Goal: Information Seeking & Learning: Check status

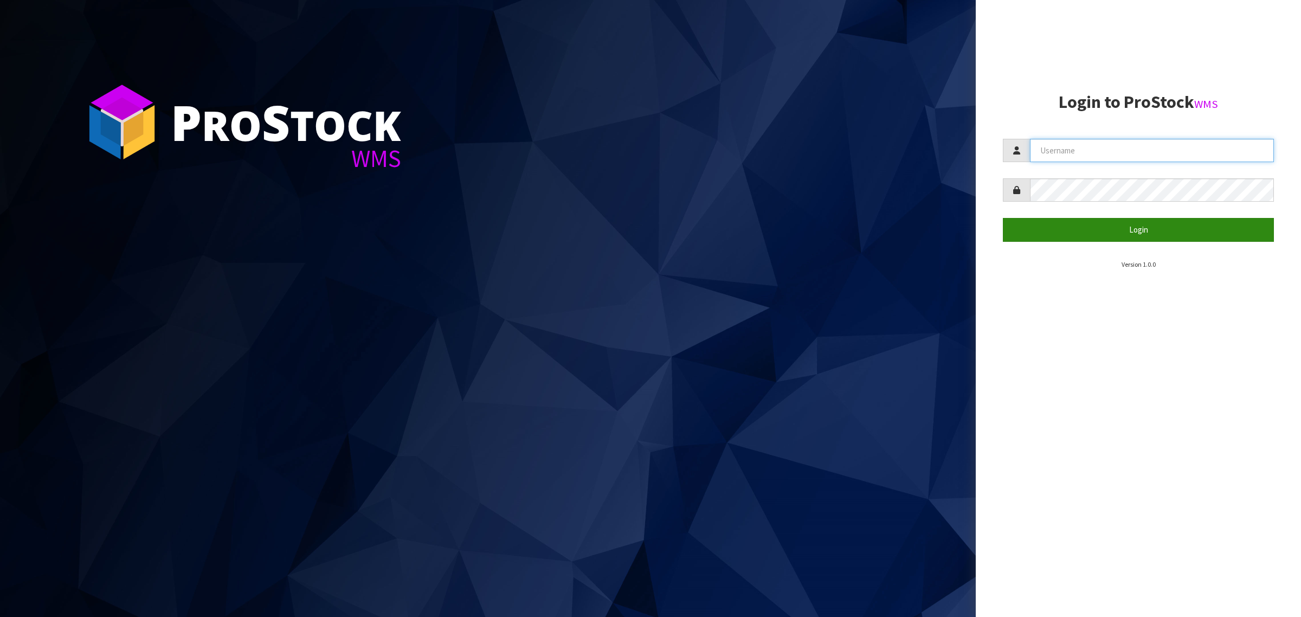
type input "[PERSON_NAME][EMAIL_ADDRESS][DOMAIN_NAME]"
click at [1125, 236] on button "Login" at bounding box center [1138, 229] width 271 height 23
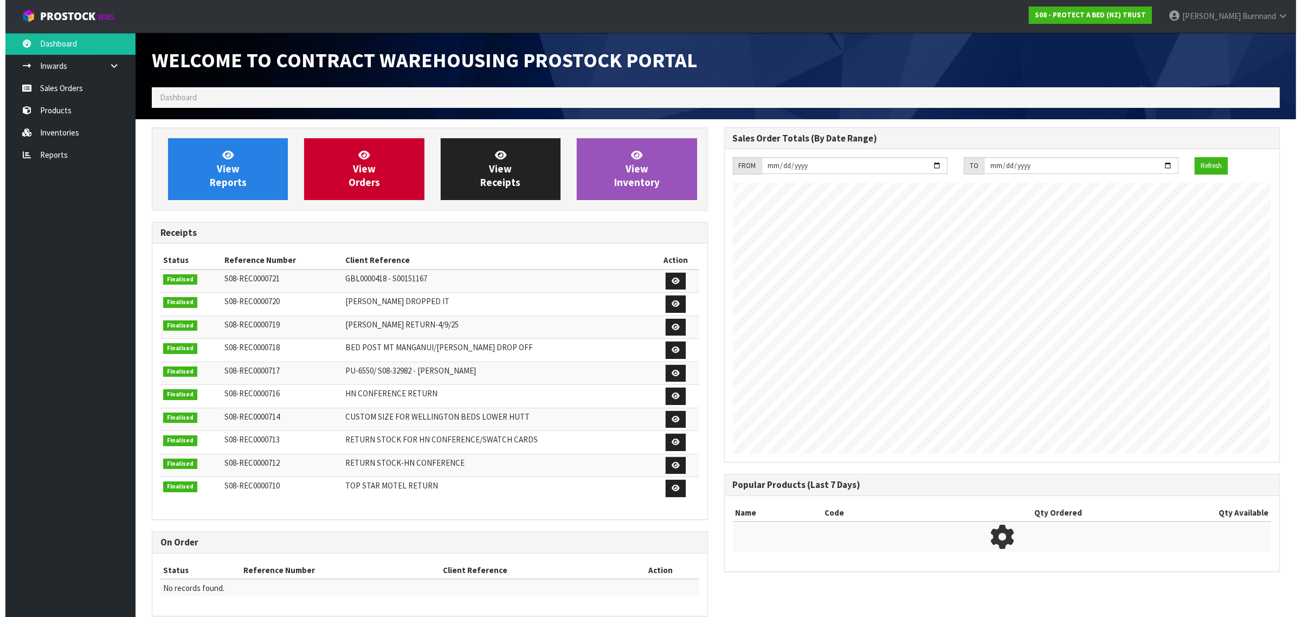
scroll to position [604, 572]
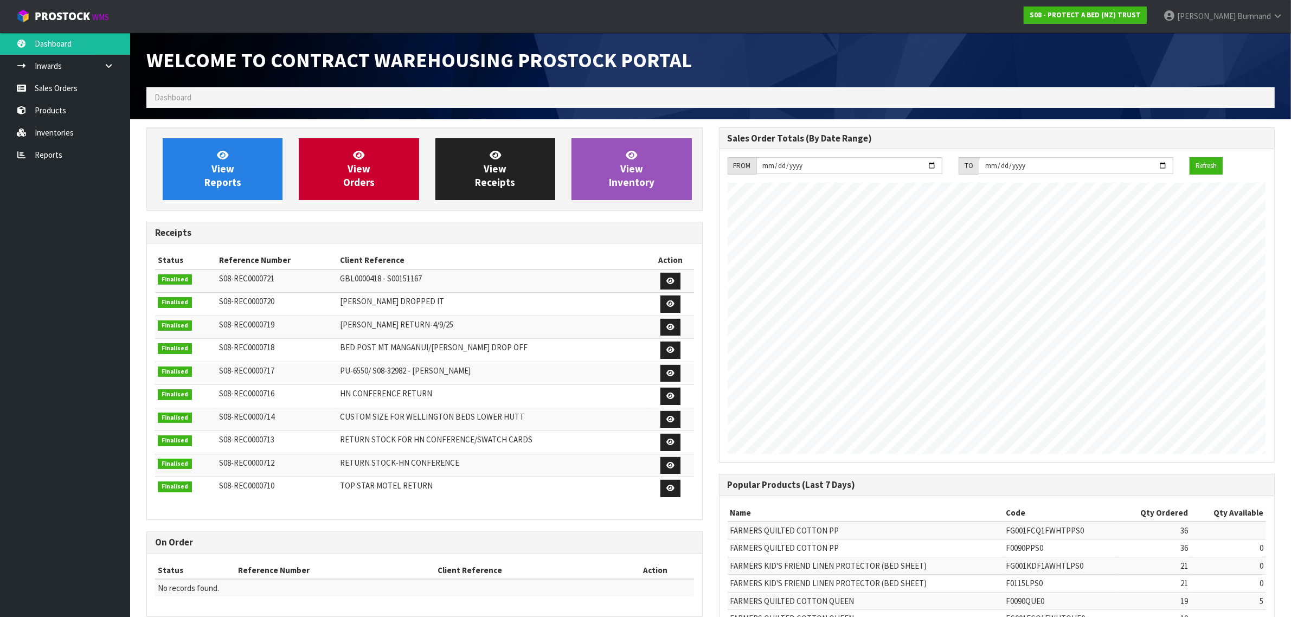
click at [170, 92] on li "Dashboard" at bounding box center [173, 97] width 37 height 11
click at [169, 99] on span "Dashboard" at bounding box center [173, 97] width 37 height 10
click at [66, 129] on link "Inventories" at bounding box center [65, 132] width 130 height 22
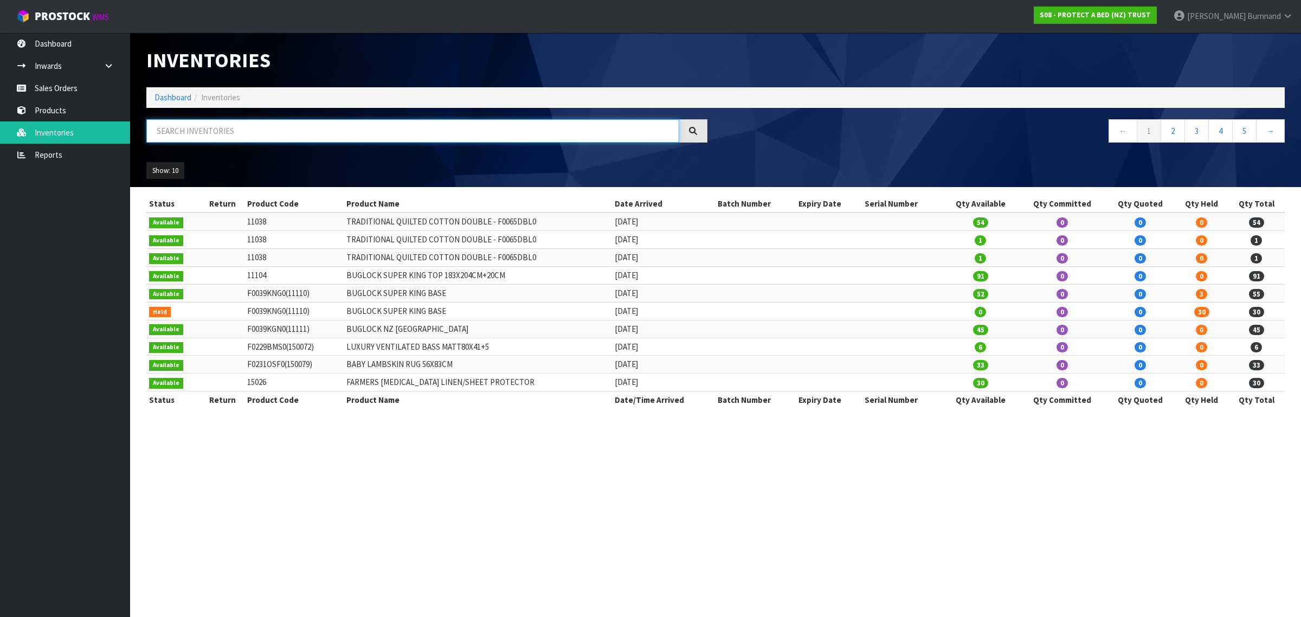
click at [174, 129] on input "text" at bounding box center [412, 130] width 533 height 23
click at [165, 131] on input "text" at bounding box center [412, 130] width 533 height 23
paste input "F0601LSG0"
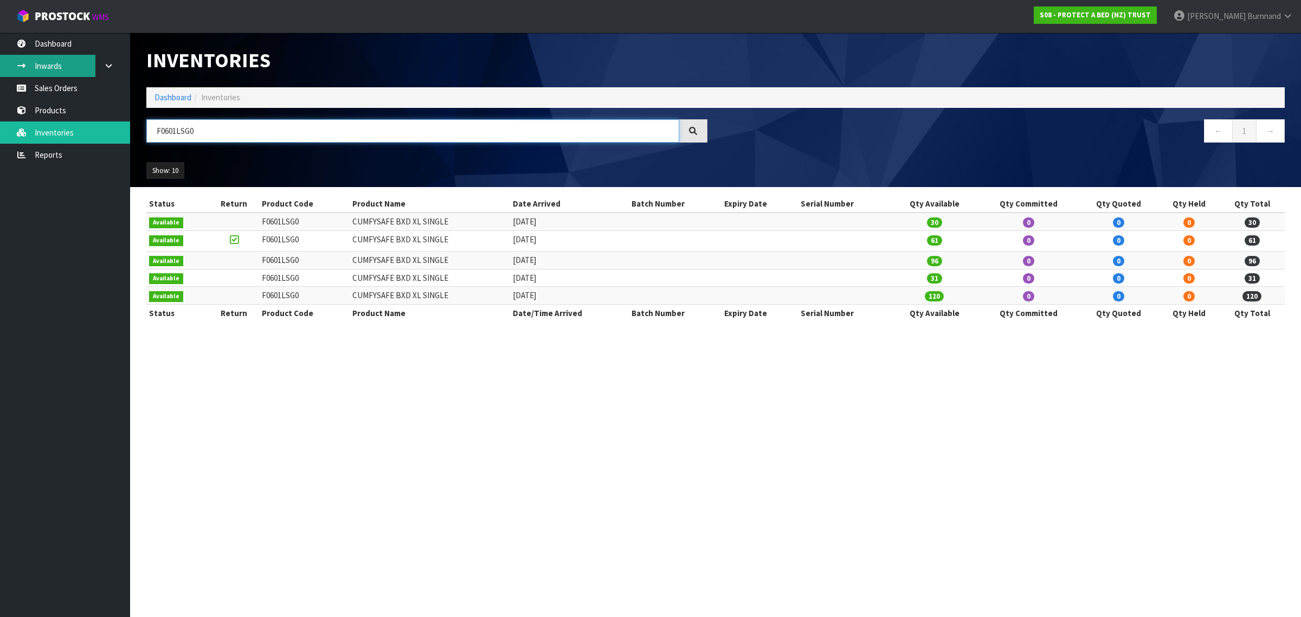
type input "F0601LSG0"
click at [59, 62] on link "Inwards" at bounding box center [65, 66] width 130 height 22
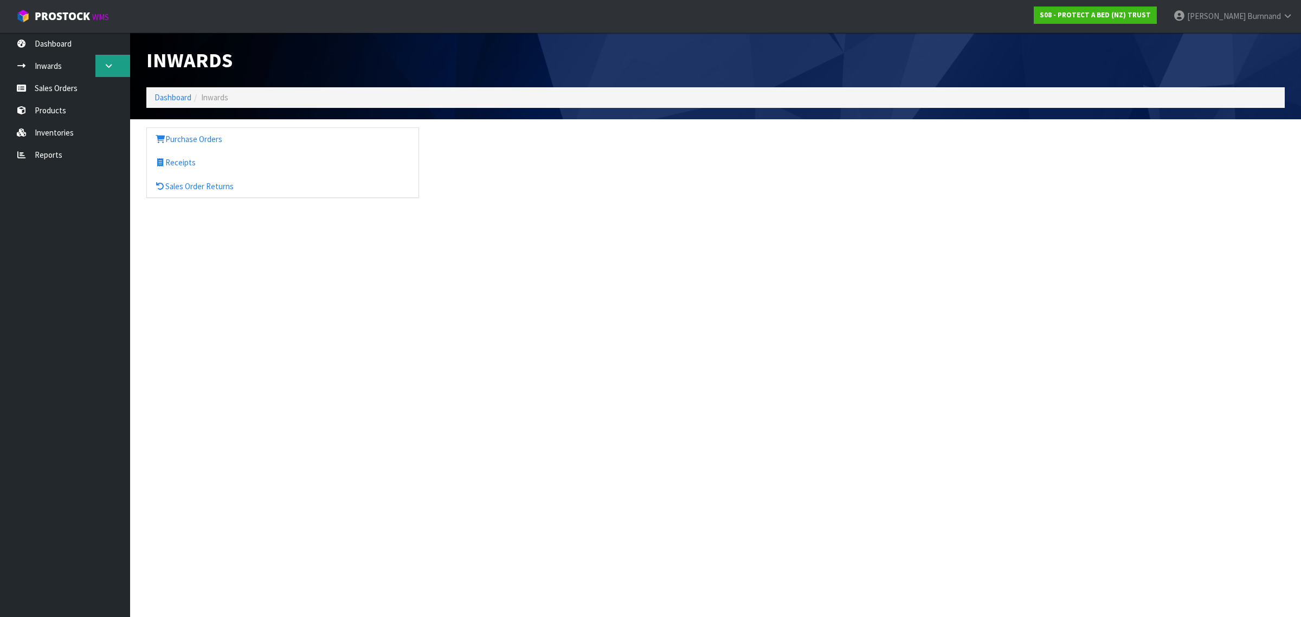
click at [105, 65] on icon at bounding box center [109, 66] width 10 height 8
click at [63, 112] on link "Products" at bounding box center [65, 110] width 130 height 22
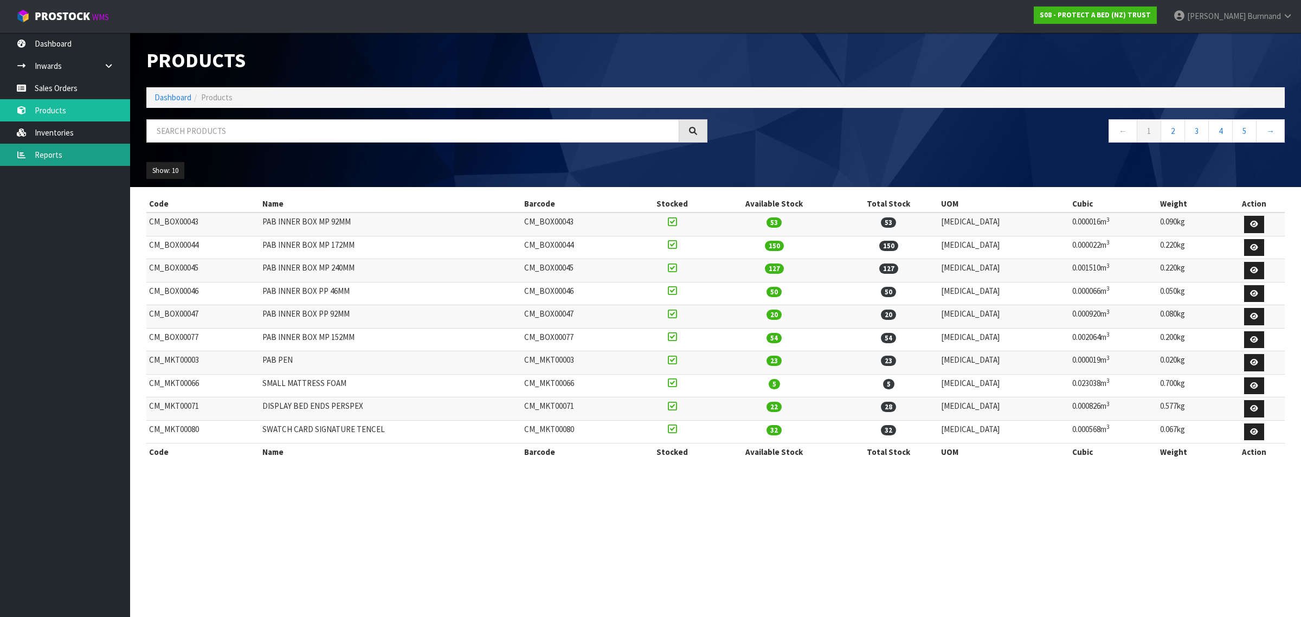
click at [52, 157] on link "Reports" at bounding box center [65, 155] width 130 height 22
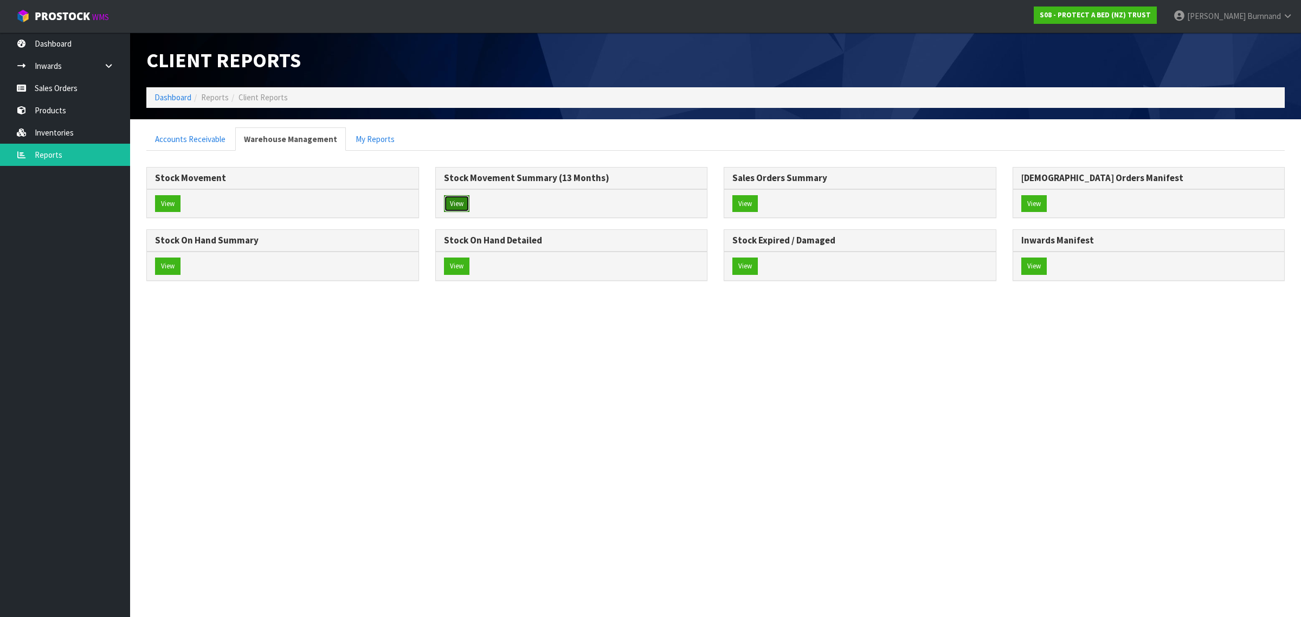
click at [454, 202] on button "View" at bounding box center [456, 203] width 25 height 17
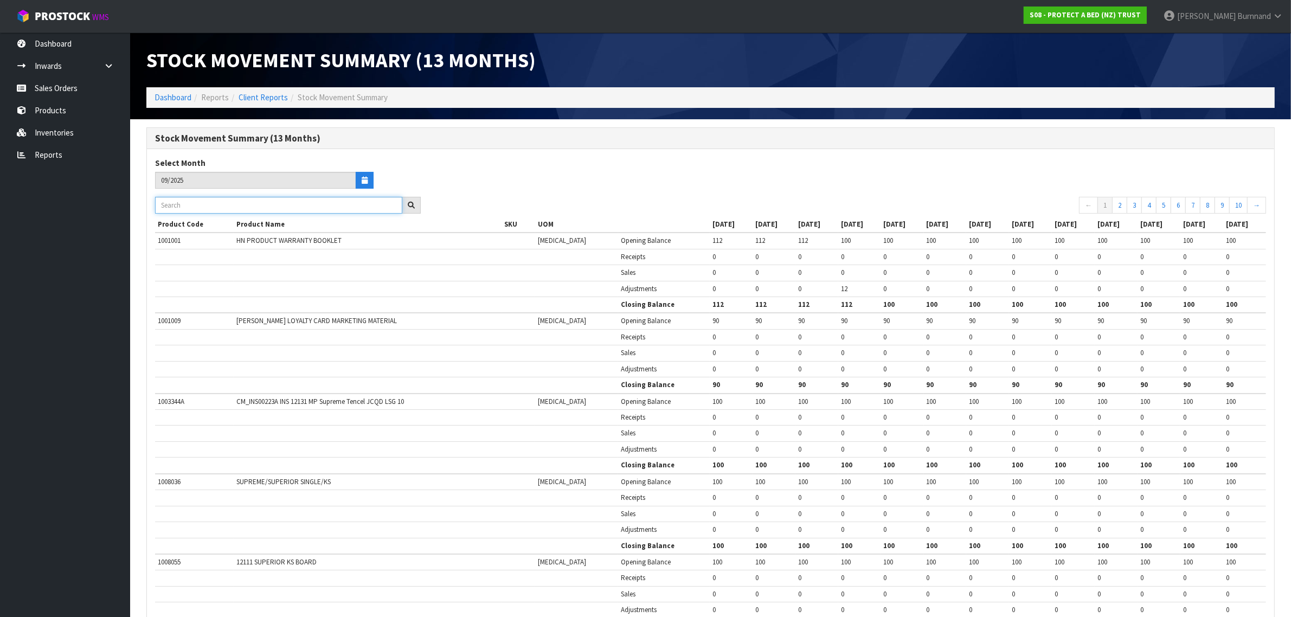
click at [170, 204] on input "text" at bounding box center [278, 205] width 247 height 17
paste input "F0601LSG0"
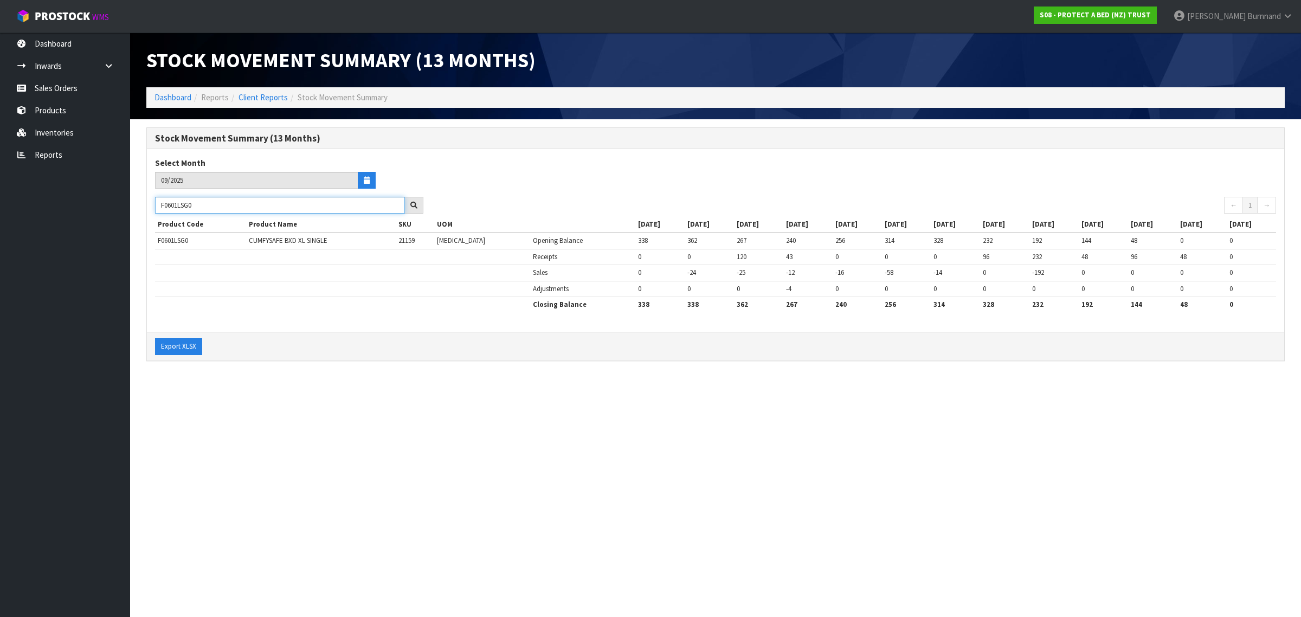
drag, startPoint x: 213, startPoint y: 207, endPoint x: 143, endPoint y: 201, distance: 70.7
click at [143, 201] on div "Stock Movement Summary (13 Months) Select Month 09/2025 F0601LSG0 ← 1 → Product…" at bounding box center [715, 249] width 1155 height 245
paste input "067DBL"
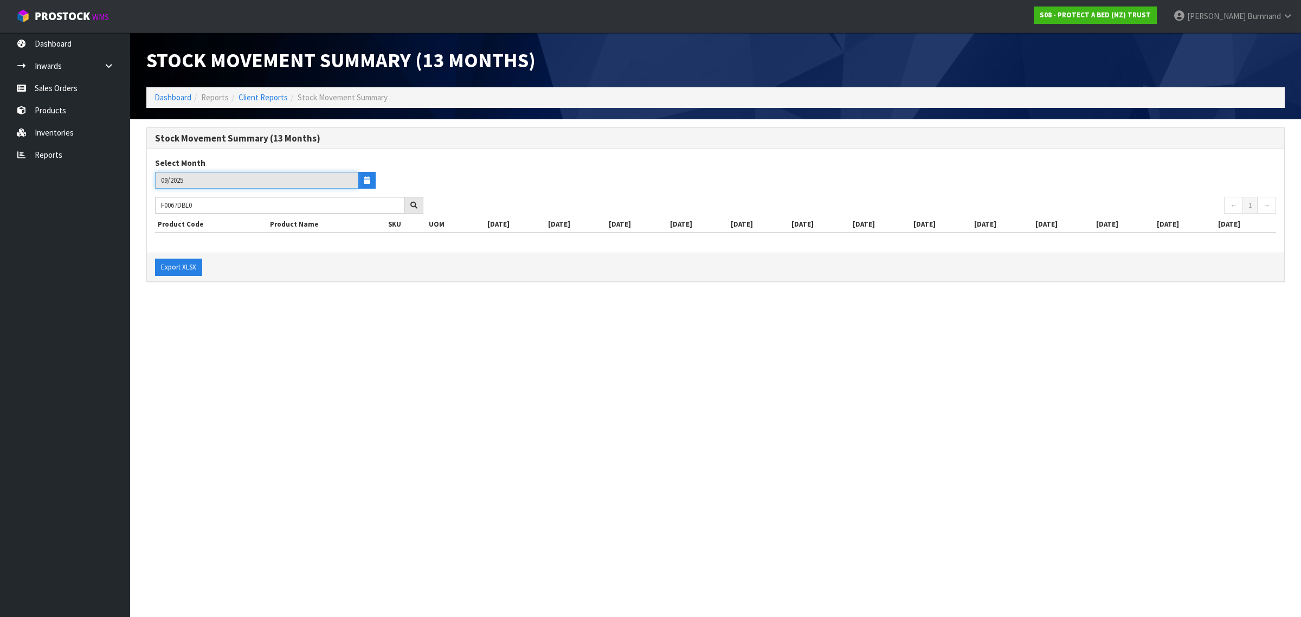
drag, startPoint x: 209, startPoint y: 182, endPoint x: 184, endPoint y: 175, distance: 25.9
click at [184, 175] on input "09/2025" at bounding box center [256, 180] width 203 height 17
drag, startPoint x: 210, startPoint y: 202, endPoint x: 144, endPoint y: 205, distance: 66.2
click at [151, 206] on div "F0067DBL0" at bounding box center [289, 205] width 285 height 17
paste input "32SG"
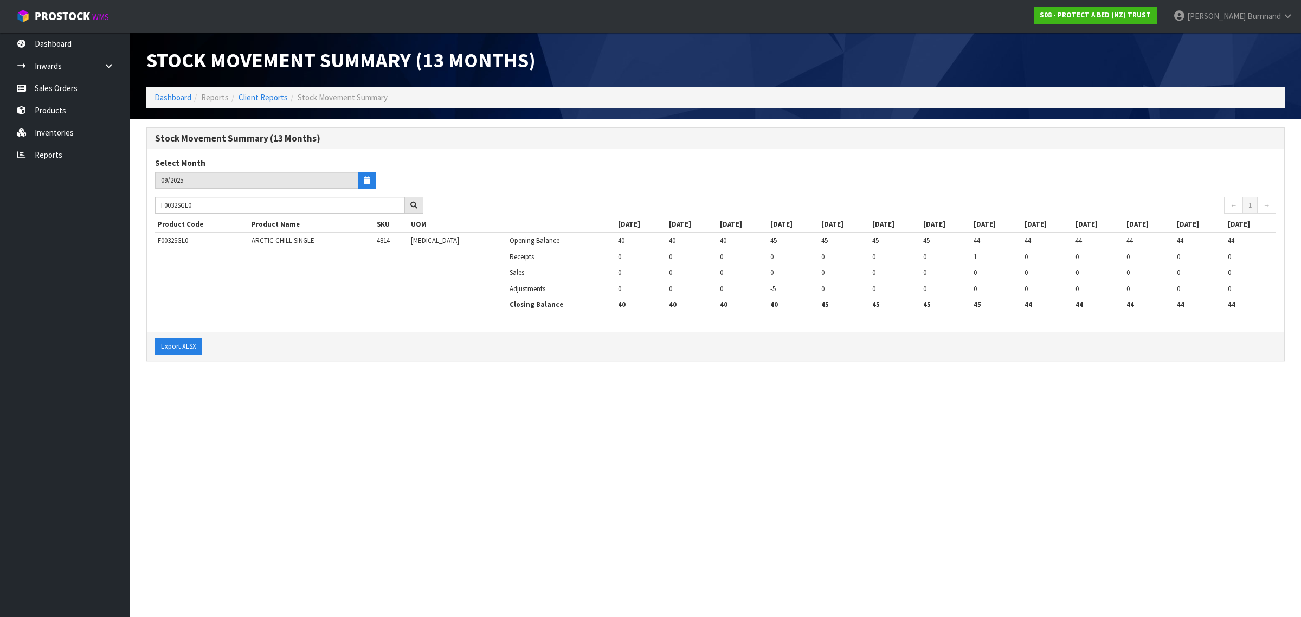
click at [541, 179] on div "Select Month 09/2025" at bounding box center [431, 176] width 569 height 39
drag, startPoint x: 204, startPoint y: 204, endPoint x: 158, endPoint y: 204, distance: 46.6
click at [158, 204] on input "F0032SGL0" at bounding box center [280, 205] width 250 height 17
paste input "81PPU"
drag, startPoint x: 200, startPoint y: 207, endPoint x: 147, endPoint y: 206, distance: 52.6
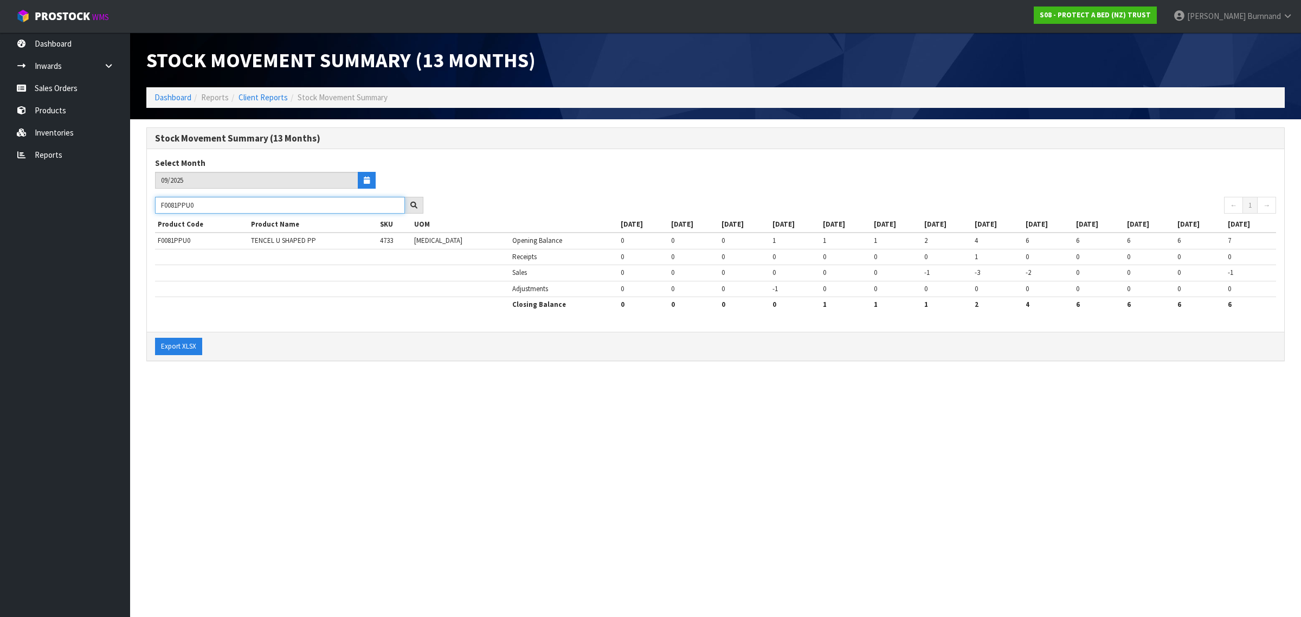
click at [147, 206] on div "F0081PPU0" at bounding box center [289, 205] width 285 height 17
paste input "234CU"
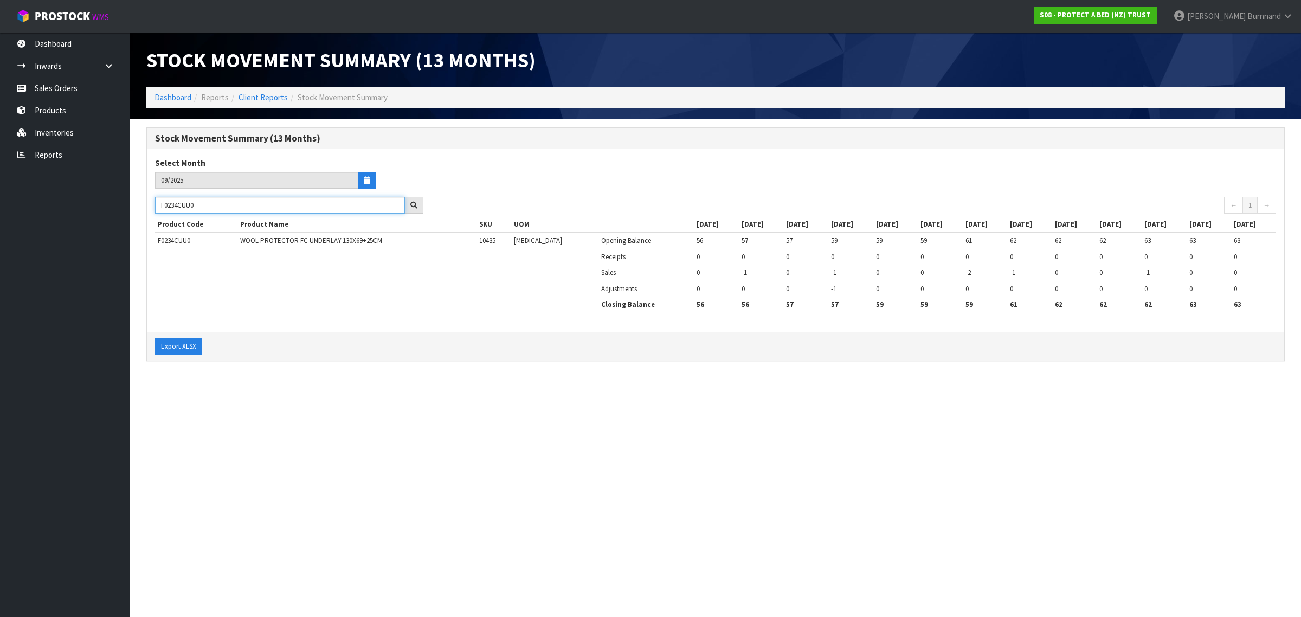
drag, startPoint x: 201, startPoint y: 209, endPoint x: 150, endPoint y: 207, distance: 51.6
click at [150, 207] on div "F0234CUU0" at bounding box center [289, 205] width 285 height 17
paste input "116PPS"
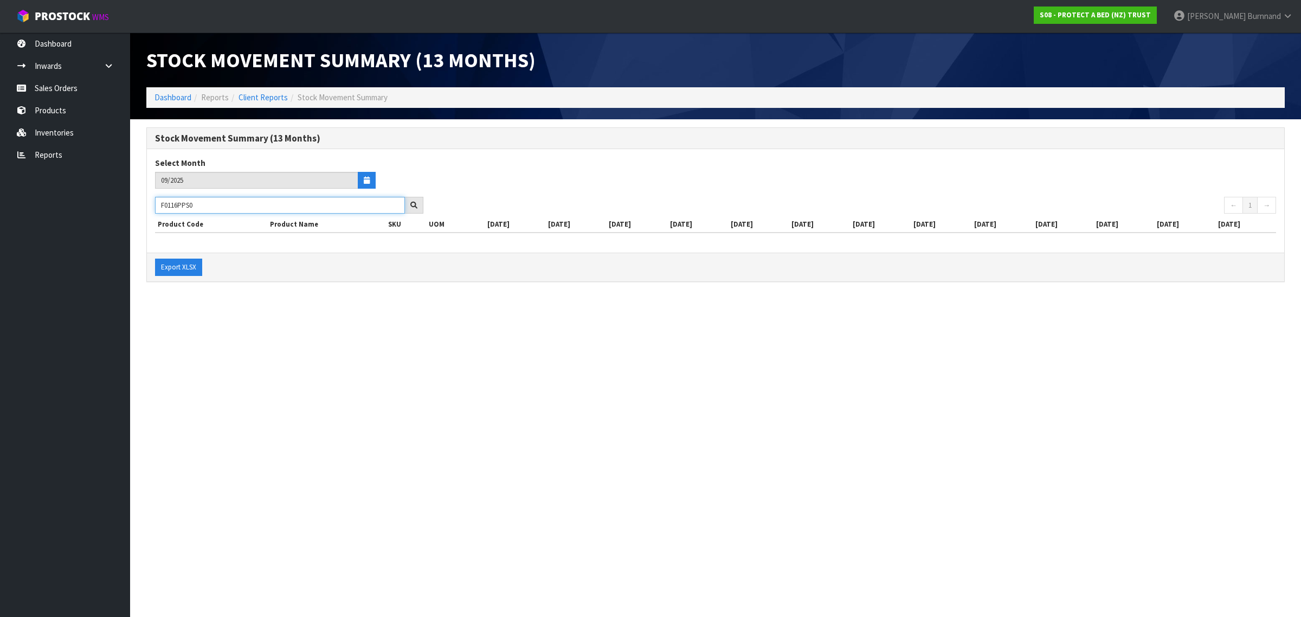
drag, startPoint x: 167, startPoint y: 206, endPoint x: 177, endPoint y: 205, distance: 10.4
click at [177, 205] on input "F0116PPS0" at bounding box center [280, 205] width 250 height 17
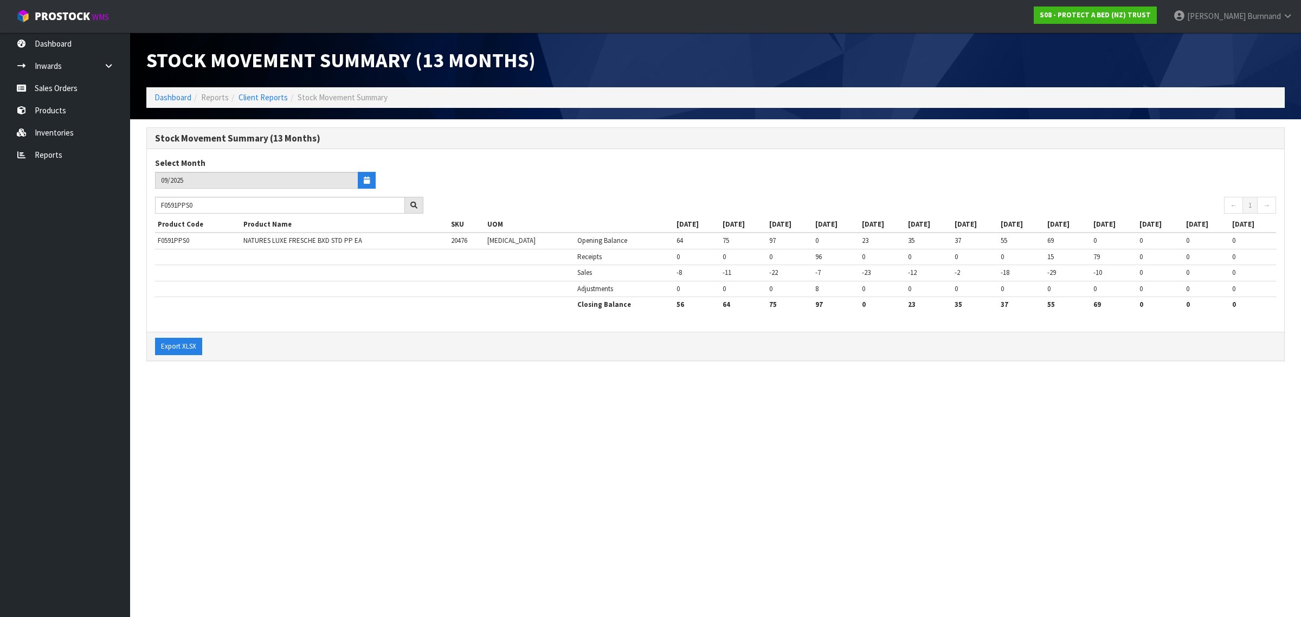
click at [598, 394] on section "Stock Movement Summary (13 Months) Dashboard Reports Client Reports Stock Movem…" at bounding box center [650, 308] width 1301 height 617
drag, startPoint x: 201, startPoint y: 207, endPoint x: 158, endPoint y: 207, distance: 42.3
click at [158, 207] on input "F0591PPS0" at bounding box center [280, 205] width 250 height 17
paste input "234CUU"
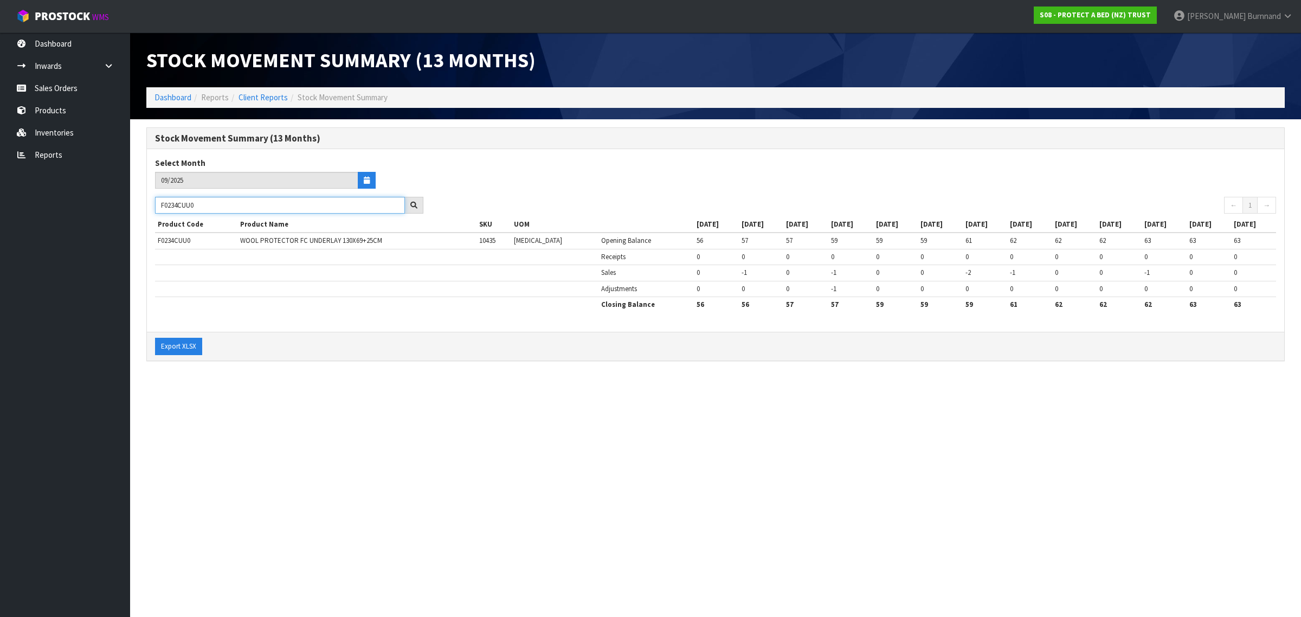
drag, startPoint x: 202, startPoint y: 207, endPoint x: 155, endPoint y: 207, distance: 47.2
click at [155, 207] on div "F0234CUU0" at bounding box center [289, 205] width 285 height 17
click at [153, 207] on div "F0234CUU0" at bounding box center [289, 205] width 285 height 17
drag, startPoint x: 209, startPoint y: 207, endPoint x: 153, endPoint y: 204, distance: 55.9
click at [153, 204] on div "F0234CUU0" at bounding box center [289, 205] width 285 height 17
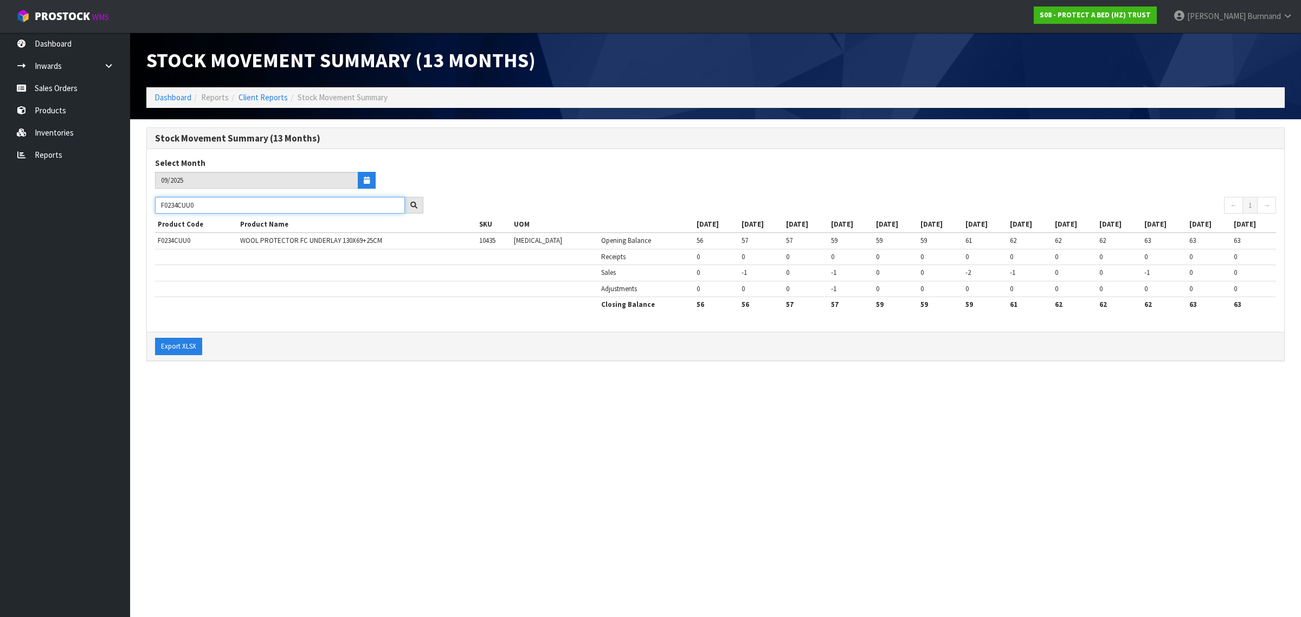
paste input "039DBL"
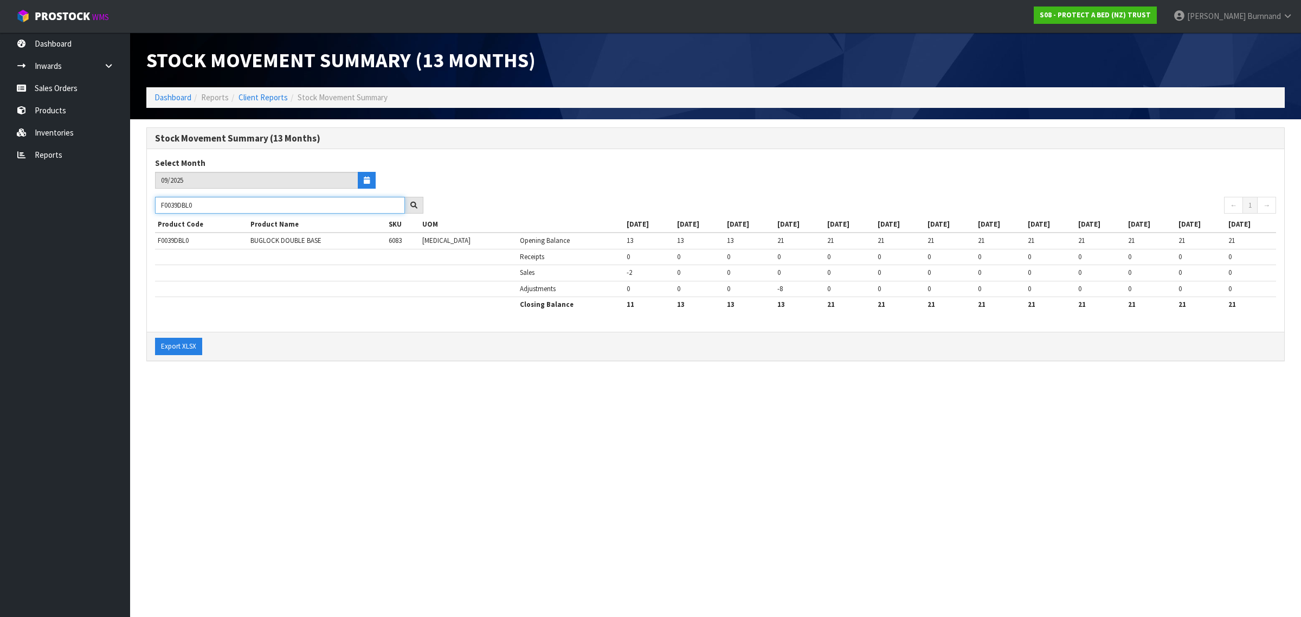
drag, startPoint x: 200, startPoint y: 205, endPoint x: 153, endPoint y: 206, distance: 46.6
click at [153, 206] on div "F0039DBL0" at bounding box center [289, 205] width 285 height 17
paste input "24QUE"
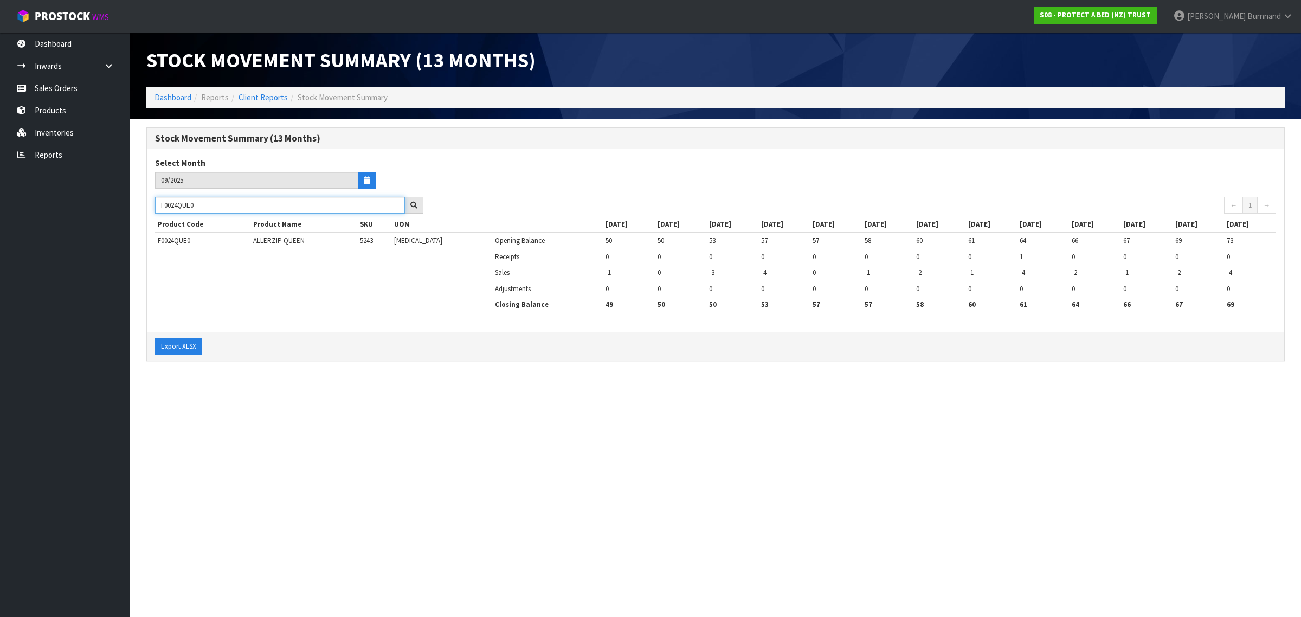
drag, startPoint x: 207, startPoint y: 206, endPoint x: 155, endPoint y: 202, distance: 52.2
click at [155, 202] on div "F0024QUE0" at bounding box center [289, 205] width 285 height 17
paste input "ZMB00046"
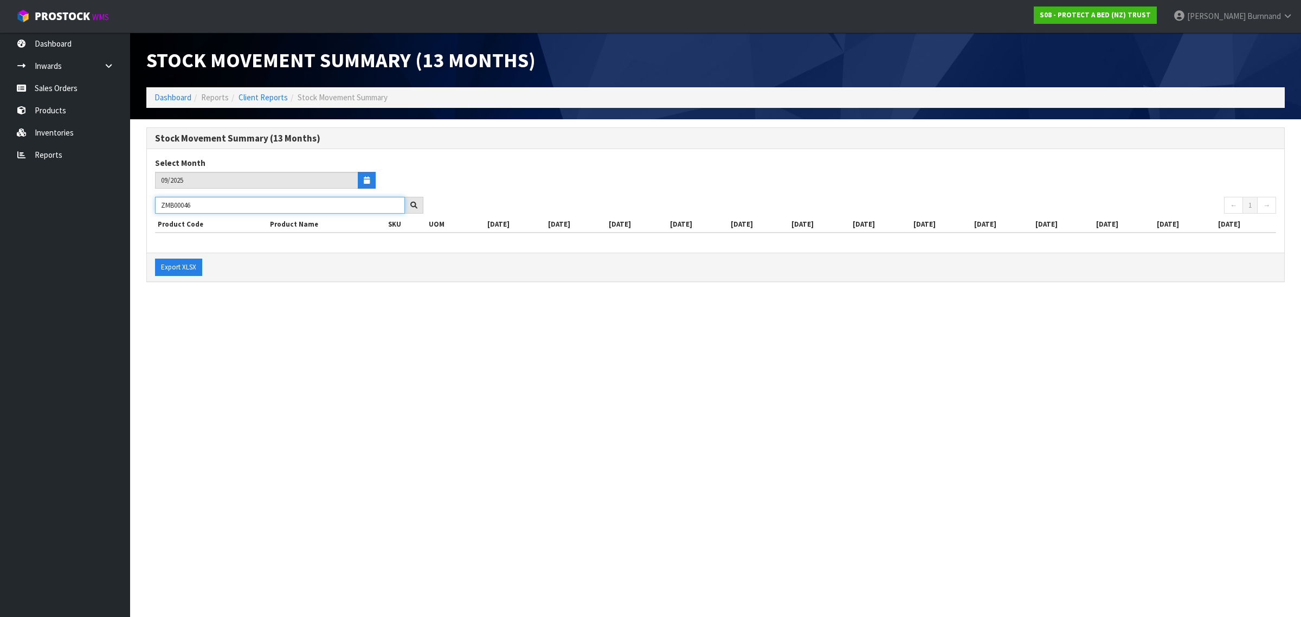
drag, startPoint x: 184, startPoint y: 205, endPoint x: 151, endPoint y: 206, distance: 33.6
click at [151, 206] on div "ZMB00046" at bounding box center [289, 205] width 285 height 17
paste input "F0623PLW0"
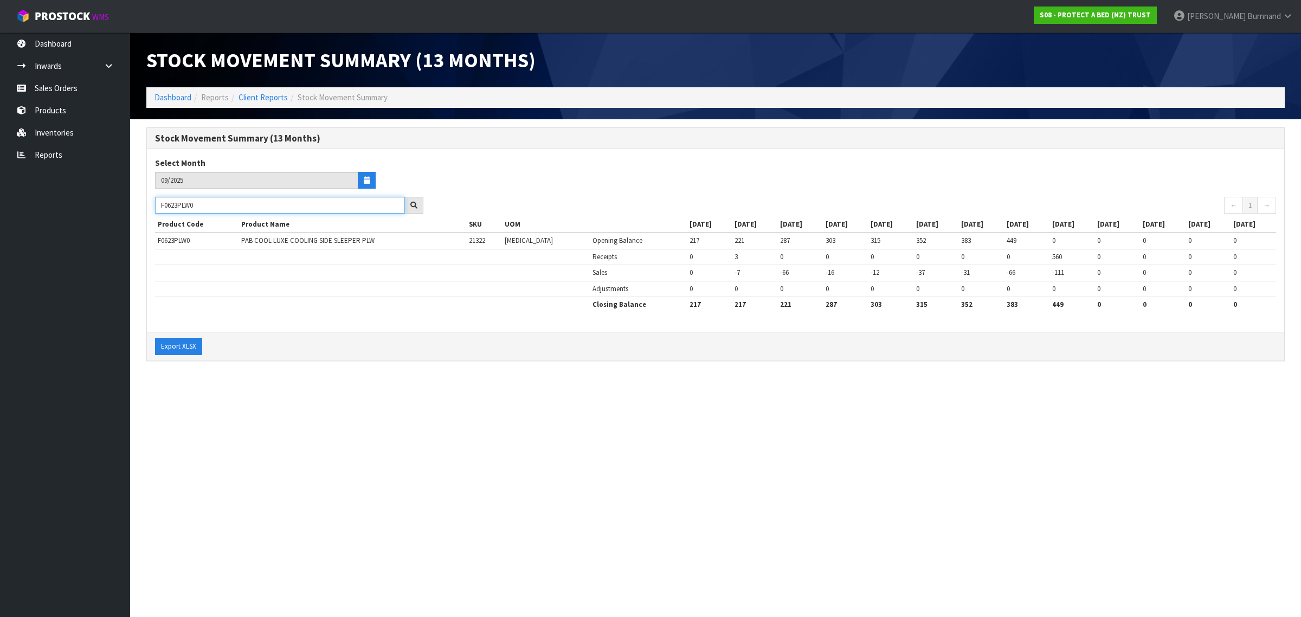
click at [177, 205] on input "F0623PLW0" at bounding box center [280, 205] width 250 height 17
click at [381, 388] on section "Stock Movement Summary (13 Months) Dashboard Reports Client Reports Stock Movem…" at bounding box center [650, 308] width 1301 height 617
click at [179, 207] on input "F0624PLW0" at bounding box center [280, 205] width 250 height 17
drag, startPoint x: 212, startPoint y: 207, endPoint x: 157, endPoint y: 206, distance: 54.8
click at [157, 206] on input "F0625PLW0" at bounding box center [280, 205] width 250 height 17
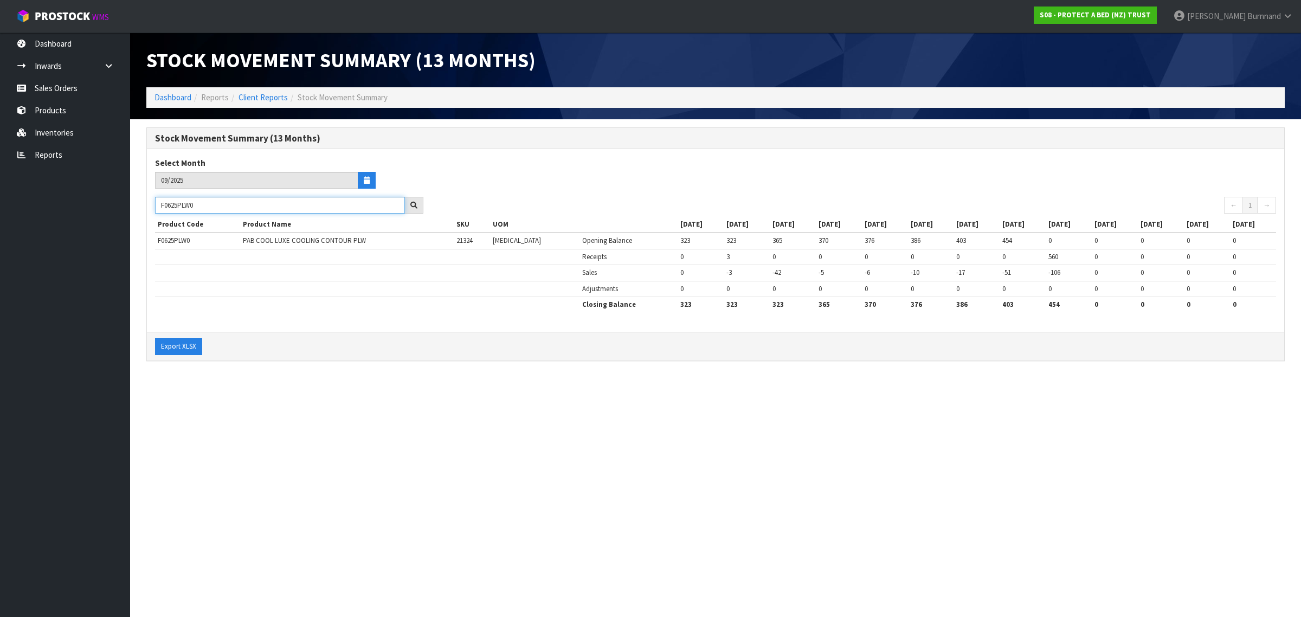
paste input "01QUE"
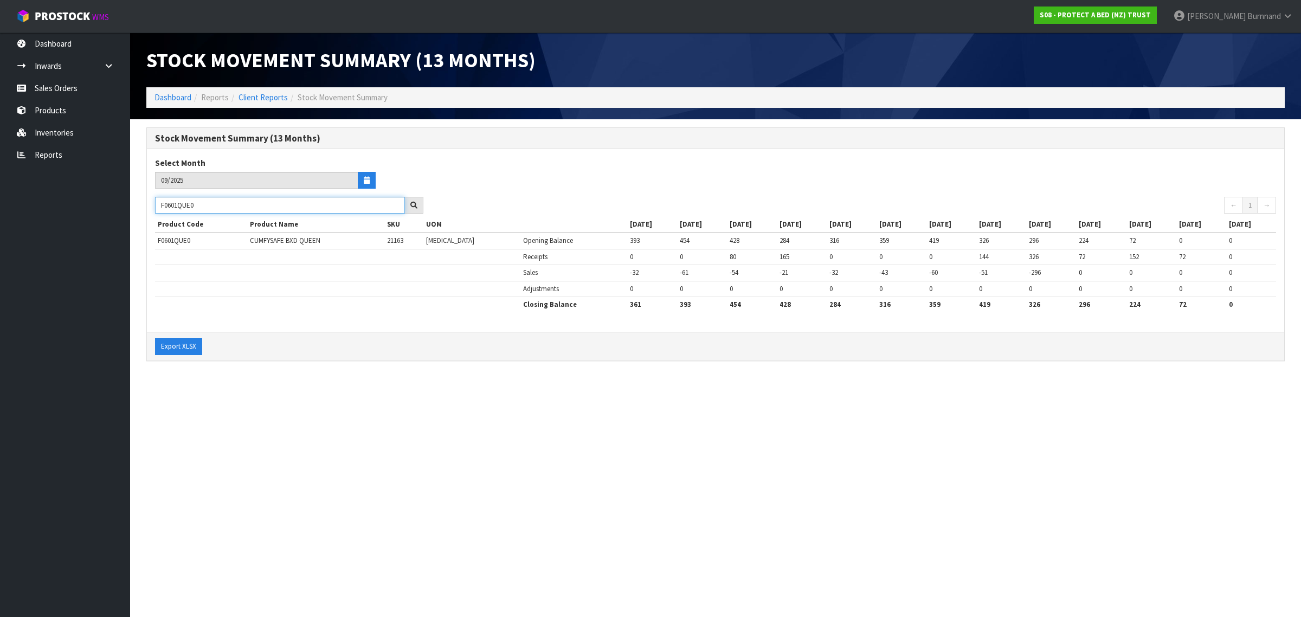
drag, startPoint x: 209, startPoint y: 204, endPoint x: 145, endPoint y: 202, distance: 63.5
click at [145, 202] on div "Stock Movement Summary (13 Months) Select Month 09/2025 F0601QUE0 ← 1 → Product…" at bounding box center [715, 249] width 1155 height 245
paste input "LSG"
drag, startPoint x: 239, startPoint y: 240, endPoint x: 329, endPoint y: 237, distance: 90.1
click at [329, 237] on td "CUMFYSAFE BXD XL SINGLE" at bounding box center [321, 241] width 150 height 16
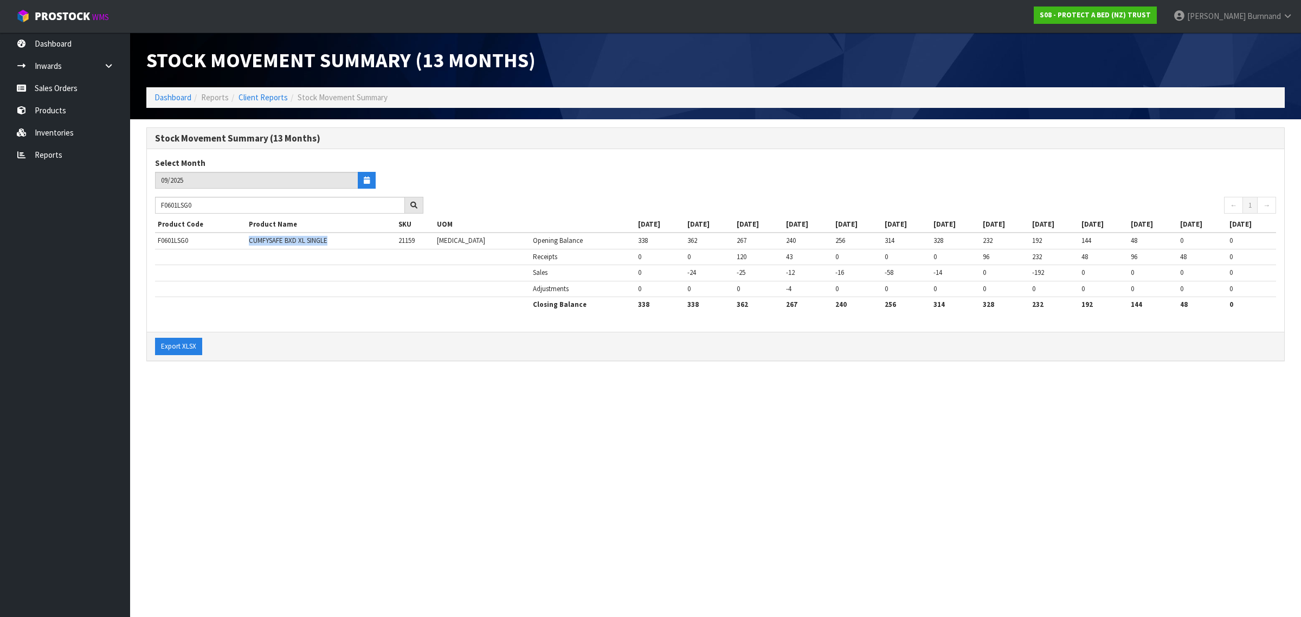
copy td "CUMFYSAFE BXD XL SINGLE"
drag, startPoint x: 202, startPoint y: 203, endPoint x: 152, endPoint y: 203, distance: 49.3
click at [152, 203] on div "F0601LSG0" at bounding box center [289, 205] width 285 height 17
paste input "CUMFYSAFE BXD XL SINGLE"
type input "CUMFYSAFE BXD XL SINGLE"
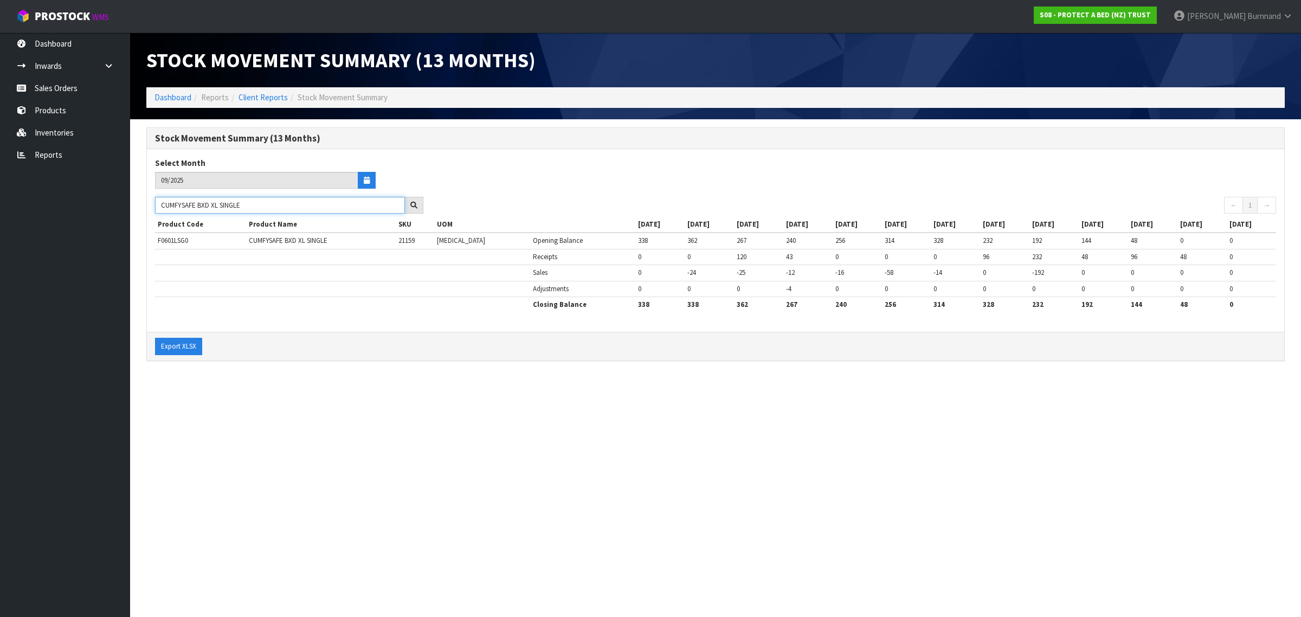
drag, startPoint x: 245, startPoint y: 205, endPoint x: 158, endPoint y: 202, distance: 87.3
click at [158, 202] on input "CUMFYSAFE BXD XL SINGLE" at bounding box center [280, 205] width 250 height 17
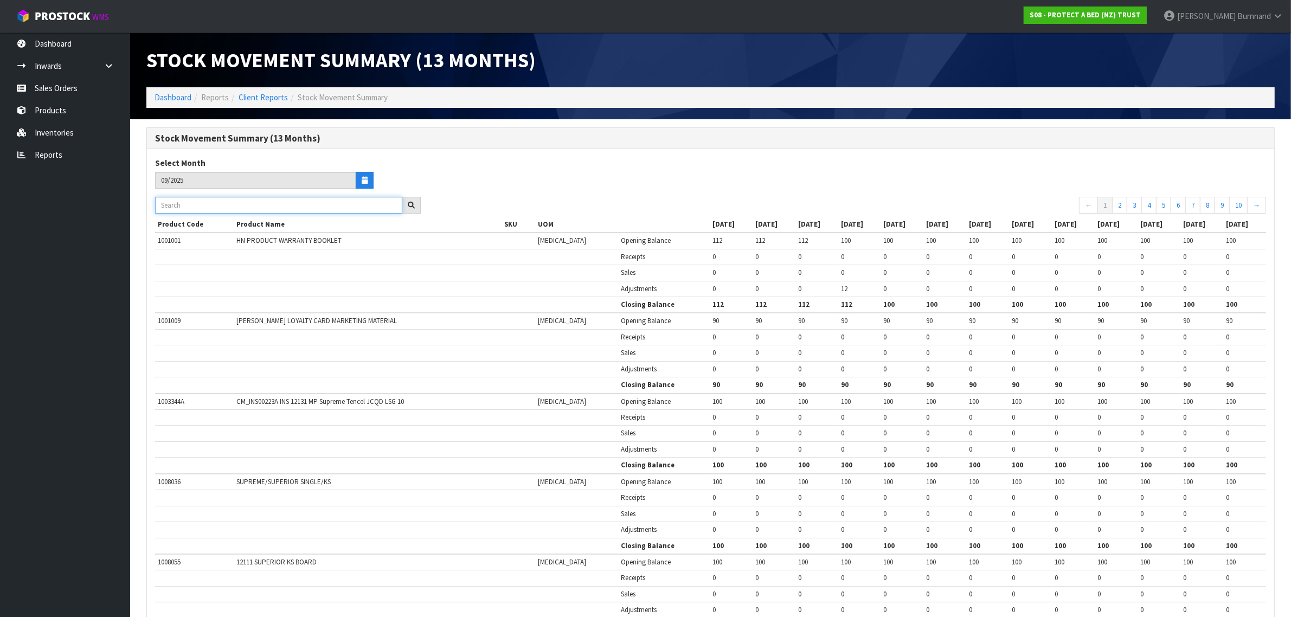
click at [172, 203] on input "text" at bounding box center [278, 205] width 247 height 17
paste input "F0090PPS0"
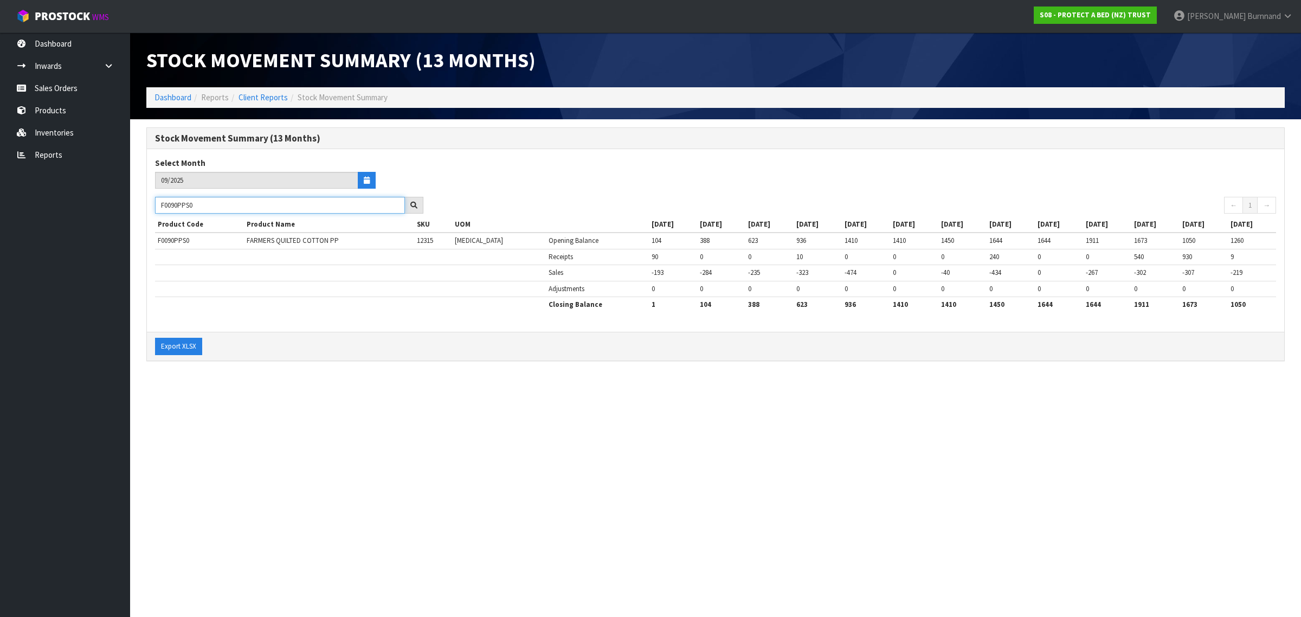
drag, startPoint x: 204, startPoint y: 207, endPoint x: 148, endPoint y: 205, distance: 57.0
click at [148, 205] on div "F0090PPS0" at bounding box center [289, 205] width 285 height 17
paste input "QUE"
type input "F0090QUE0"
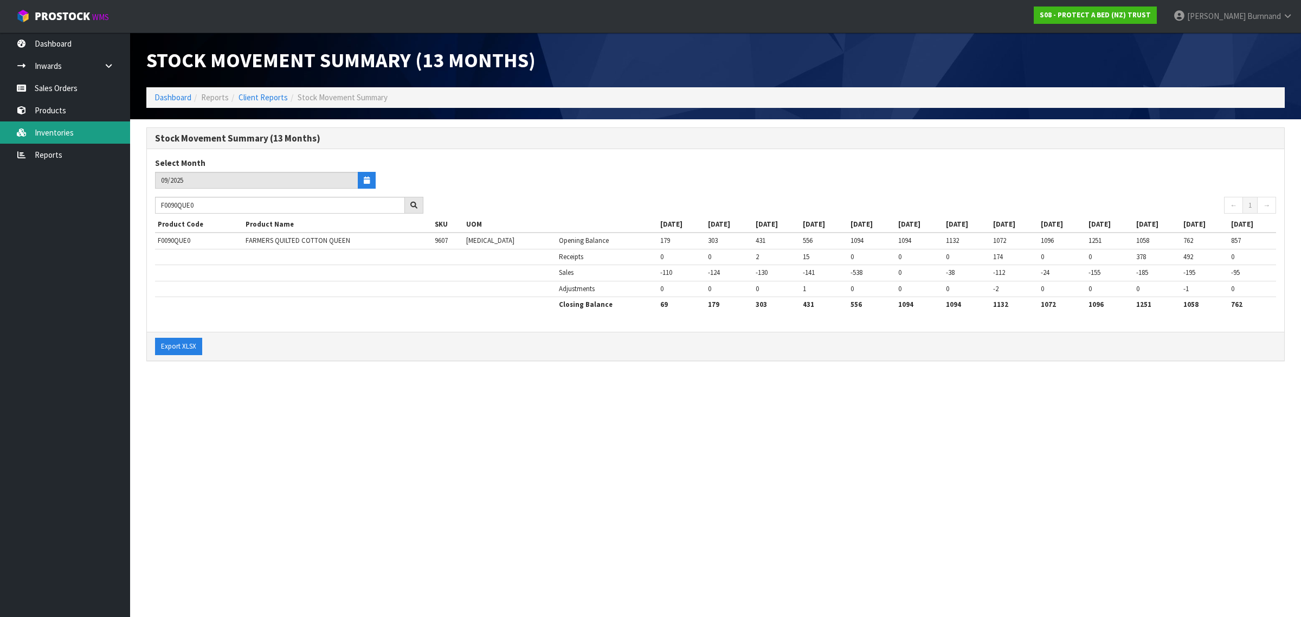
click at [52, 130] on link "Inventories" at bounding box center [65, 132] width 130 height 22
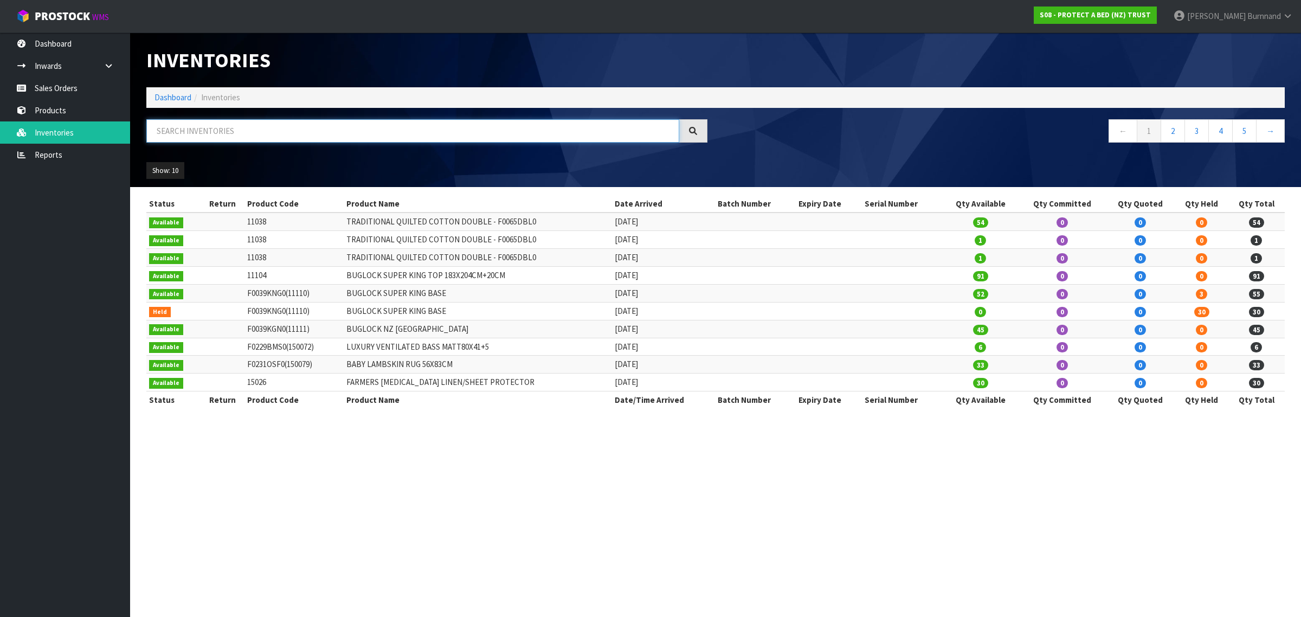
click at [180, 132] on input "text" at bounding box center [412, 130] width 533 height 23
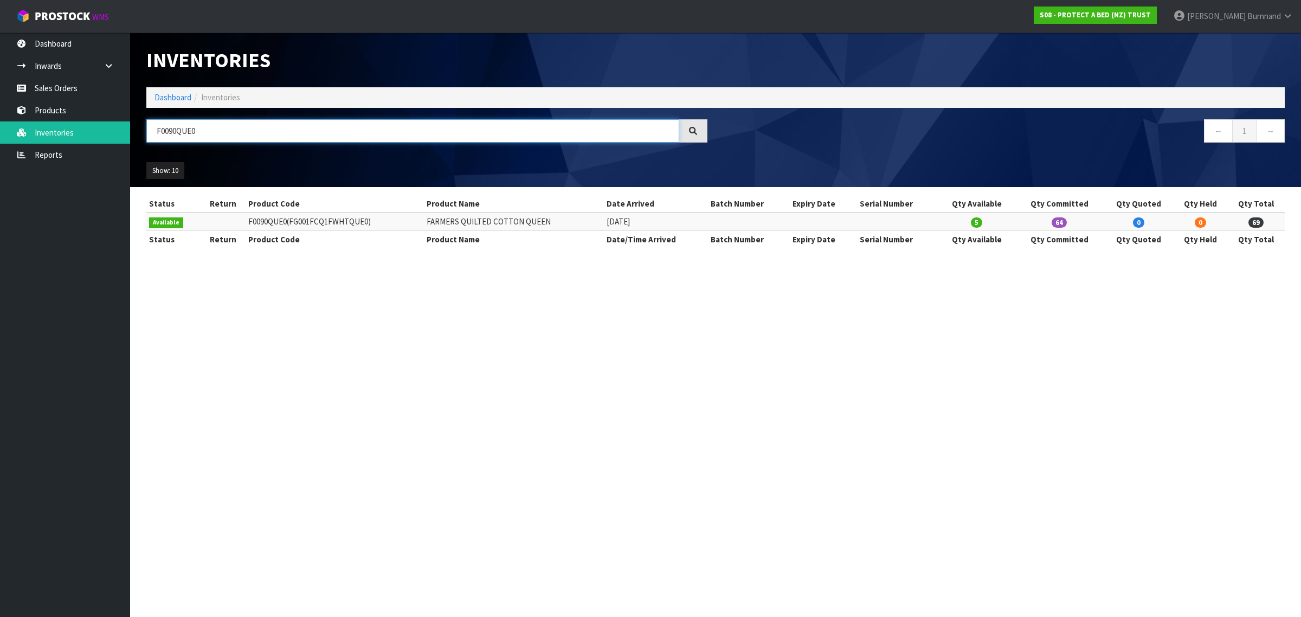
type input "F0090QUE0"
click at [541, 337] on section "Inventories Dashboard Inventories F0090QUE0 ← 1 → Show: 10 5 10 25 50 All Show …" at bounding box center [650, 308] width 1301 height 617
click at [44, 151] on link "Reports" at bounding box center [65, 155] width 130 height 22
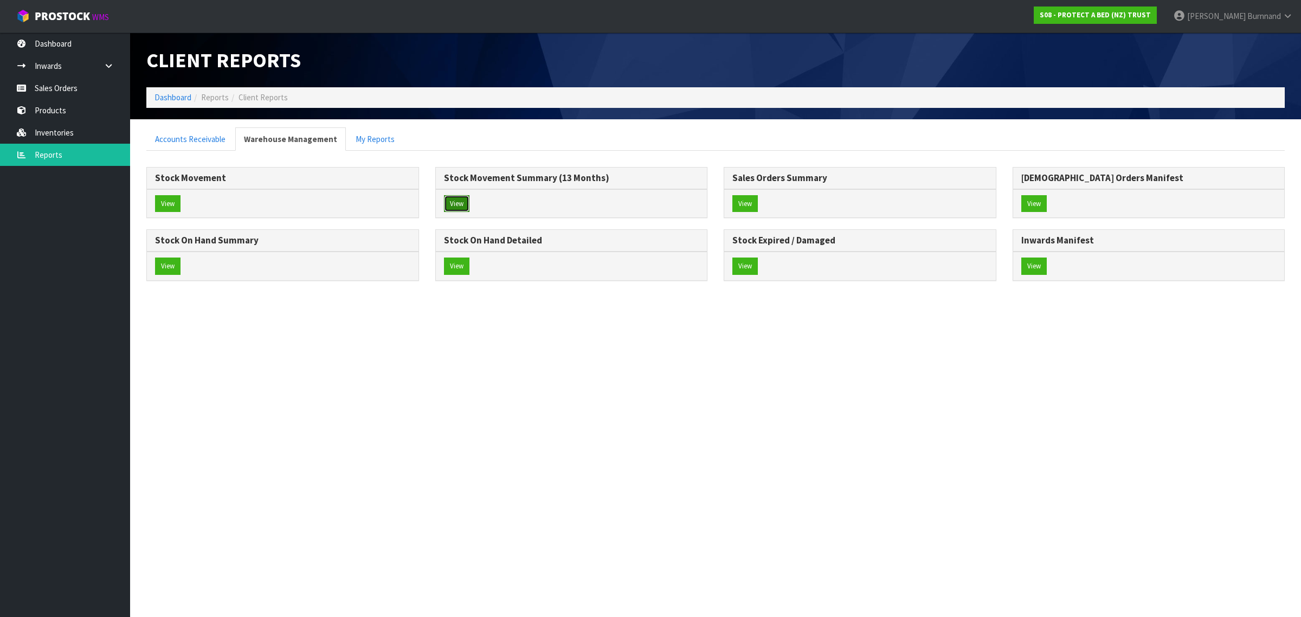
click at [459, 201] on button "View" at bounding box center [456, 203] width 25 height 17
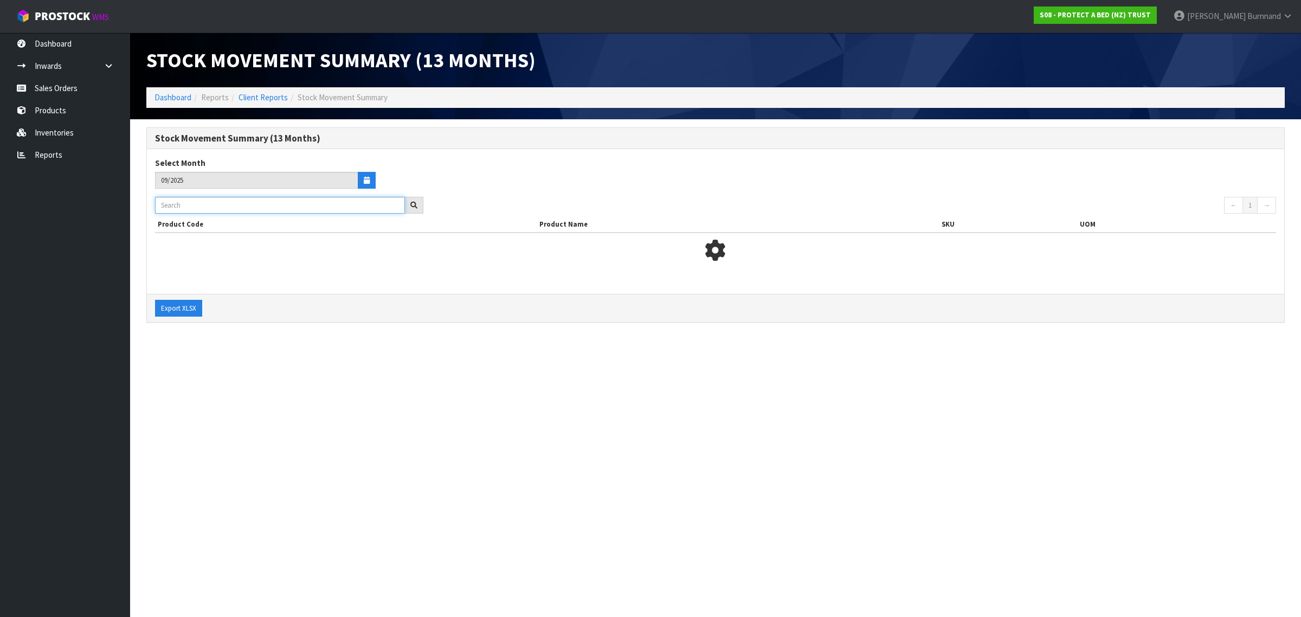
click at [195, 205] on input "text" at bounding box center [280, 205] width 250 height 17
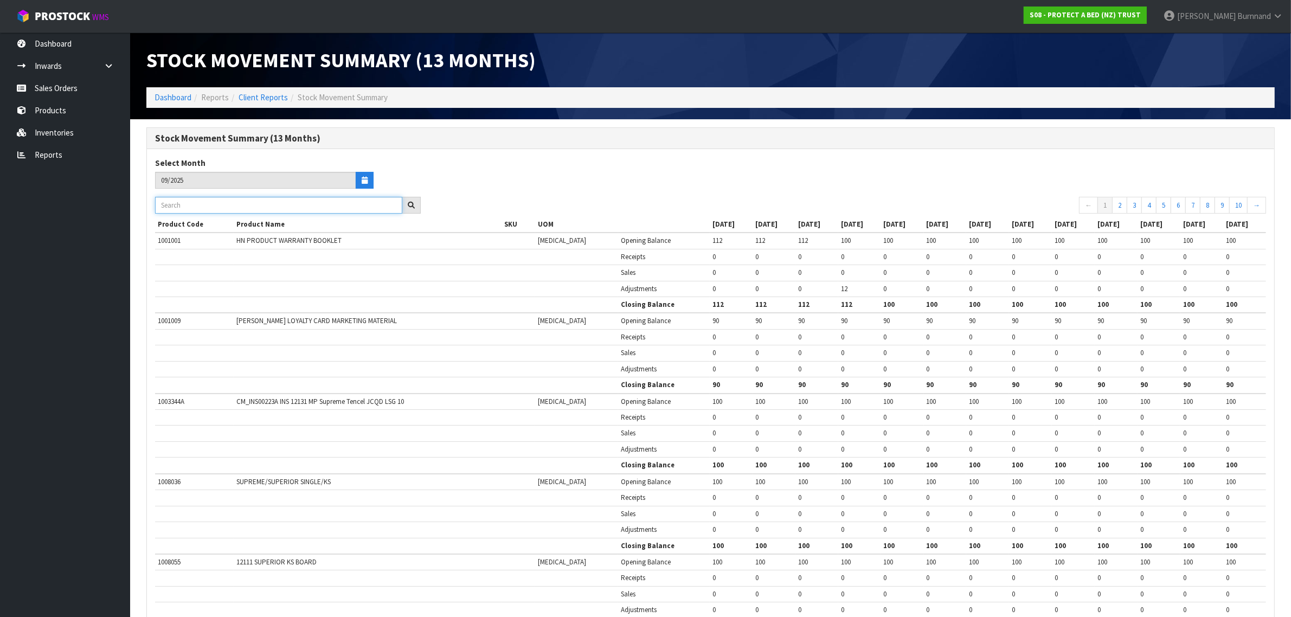
paste input "f"
click at [202, 205] on input "text" at bounding box center [278, 205] width 247 height 17
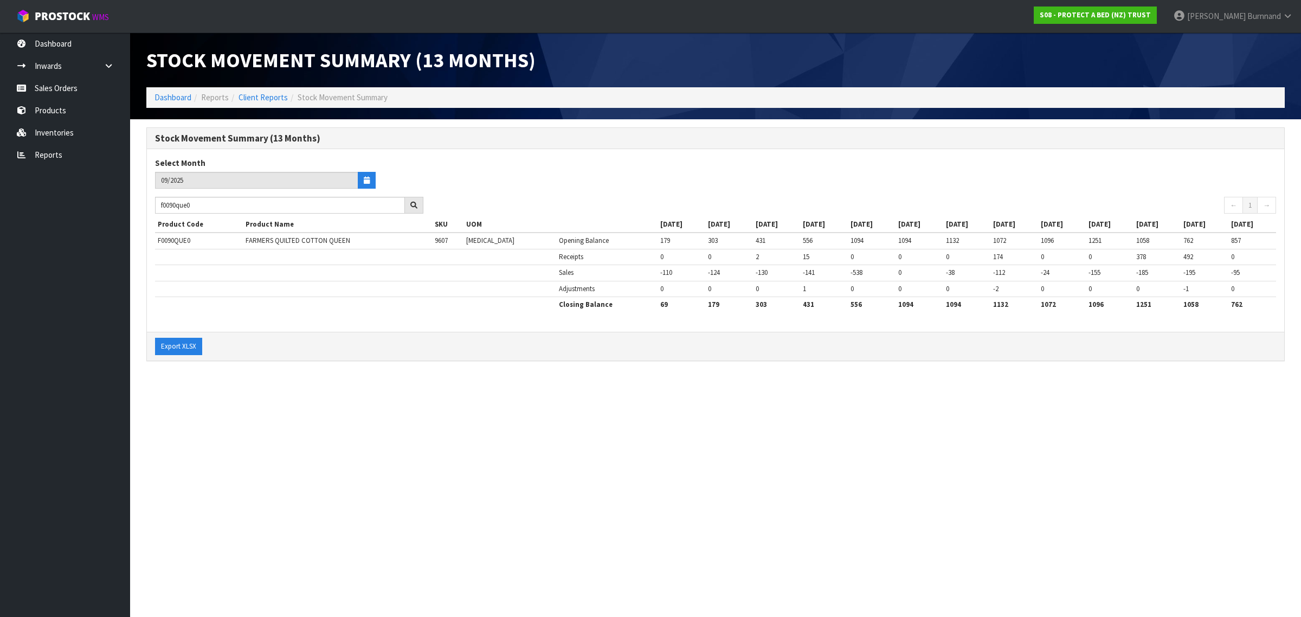
click at [495, 182] on div "Select Month 09/2025" at bounding box center [431, 176] width 569 height 39
drag, startPoint x: 201, startPoint y: 206, endPoint x: 159, endPoint y: 202, distance: 42.5
click at [159, 202] on input "f0090que0" at bounding box center [280, 205] width 250 height 17
paste input "F0090SKN"
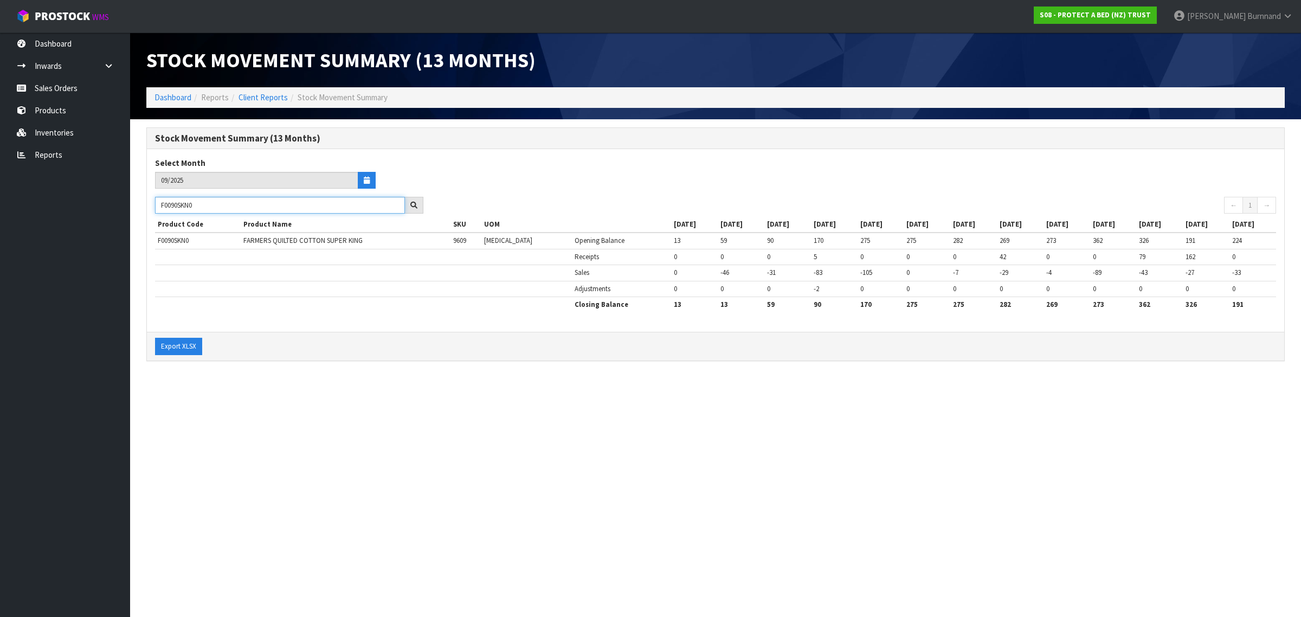
drag, startPoint x: 203, startPoint y: 208, endPoint x: 156, endPoint y: 205, distance: 47.8
click at [156, 205] on input "F0090SKN0" at bounding box center [280, 205] width 250 height 17
paste input "1DBL"
drag, startPoint x: 201, startPoint y: 204, endPoint x: 156, endPoint y: 202, distance: 45.6
click at [156, 202] on input "F0091DBL0" at bounding box center [280, 205] width 250 height 17
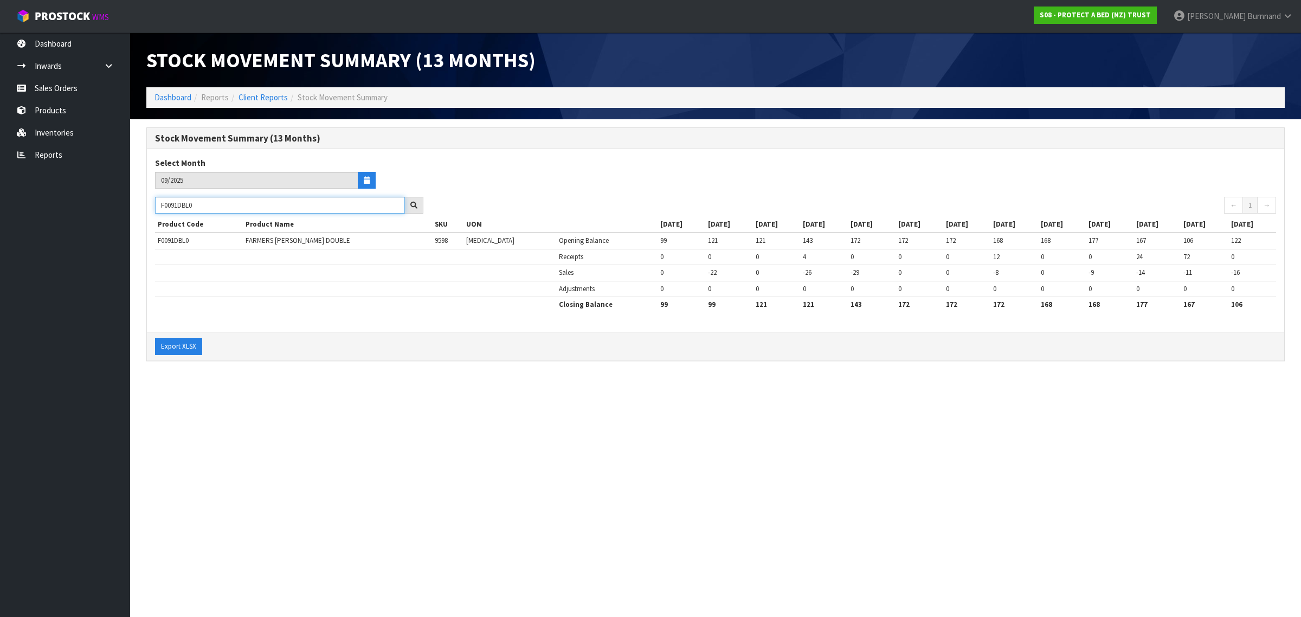
paste input "36KNG"
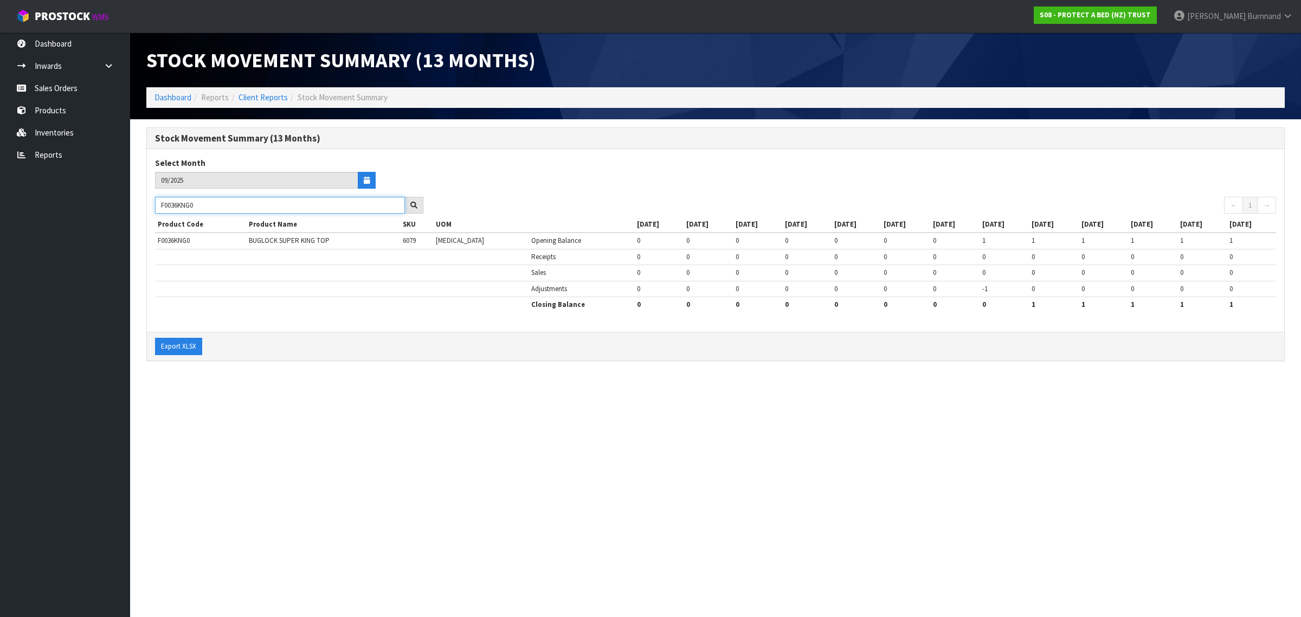
drag, startPoint x: 208, startPoint y: 207, endPoint x: 149, endPoint y: 203, distance: 58.7
click at [149, 203] on div "F0036KNG0" at bounding box center [289, 205] width 285 height 17
paste input "S"
drag, startPoint x: 202, startPoint y: 204, endPoint x: 139, endPoint y: 204, distance: 62.4
click at [139, 204] on div "Stock Movement Summary (13 Months) Select Month 09/2025 F0036KSG0 ← 1 → Product…" at bounding box center [715, 249] width 1155 height 245
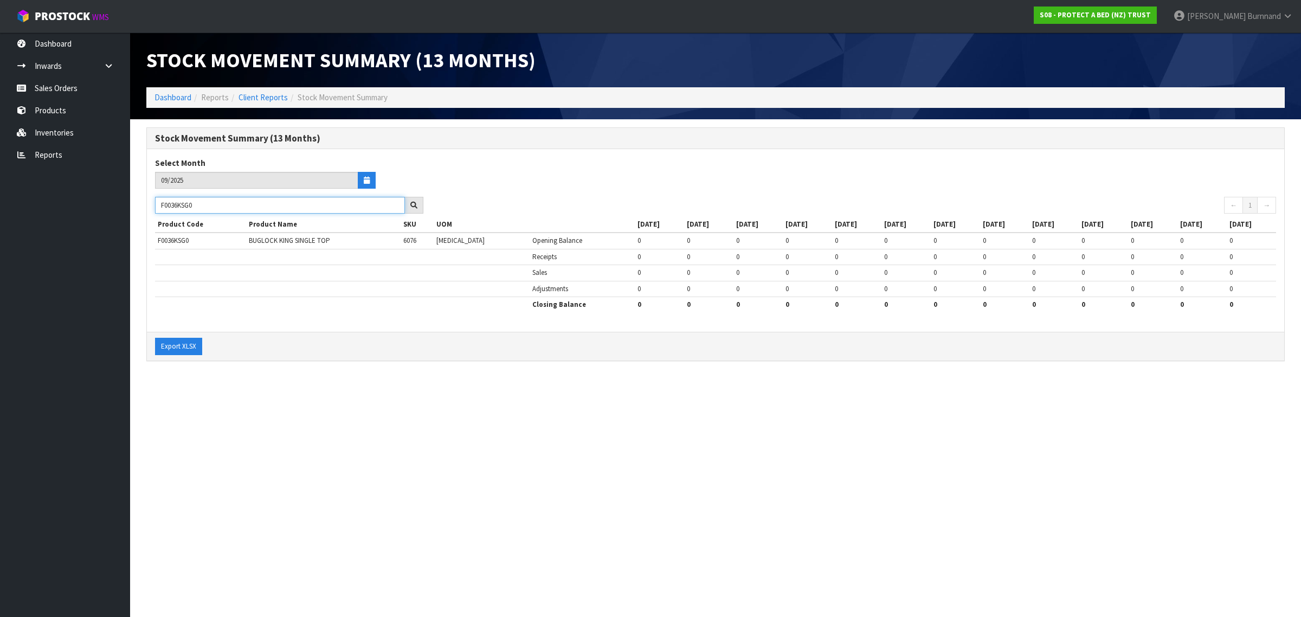
paste input "8ACC"
drag, startPoint x: 205, startPoint y: 207, endPoint x: 153, endPoint y: 204, distance: 52.2
click at [153, 204] on div "F0038ACC0" at bounding box center [289, 205] width 285 height 17
paste input "9DBL"
drag, startPoint x: 204, startPoint y: 205, endPoint x: 150, endPoint y: 205, distance: 54.8
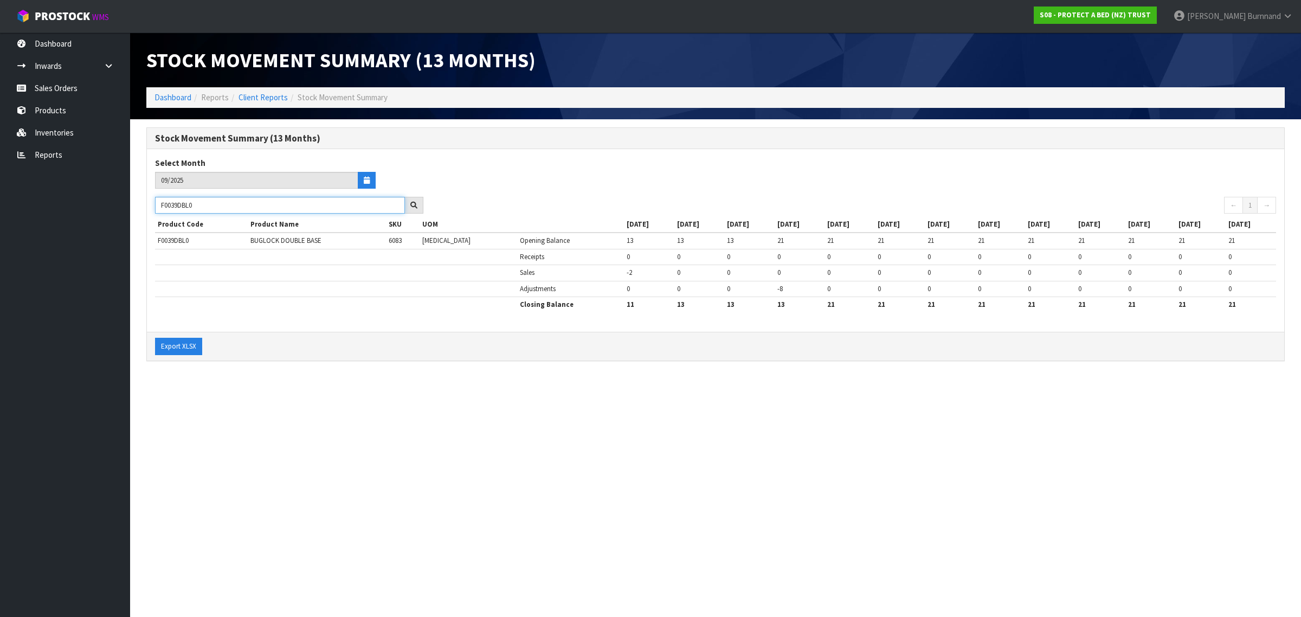
click at [150, 205] on div "F0039DBL0" at bounding box center [289, 205] width 285 height 17
paste input "KNG"
drag, startPoint x: 205, startPoint y: 203, endPoint x: 156, endPoint y: 200, distance: 49.0
click at [156, 200] on input "F0039KNG0" at bounding box center [280, 205] width 250 height 17
paste input "54KGN8"
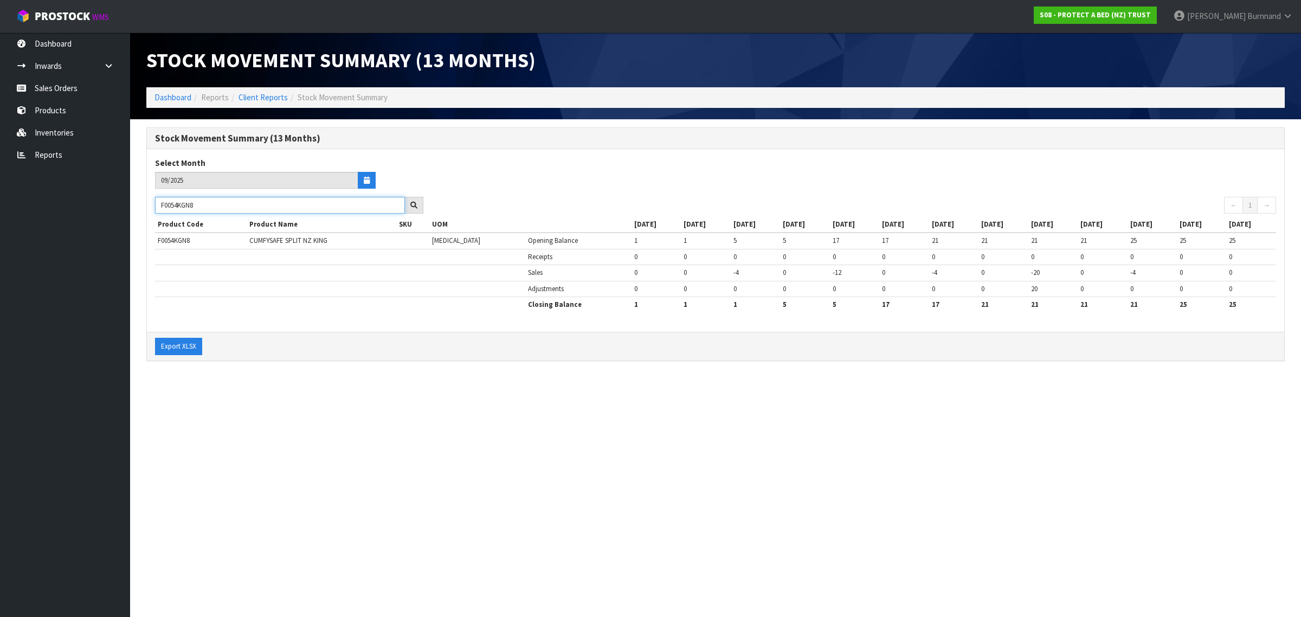
type input "F0054KGN8"
click at [50, 127] on link "Inventories" at bounding box center [65, 132] width 130 height 22
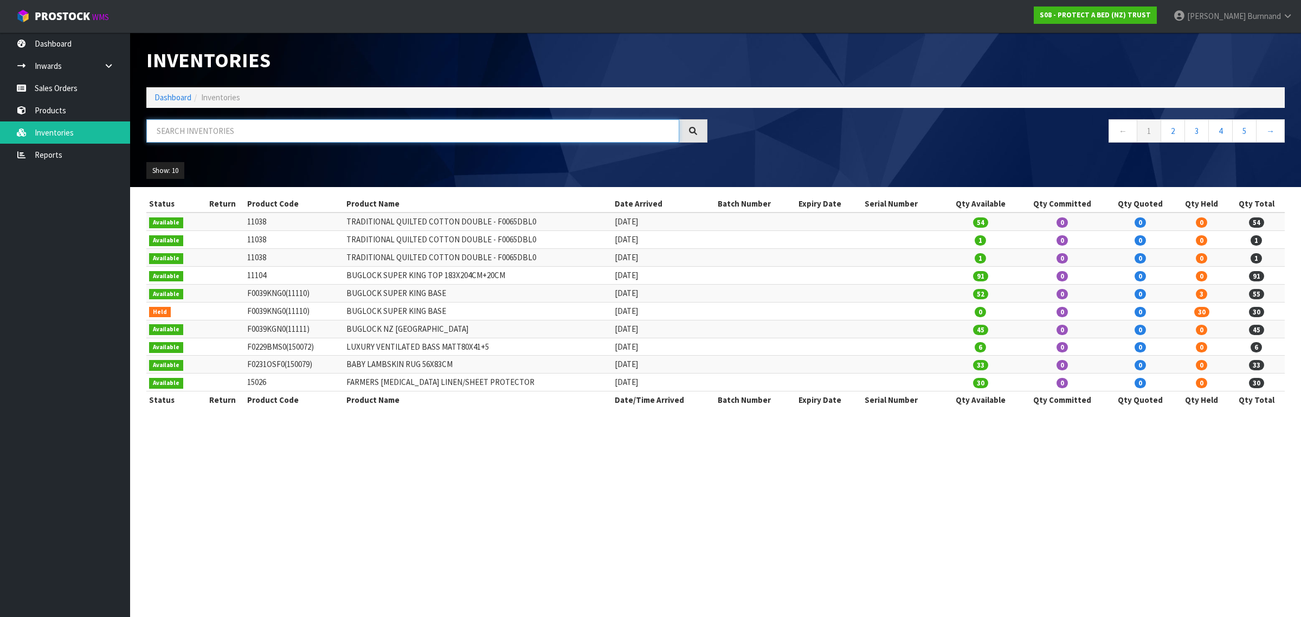
click at [178, 129] on input "text" at bounding box center [412, 130] width 533 height 23
paste input "f"
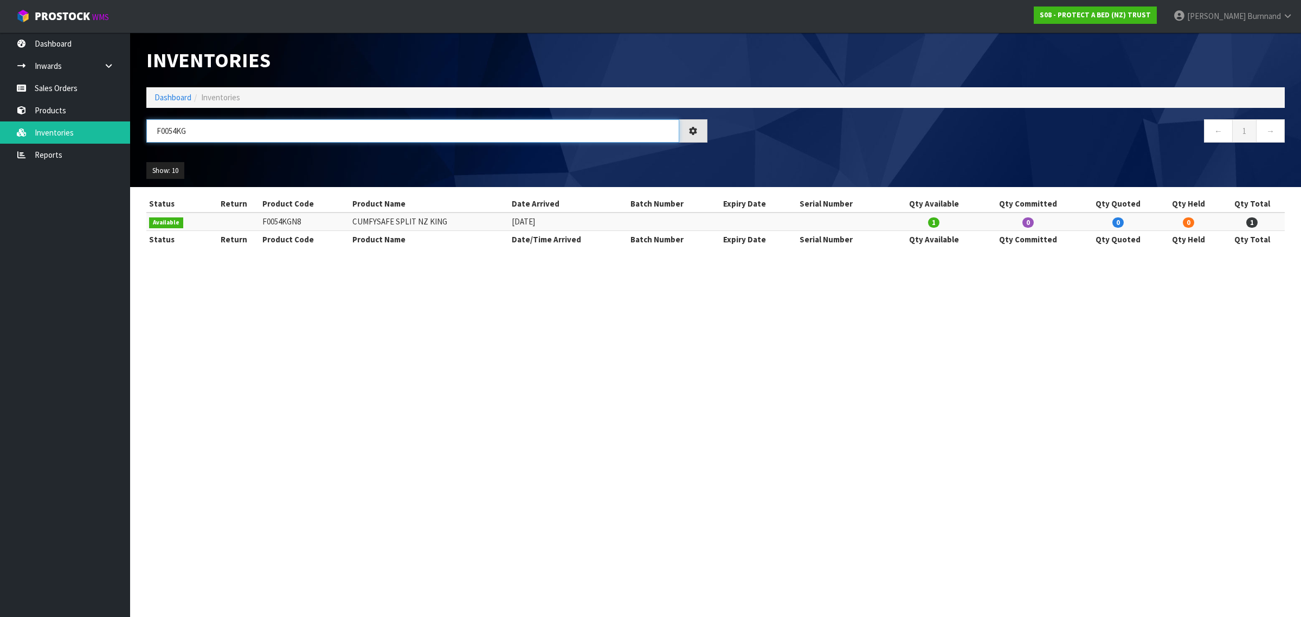
click at [198, 129] on input "F0054KG" at bounding box center [412, 130] width 533 height 23
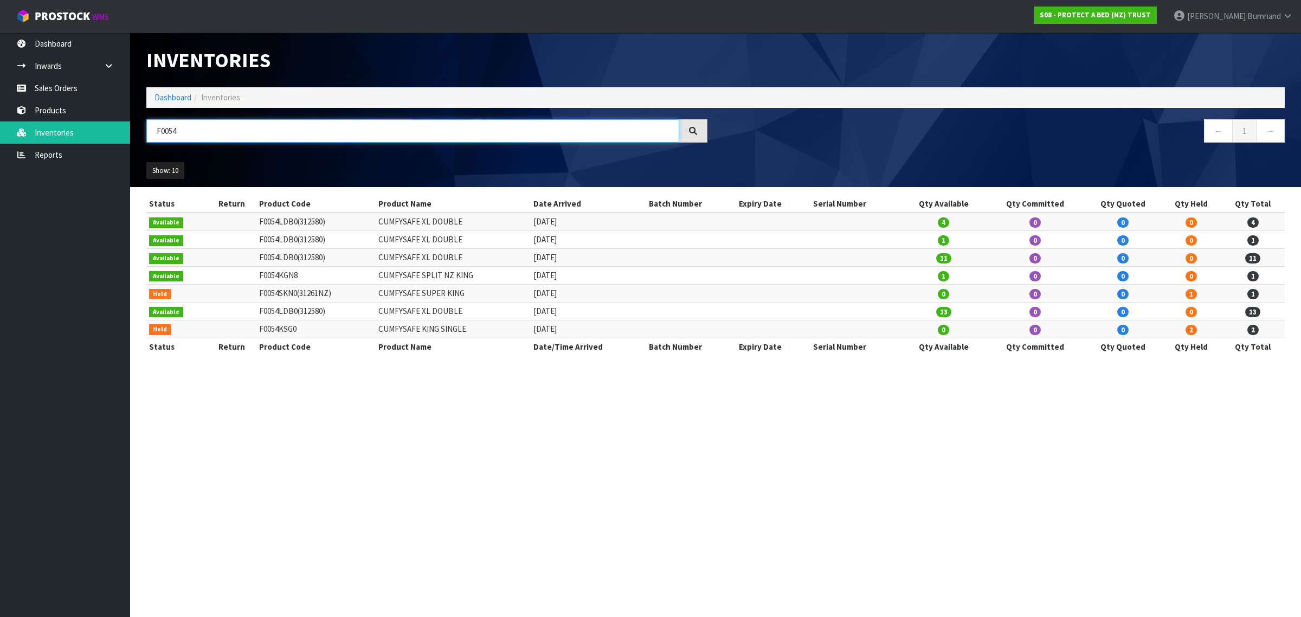
drag, startPoint x: 165, startPoint y: 131, endPoint x: 186, endPoint y: 131, distance: 20.6
click at [186, 131] on input "F0054" at bounding box center [412, 130] width 533 height 23
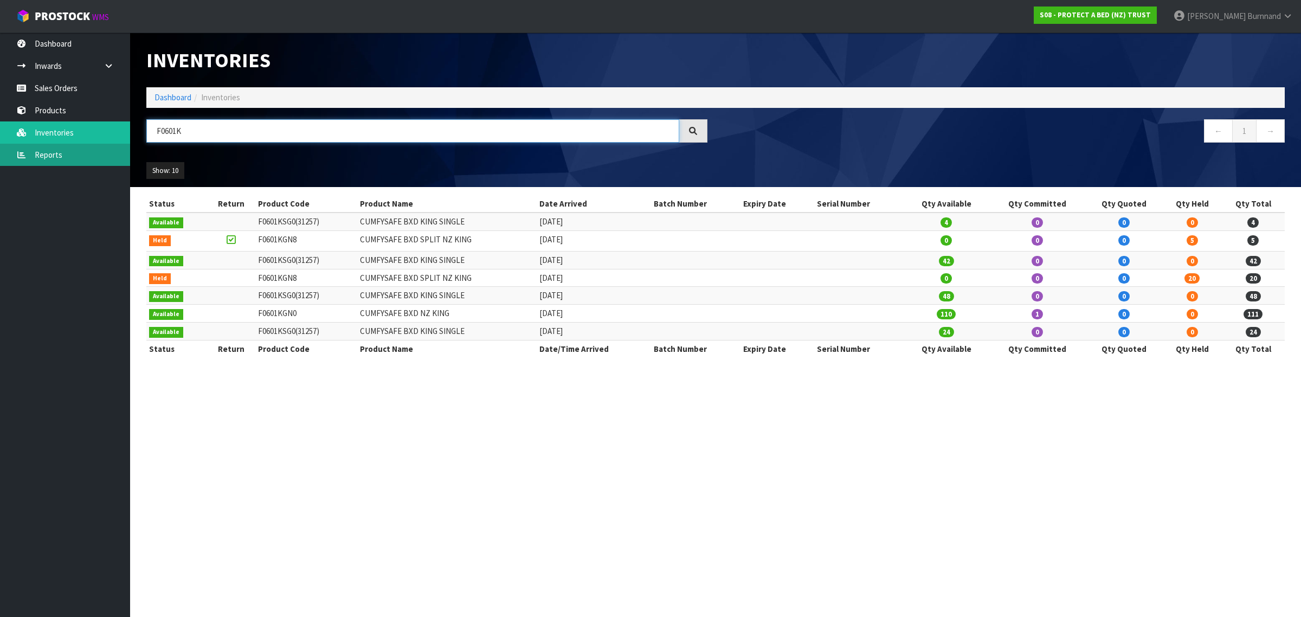
type input "F0601K"
click at [53, 153] on link "Reports" at bounding box center [65, 155] width 130 height 22
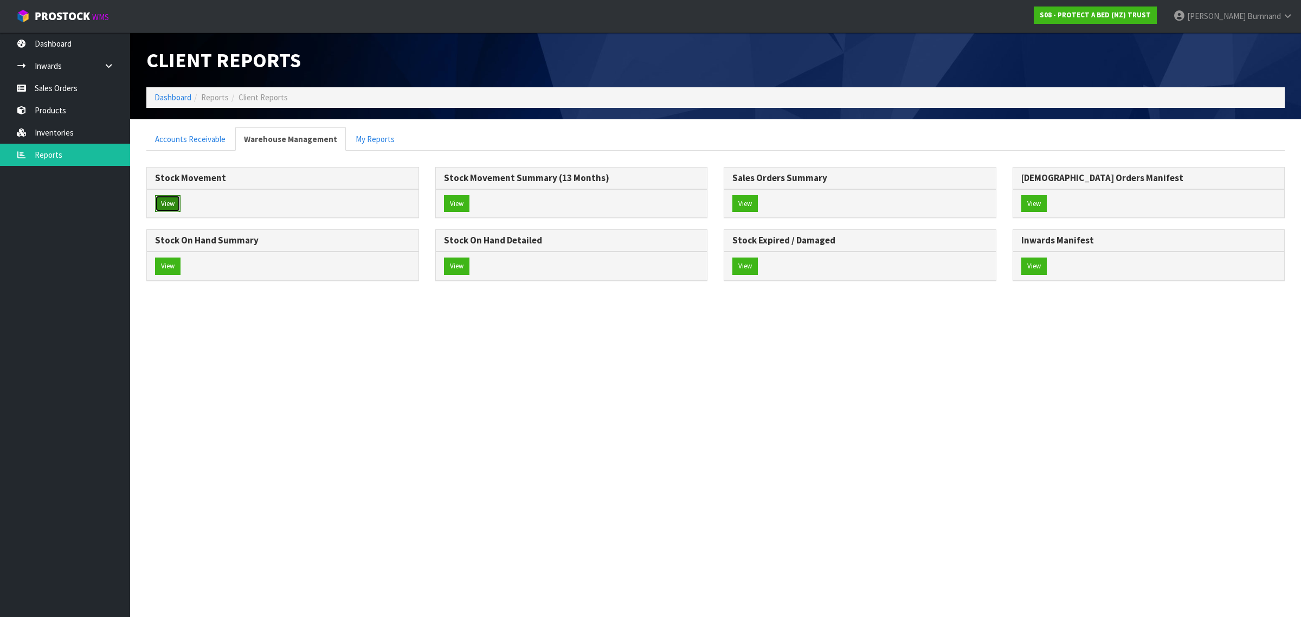
click at [159, 206] on button "View" at bounding box center [167, 203] width 25 height 17
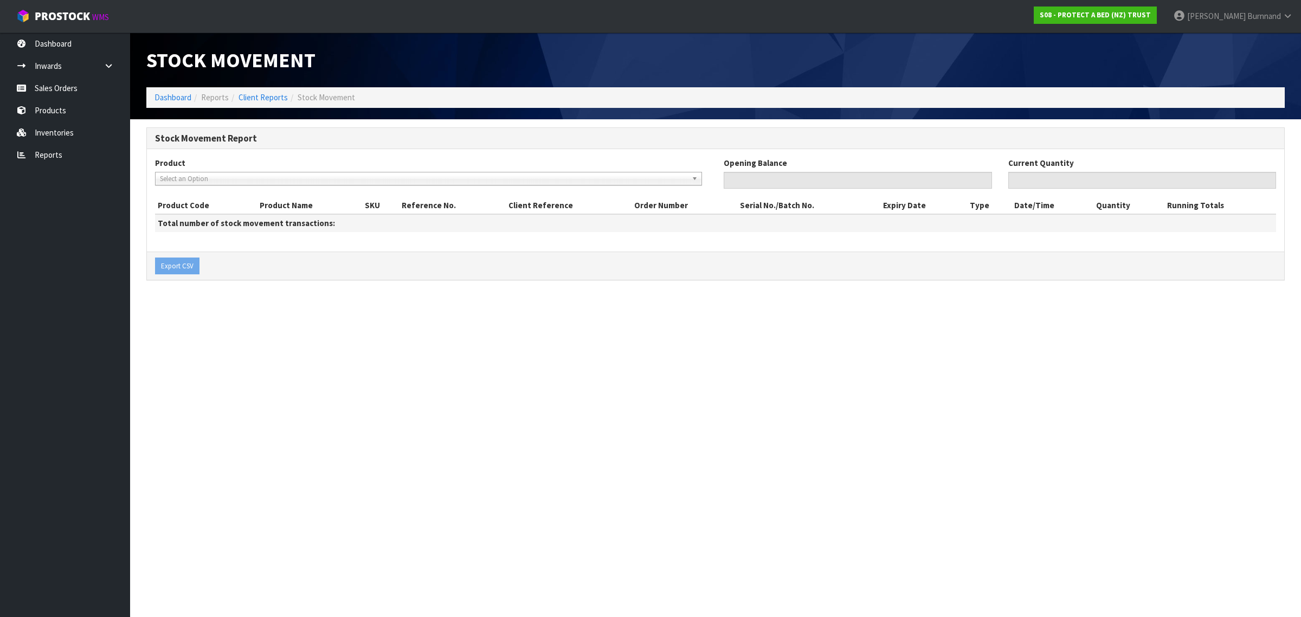
click at [172, 178] on span "Select an Option" at bounding box center [424, 178] width 528 height 13
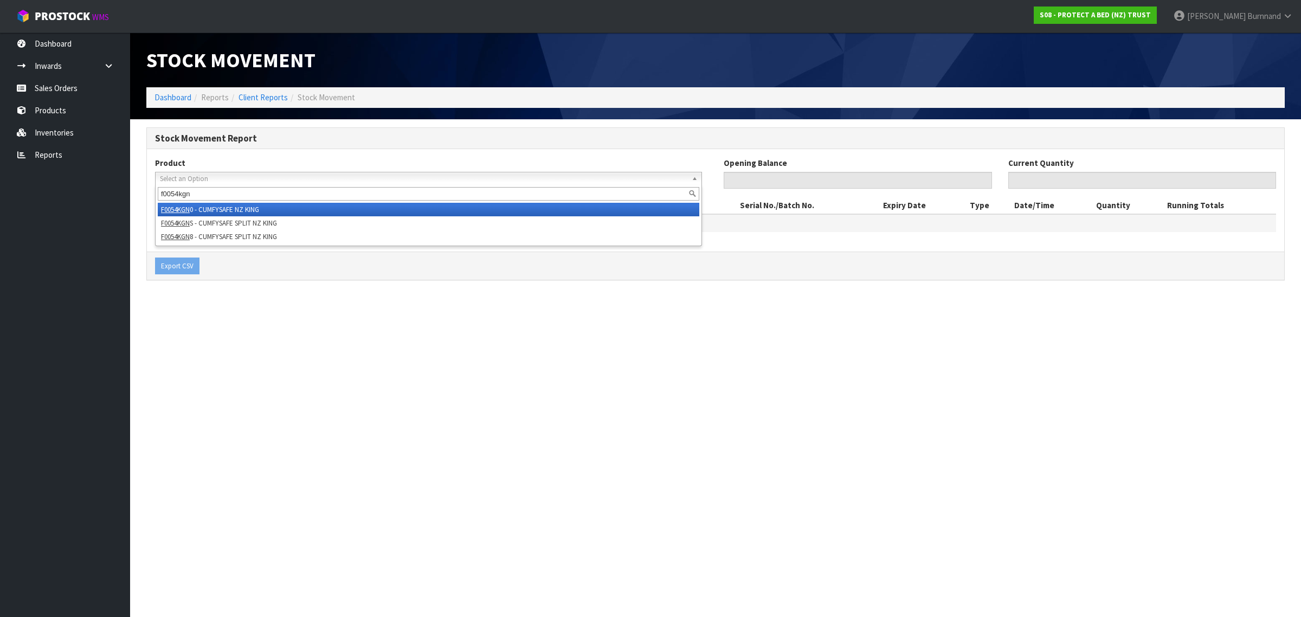
type input "f0054kgns"
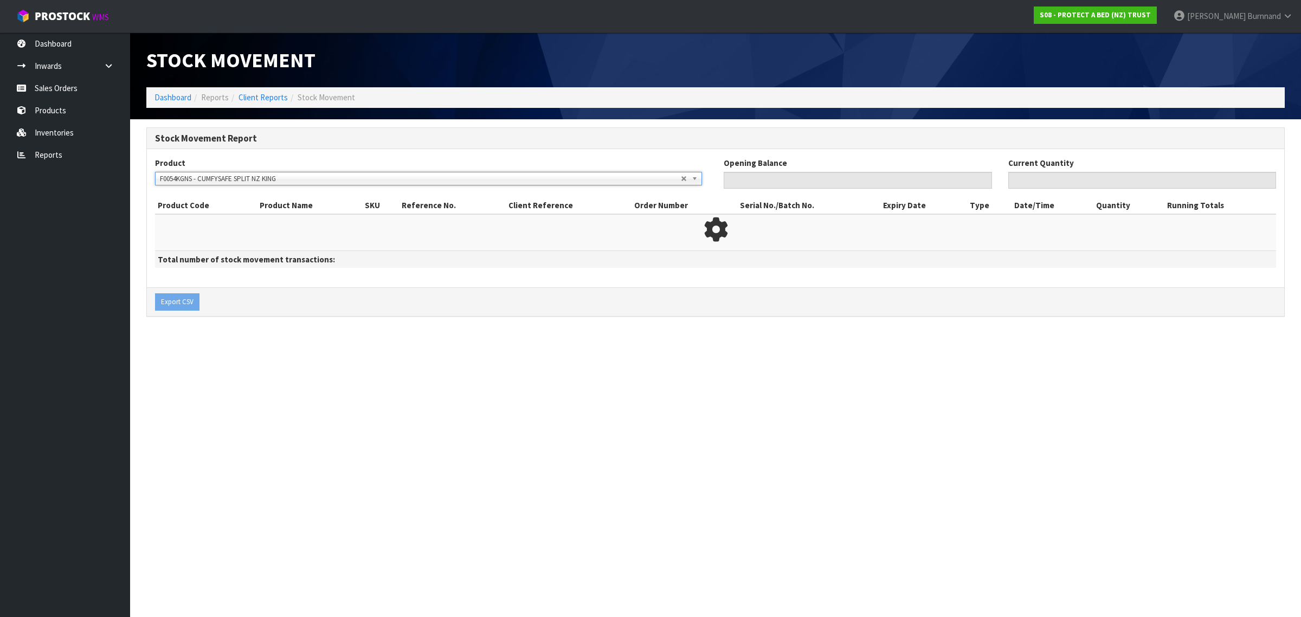
type input "0"
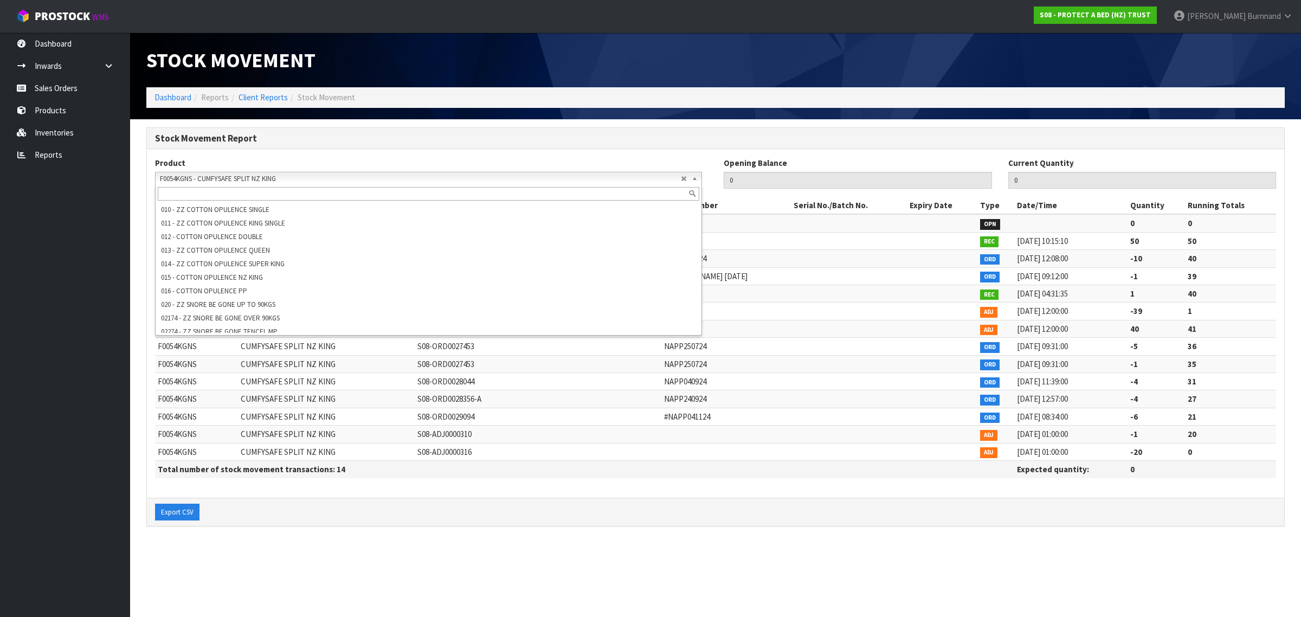
click at [303, 177] on span "F0054KGNS - CUMFYSAFE SPLIT NZ KING" at bounding box center [420, 178] width 521 height 13
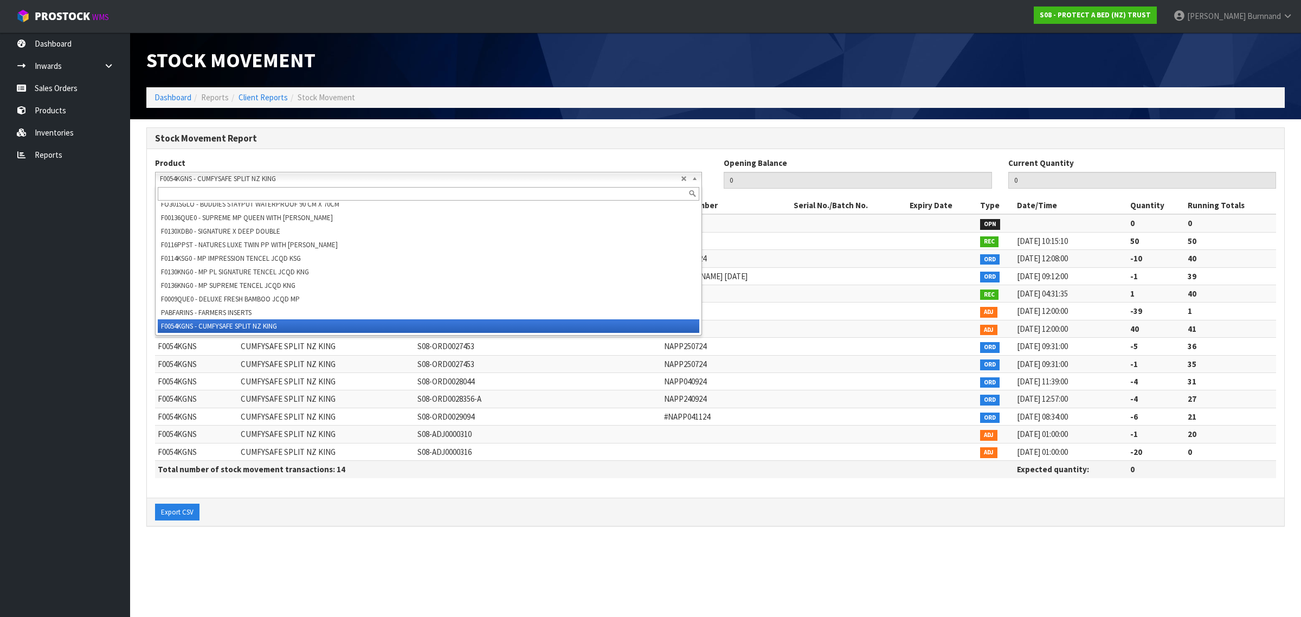
paste input "F0063STD0"
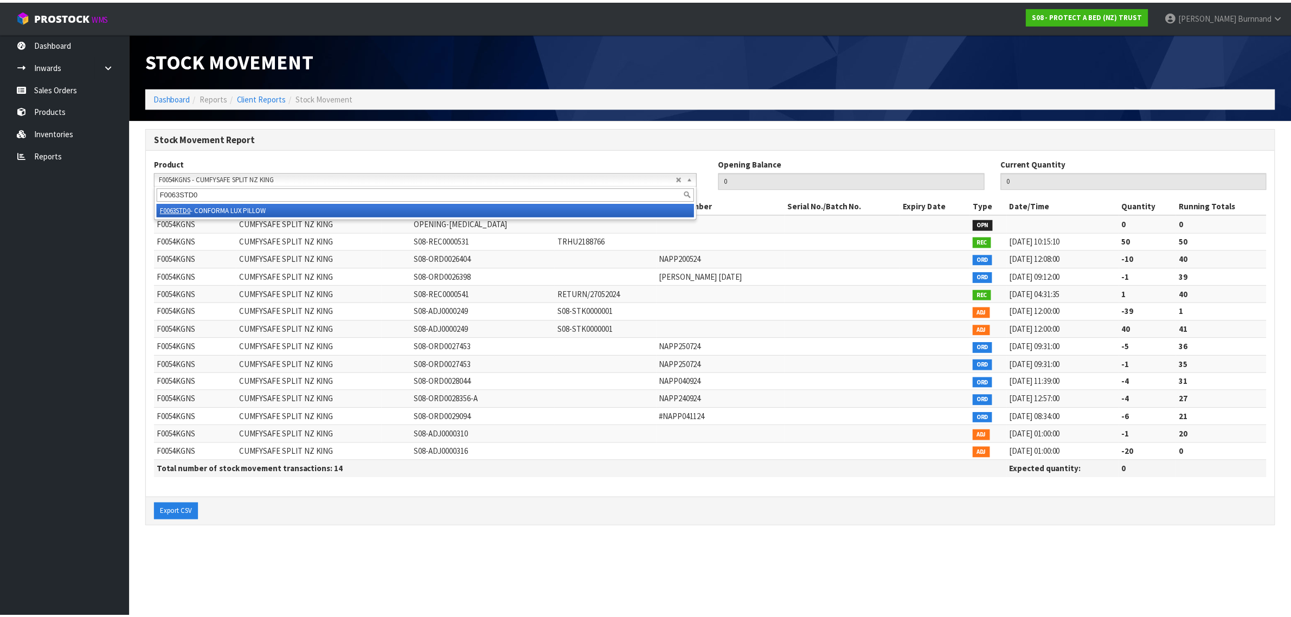
scroll to position [0, 0]
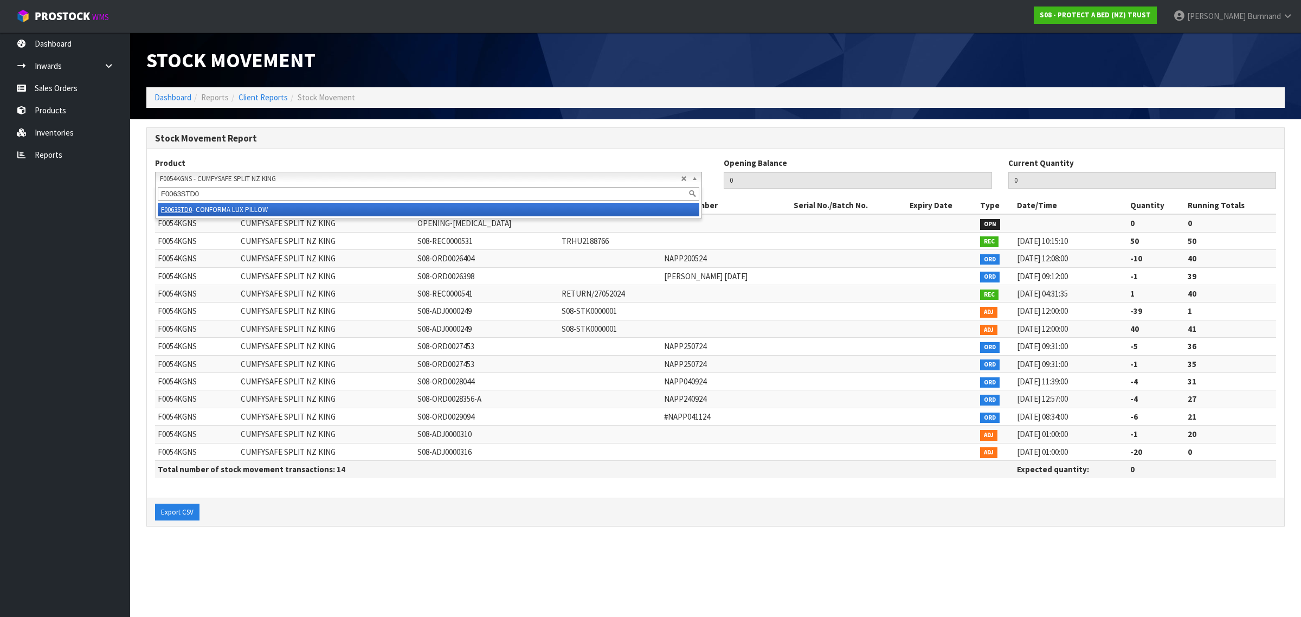
type input "F0063STD0"
click at [283, 207] on li "F0063STD0 - CONFORMA LUX PILLOW" at bounding box center [429, 210] width 542 height 14
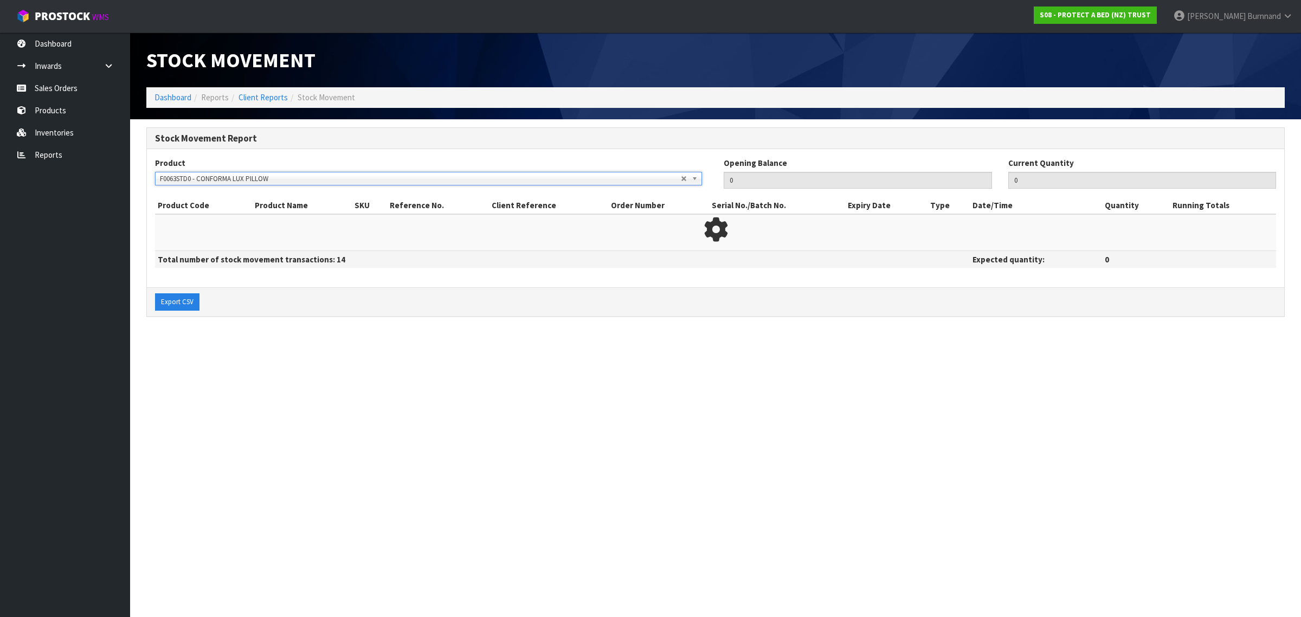
type input "158"
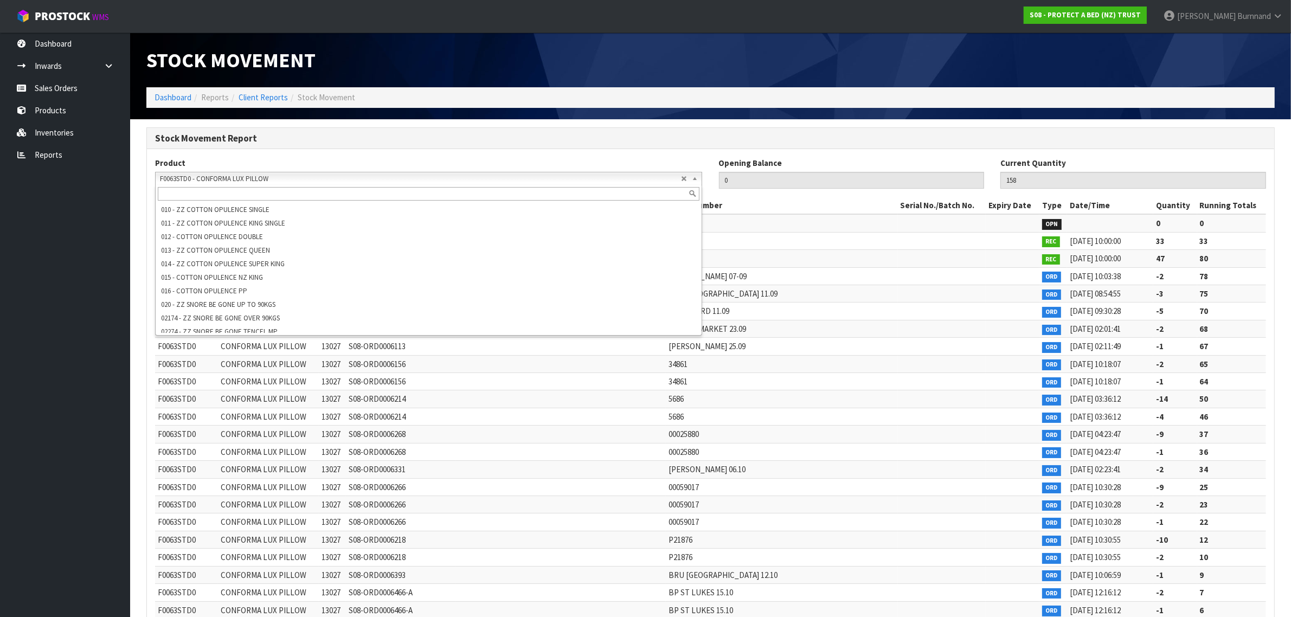
click at [270, 174] on span "F0063STD0 - CONFORMA LUX PILLOW" at bounding box center [420, 178] width 521 height 13
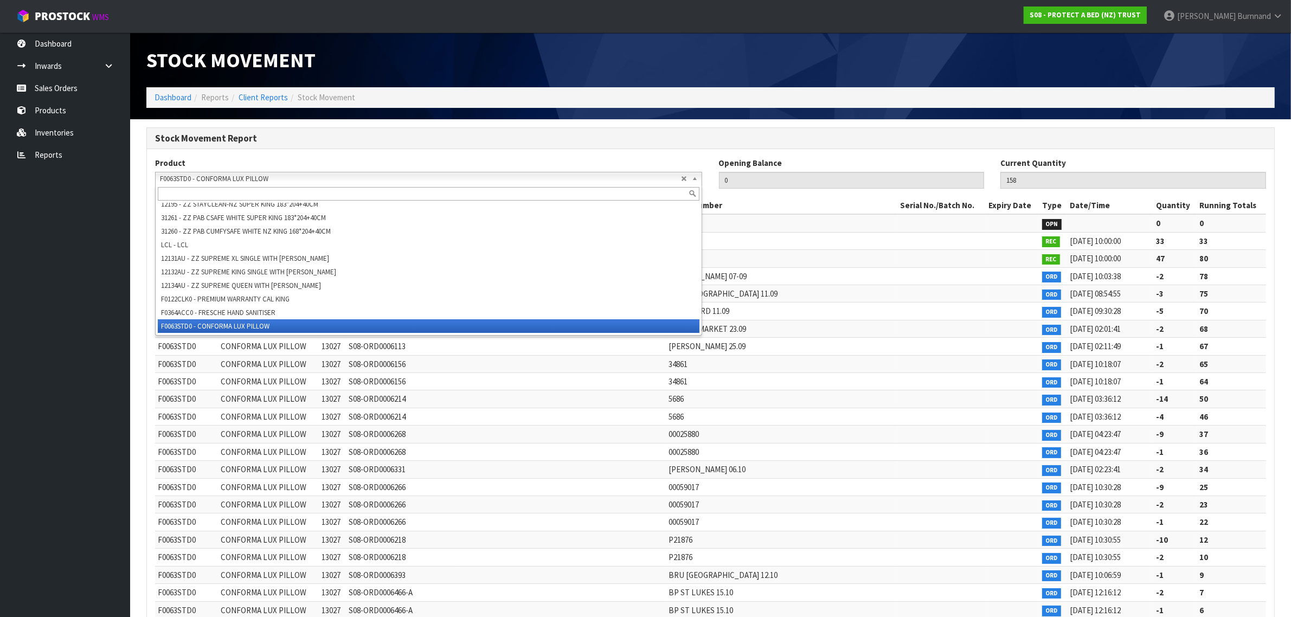
paste input "F0065QUE0"
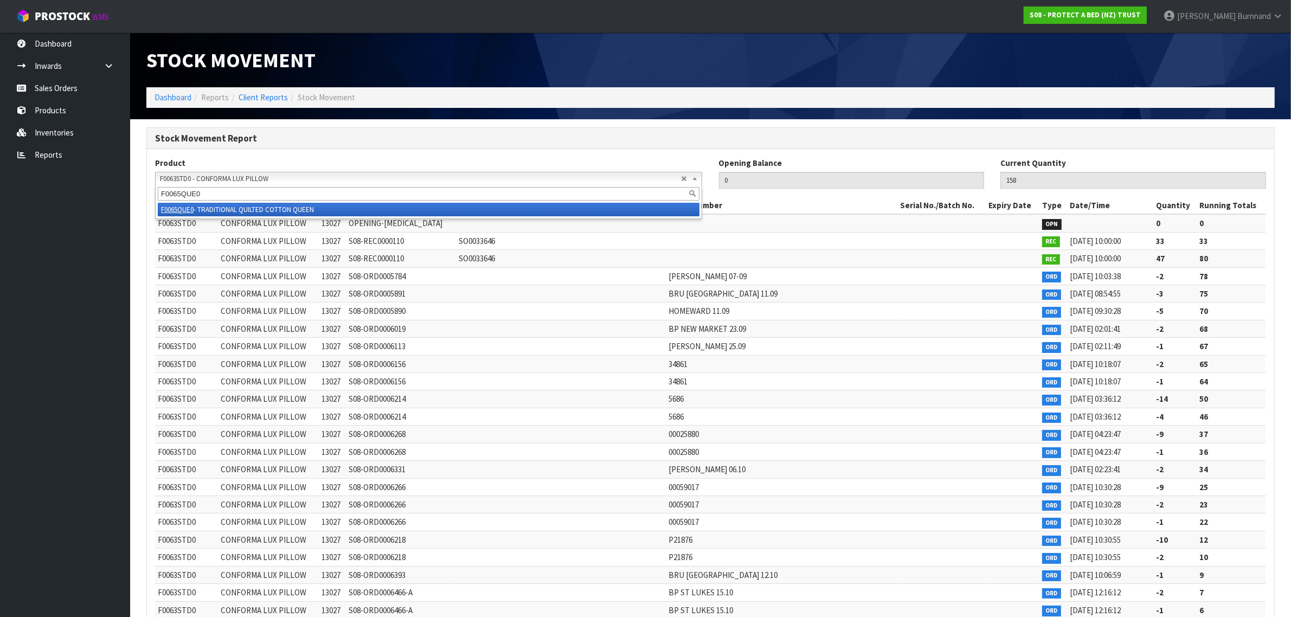
scroll to position [0, 0]
type input "F0065QUE0"
click at [265, 205] on li "F0065QUE0 - TRADITIONAL QUILTED COTTON QUEEN" at bounding box center [429, 210] width 542 height 14
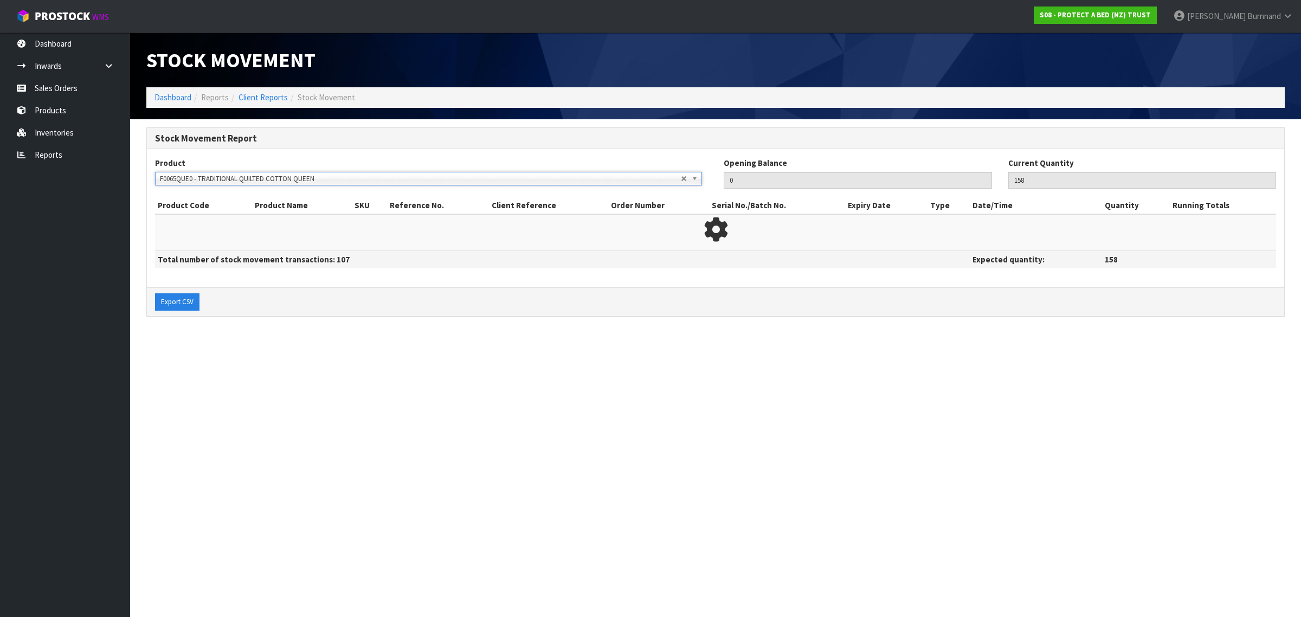
type input "111"
type input "2"
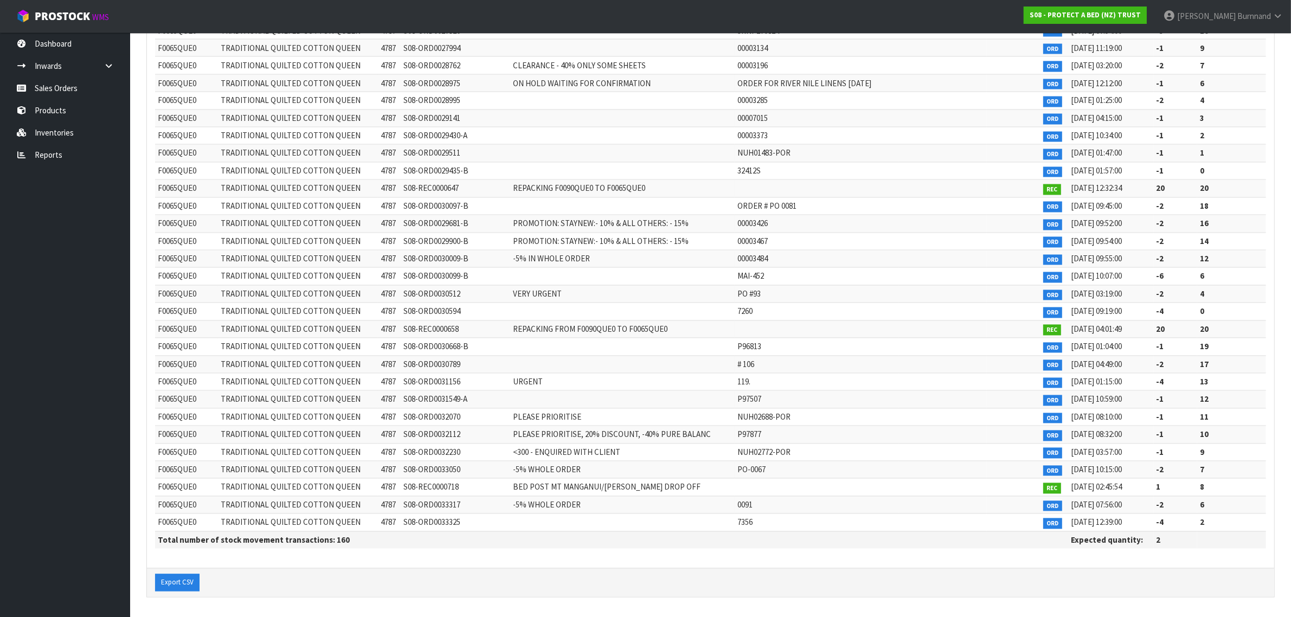
scroll to position [2518, 0]
click at [54, 152] on link "Reports" at bounding box center [65, 155] width 130 height 22
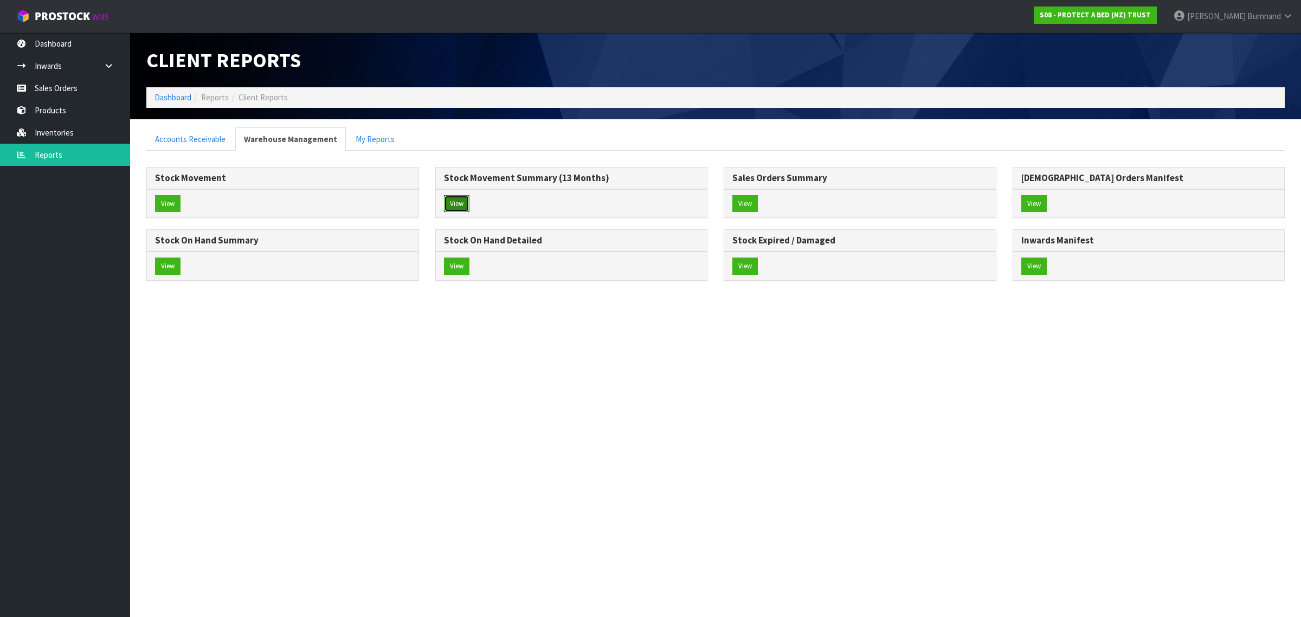
click at [454, 198] on button "View" at bounding box center [456, 203] width 25 height 17
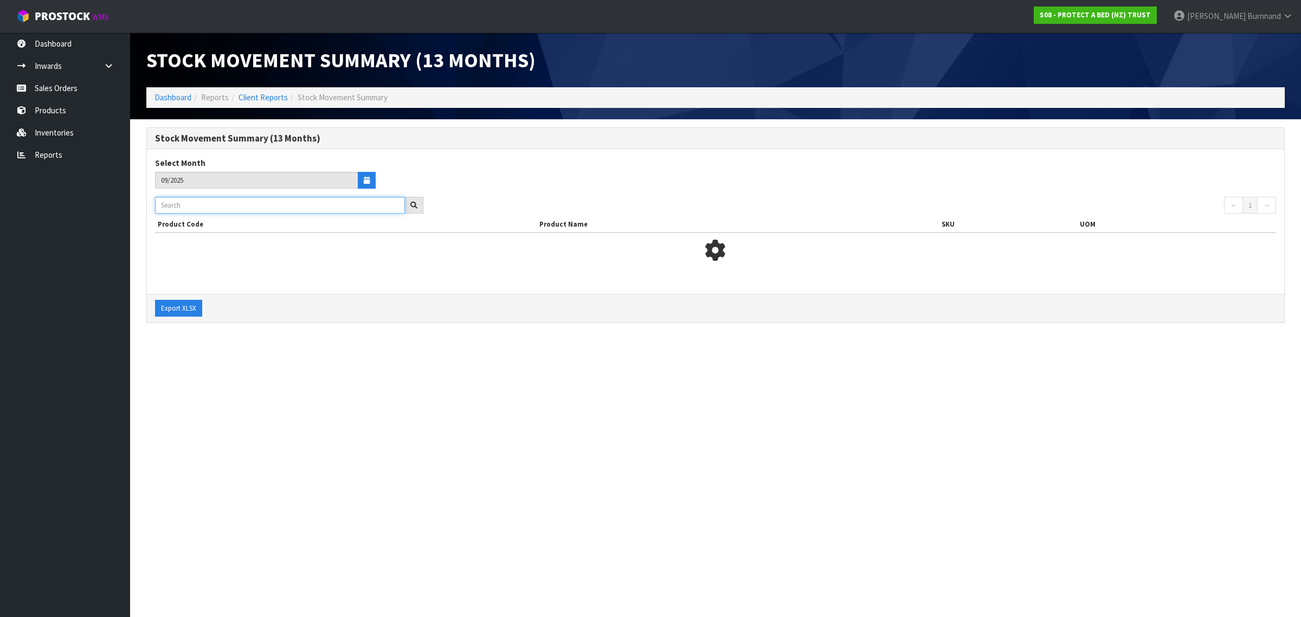
click at [175, 198] on input "text" at bounding box center [280, 205] width 250 height 17
paste input "F0090DBL0"
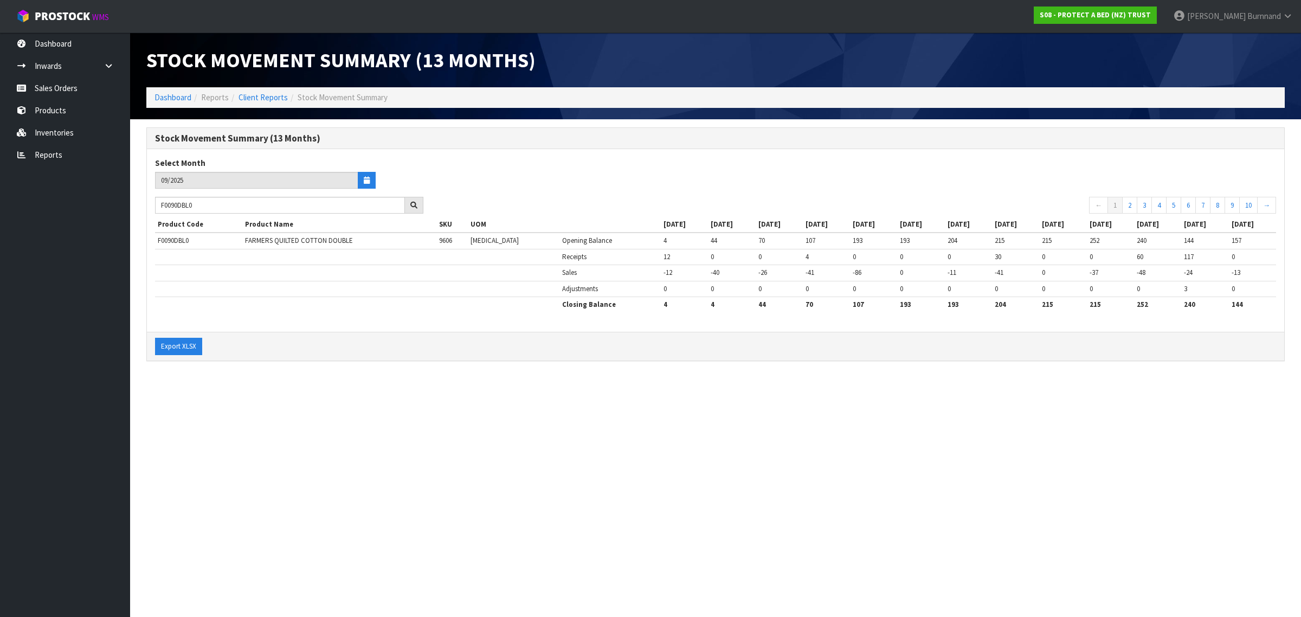
click at [655, 389] on section "Stock Movement Summary (13 Months) Dashboard Reports Client Reports Stock Movem…" at bounding box center [650, 308] width 1301 height 617
drag, startPoint x: 200, startPoint y: 205, endPoint x: 145, endPoint y: 205, distance: 54.2
click at [145, 205] on div "Stock Movement Summary (13 Months) Select Month 09/2025 F0090DBL0 ← 1 2 3 4 5 6…" at bounding box center [715, 249] width 1155 height 245
paste input "KGN"
drag, startPoint x: 202, startPoint y: 205, endPoint x: 152, endPoint y: 198, distance: 50.3
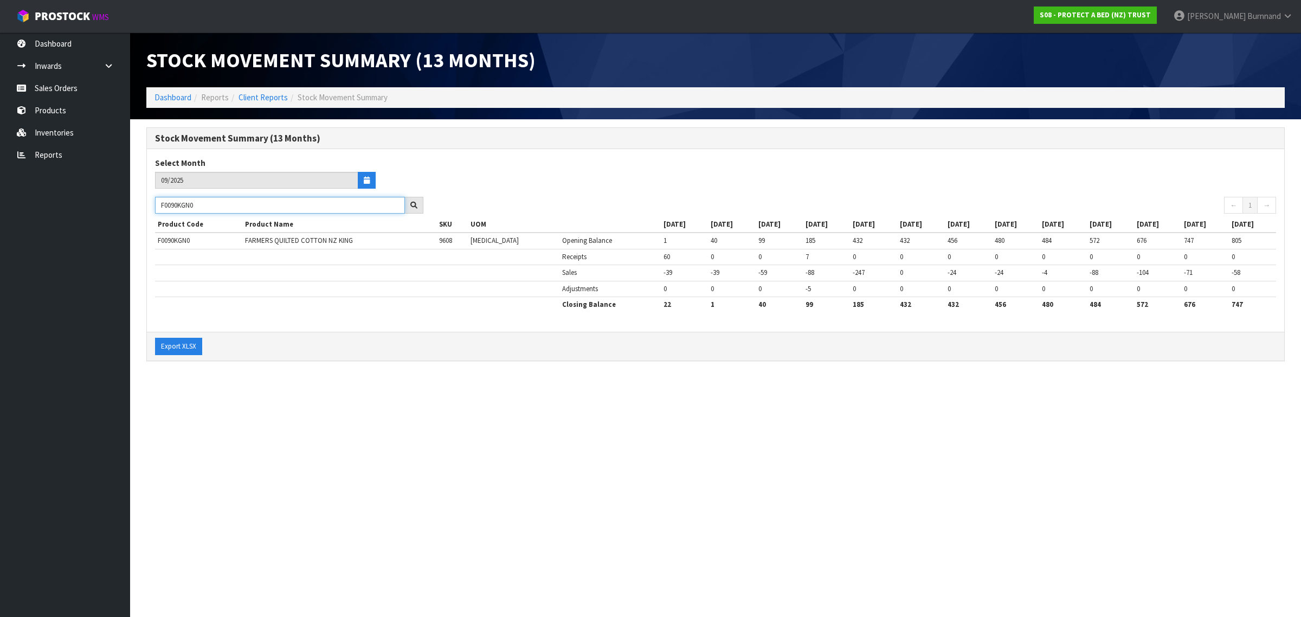
click at [152, 198] on div "F0090KGN0" at bounding box center [289, 205] width 285 height 17
paste input "SG"
drag, startPoint x: 205, startPoint y: 204, endPoint x: 153, endPoint y: 203, distance: 52.1
click at [153, 203] on div "F0090KSG0" at bounding box center [289, 205] width 285 height 17
paste input "L"
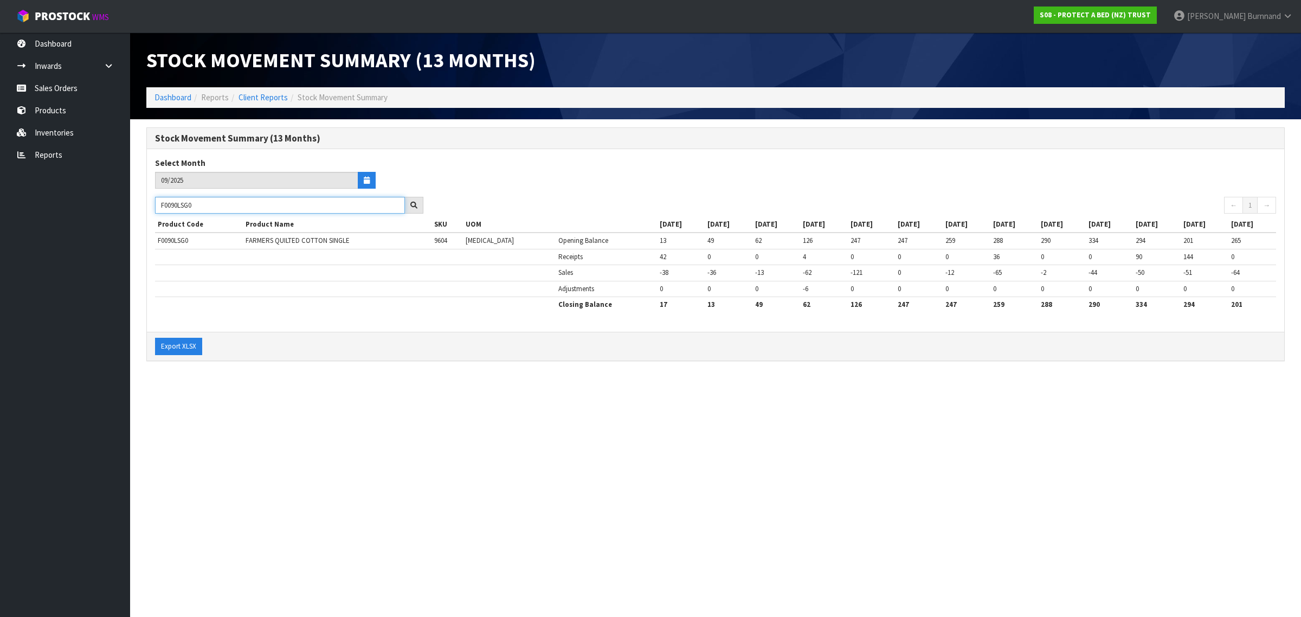
drag, startPoint x: 202, startPoint y: 205, endPoint x: 153, endPoint y: 204, distance: 48.3
click at [153, 204] on div "F0090LSG0" at bounding box center [289, 205] width 285 height 17
paste input "1DBL"
drag, startPoint x: 206, startPoint y: 210, endPoint x: 156, endPoint y: 206, distance: 50.6
click at [156, 206] on input "F0091DBL0" at bounding box center [280, 205] width 250 height 17
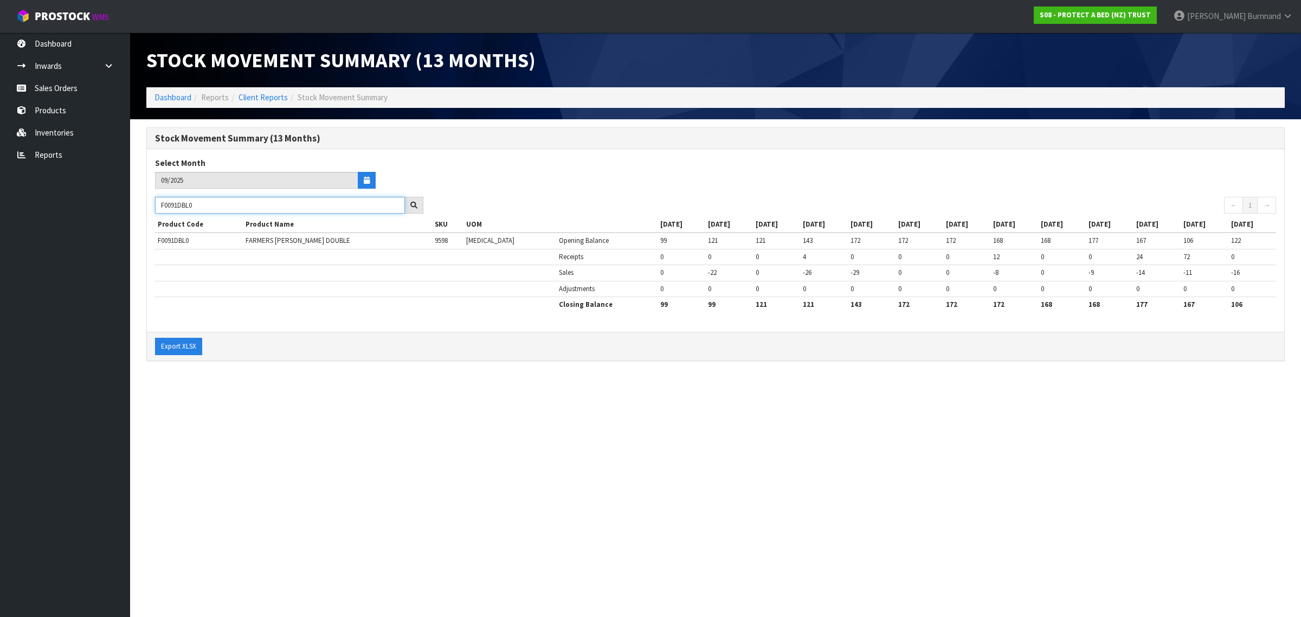
paste input "KGN"
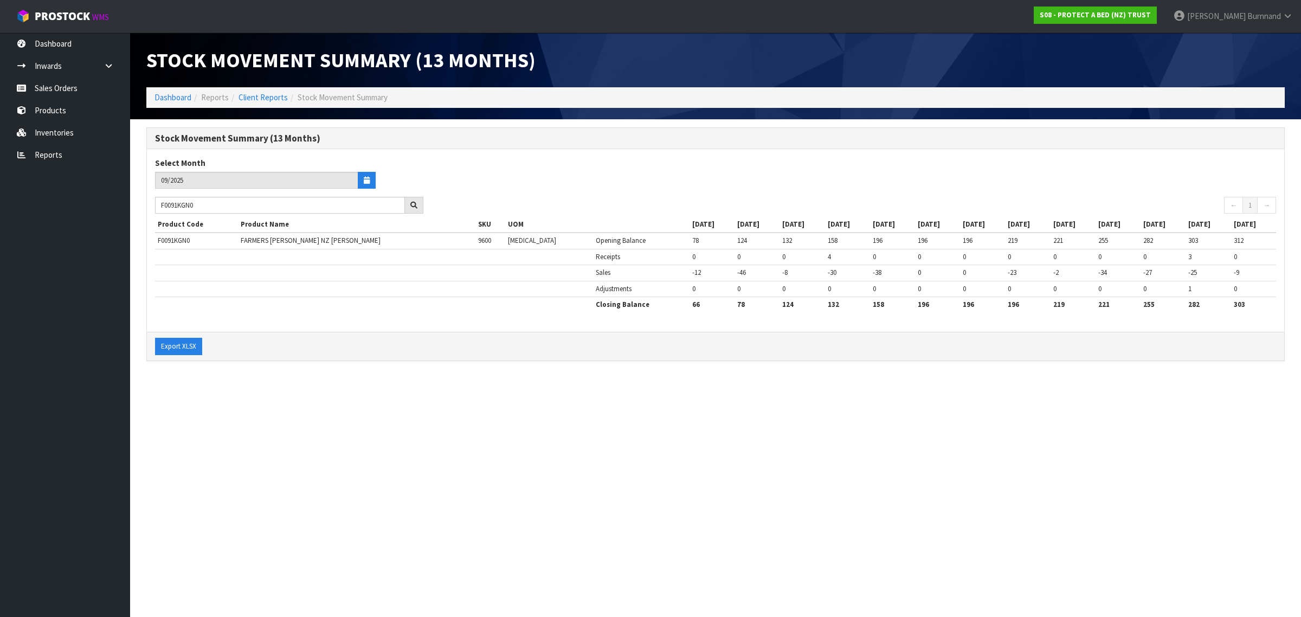
click at [400, 402] on section "Stock Movement Summary (13 Months) Dashboard Reports Client Reports Stock Movem…" at bounding box center [650, 308] width 1301 height 617
drag, startPoint x: 208, startPoint y: 207, endPoint x: 148, endPoint y: 202, distance: 60.4
click at [148, 202] on div "F0091KGN0" at bounding box center [289, 205] width 285 height 17
paste input "LSG"
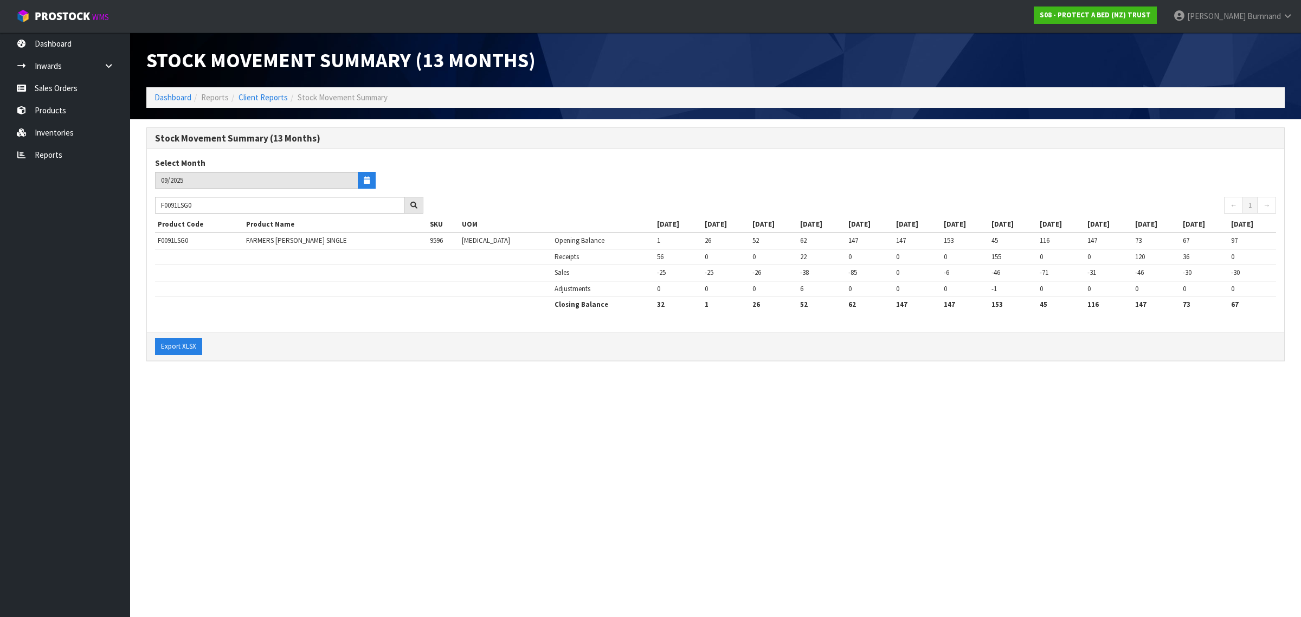
click at [446, 478] on section "Stock Movement Summary (13 Months) Dashboard Reports Client Reports Stock Movem…" at bounding box center [650, 308] width 1301 height 617
drag, startPoint x: 207, startPoint y: 206, endPoint x: 155, endPoint y: 204, distance: 52.6
click at [155, 204] on div "F0091LSG0" at bounding box center [289, 205] width 285 height 17
paste input "PPS"
click at [349, 393] on section "Stock Movement Summary (13 Months) Dashboard Reports Client Reports Stock Movem…" at bounding box center [650, 308] width 1301 height 617
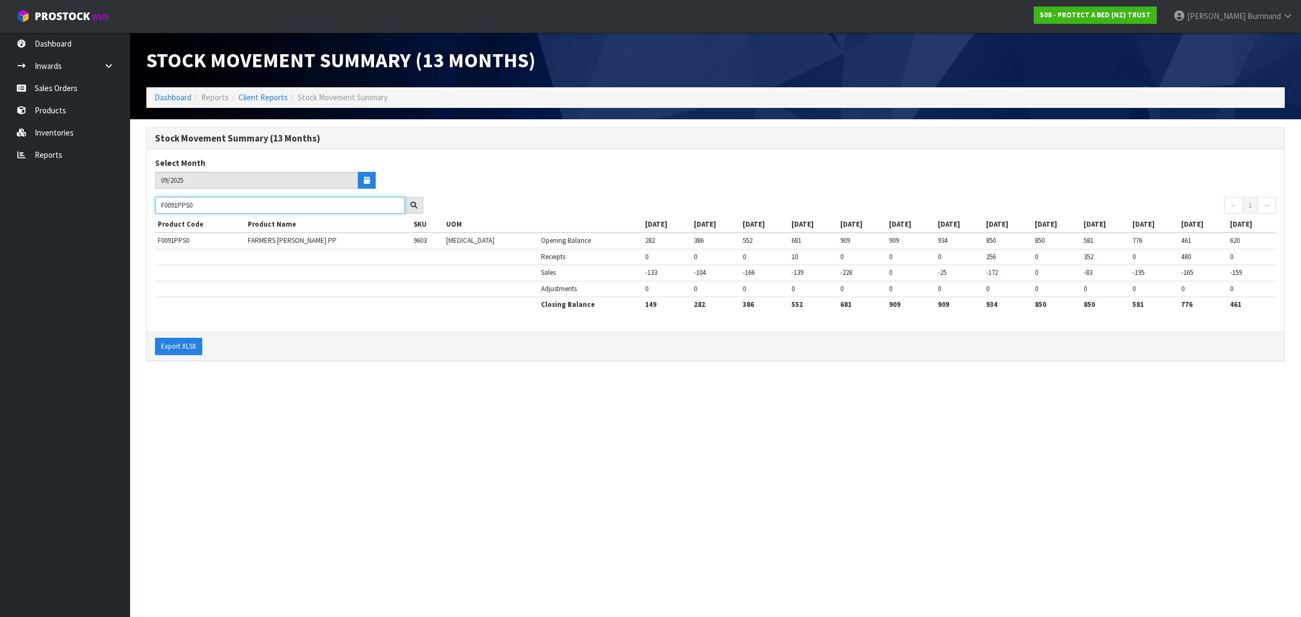
drag, startPoint x: 195, startPoint y: 204, endPoint x: 156, endPoint y: 202, distance: 39.1
click at [156, 202] on input "F0091PPS0" at bounding box center [280, 205] width 250 height 17
paste input "116CLK"
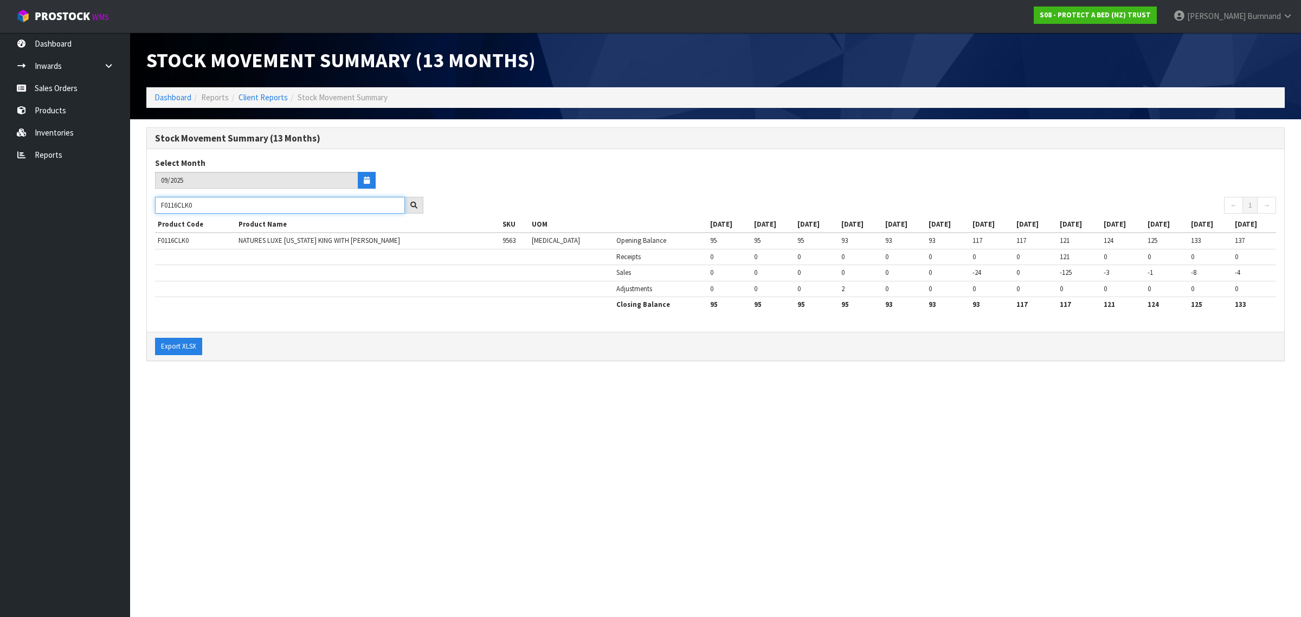
drag, startPoint x: 213, startPoint y: 206, endPoint x: 148, endPoint y: 205, distance: 65.1
click at [148, 205] on div "F0116CLK0" at bounding box center [289, 205] width 285 height 17
paste input "461DBL"
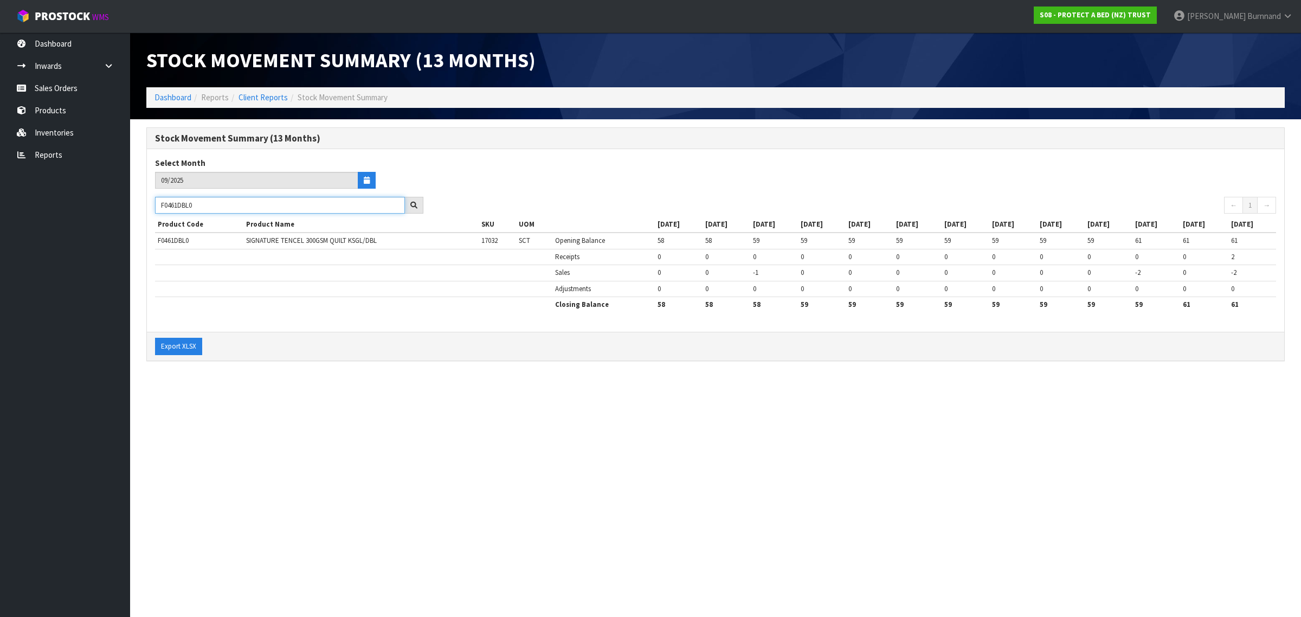
type input "F0461DBL0"
click at [387, 386] on section "Stock Movement Summary (13 Months) Dashboard Reports Client Reports Stock Movem…" at bounding box center [650, 308] width 1301 height 617
click at [61, 66] on link "Inwards" at bounding box center [65, 66] width 130 height 22
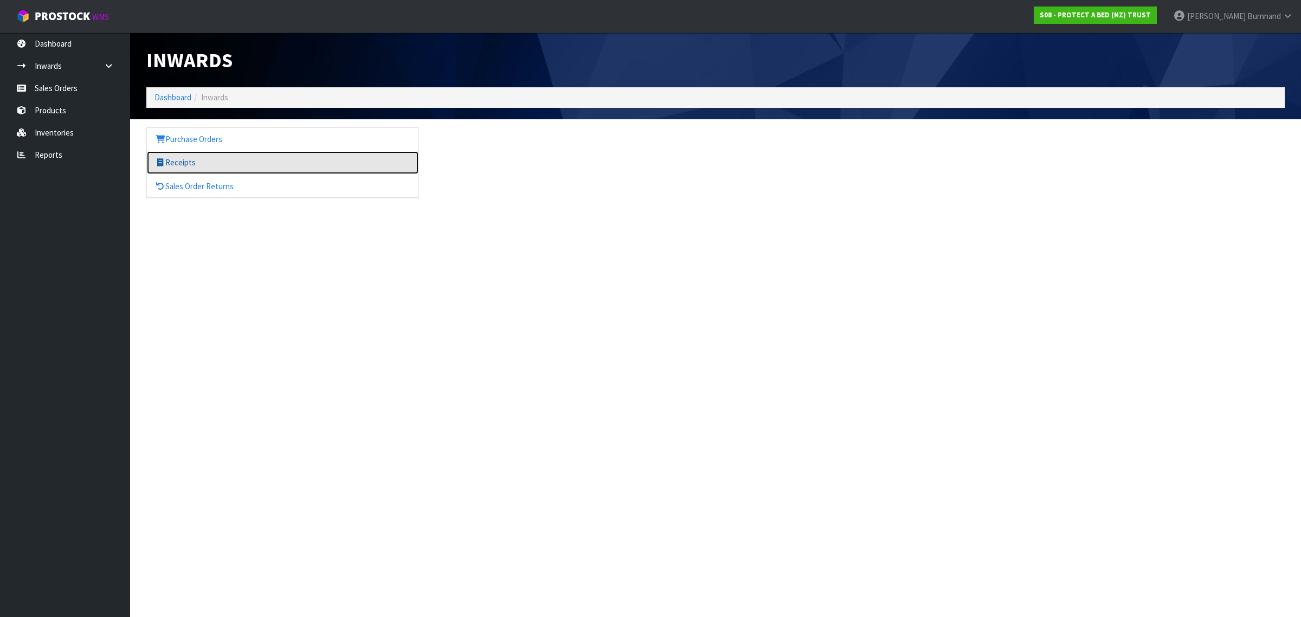
click at [185, 160] on link "Receipts" at bounding box center [283, 162] width 272 height 22
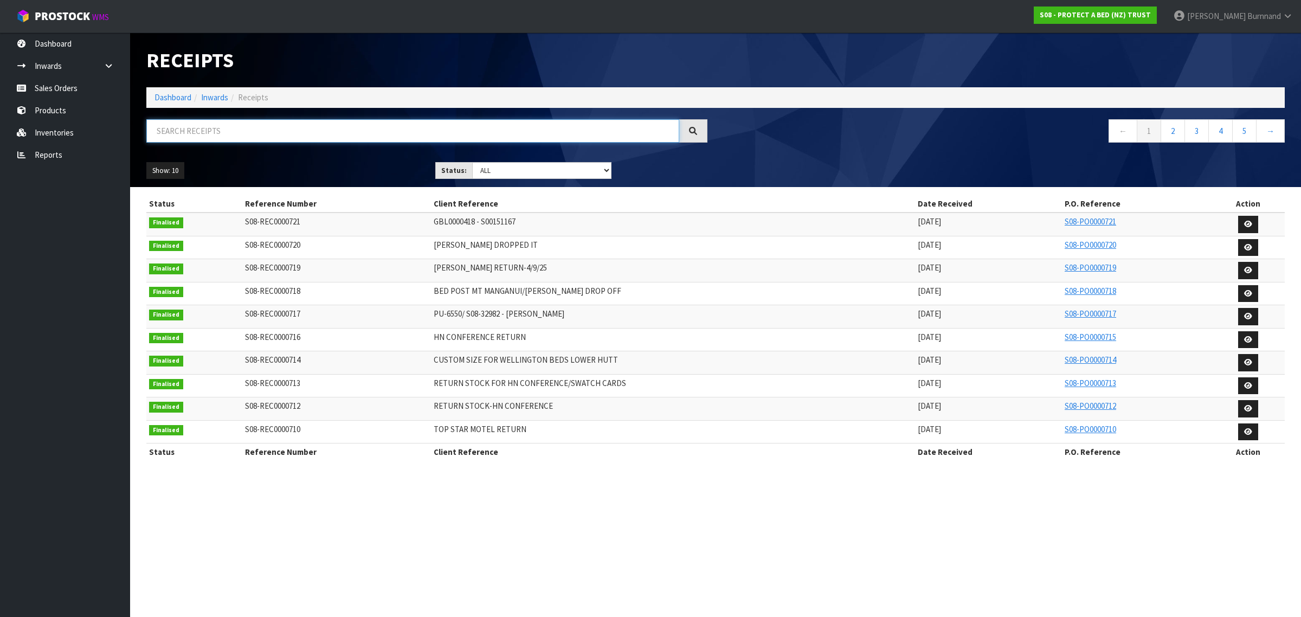
click at [177, 127] on input "text" at bounding box center [412, 130] width 533 height 23
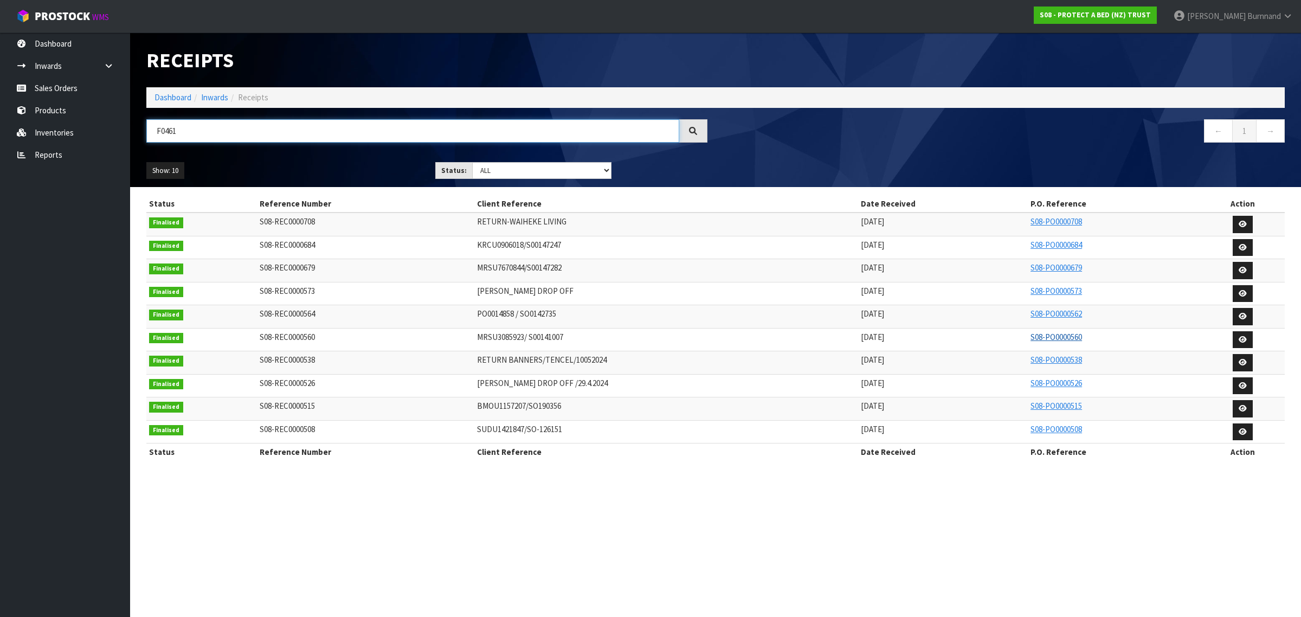
type input "F0461"
click at [1055, 339] on link "S08-PO0000560" at bounding box center [1057, 337] width 52 height 10
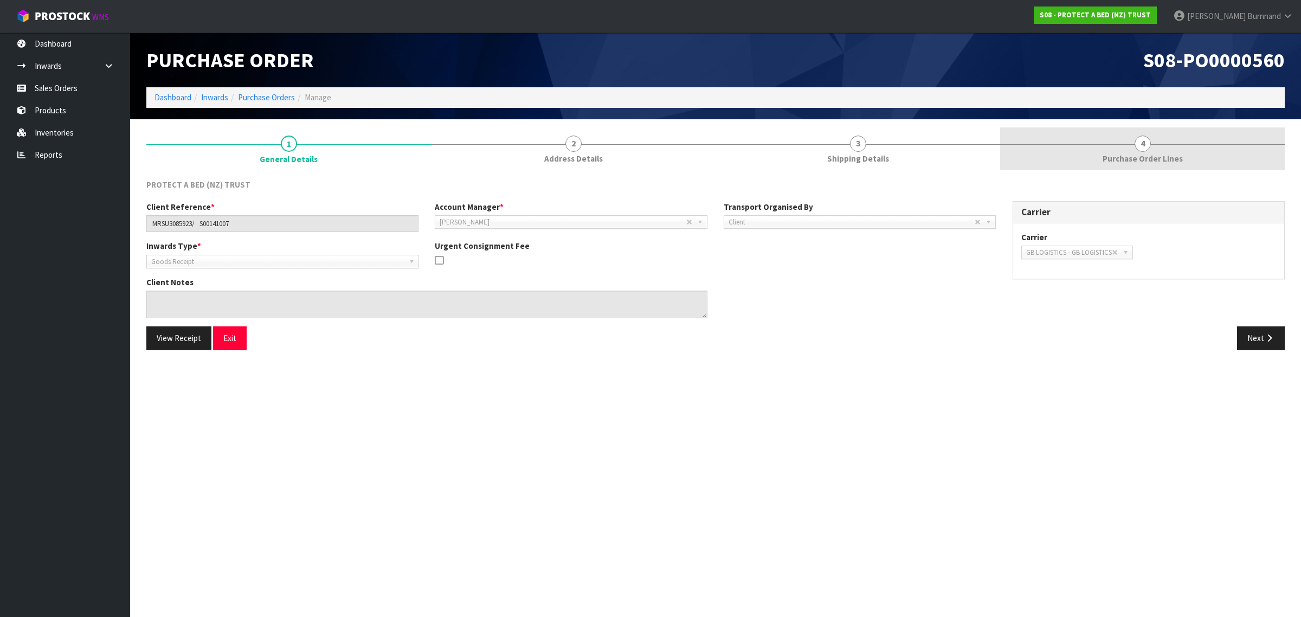
click at [1144, 145] on span "4" at bounding box center [1143, 144] width 16 height 16
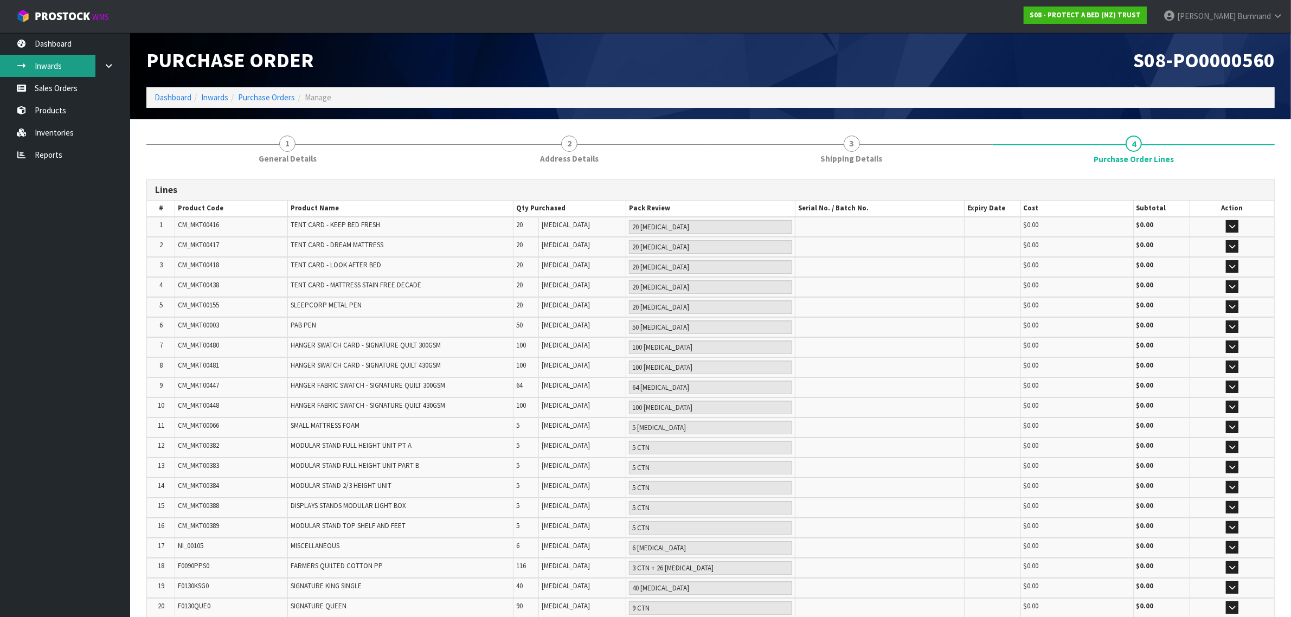
click at [52, 65] on link "Inwards" at bounding box center [65, 66] width 130 height 22
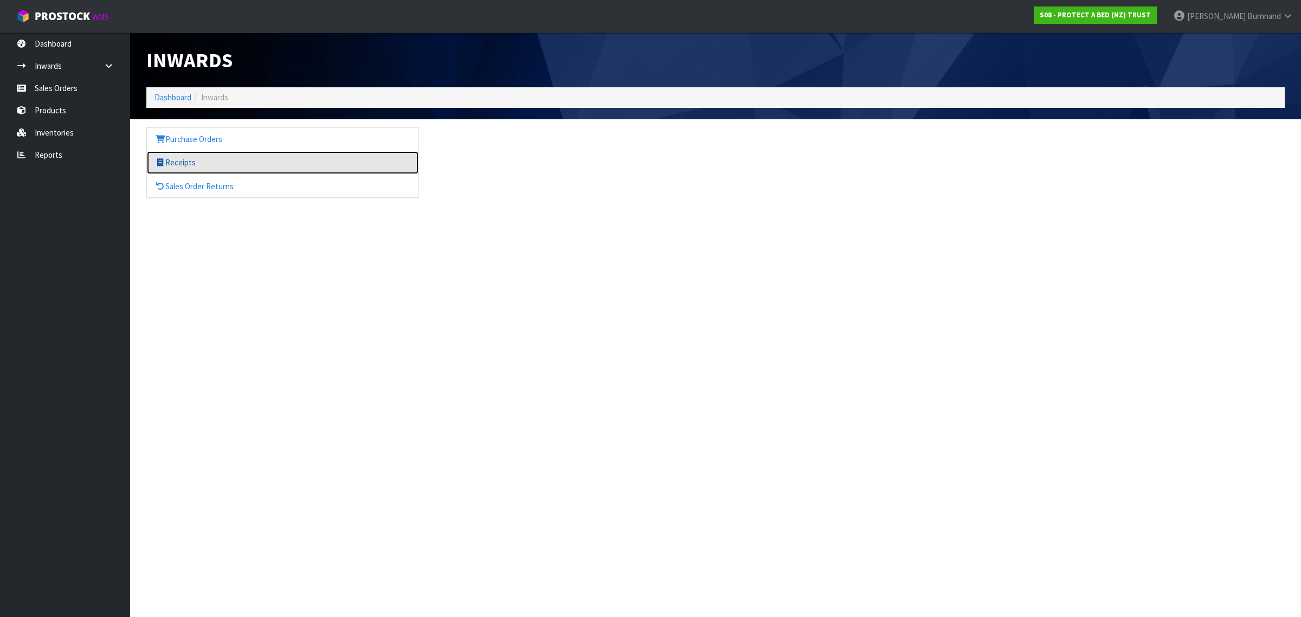
click at [193, 162] on link "Receipts" at bounding box center [283, 162] width 272 height 22
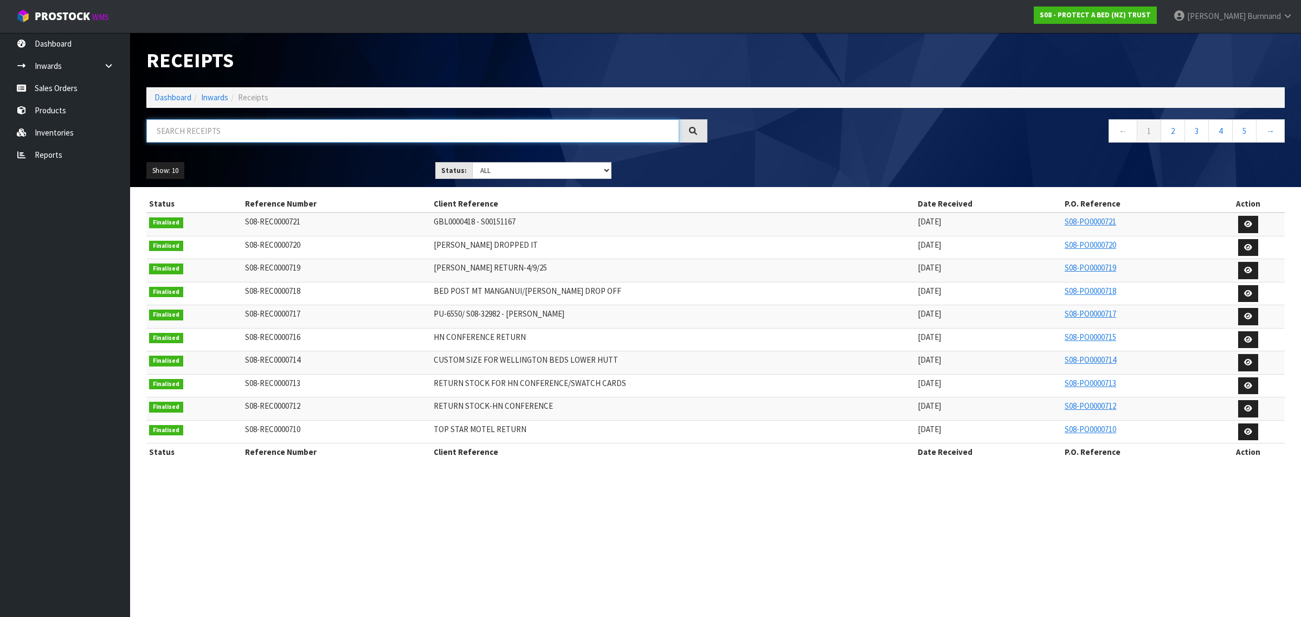
click at [169, 133] on input "text" at bounding box center [412, 130] width 533 height 23
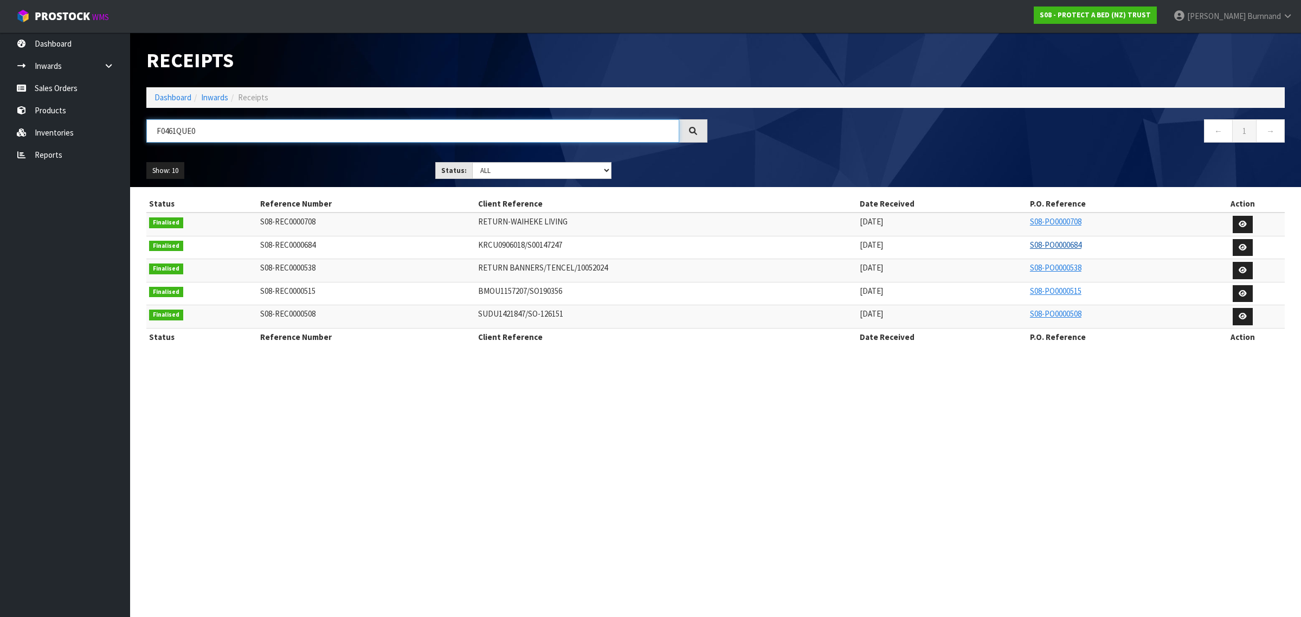
type input "F0461QUE0"
click at [1055, 243] on link "S08-PO0000684" at bounding box center [1056, 245] width 52 height 10
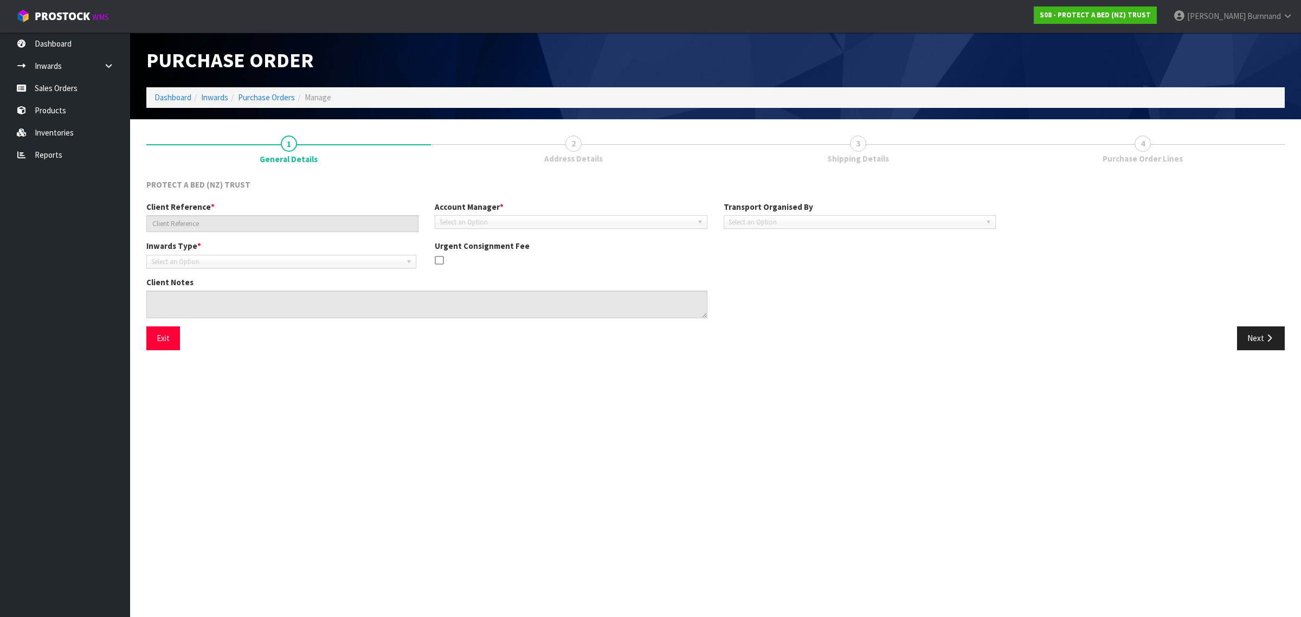
type input "KRCU0906018/S00147247"
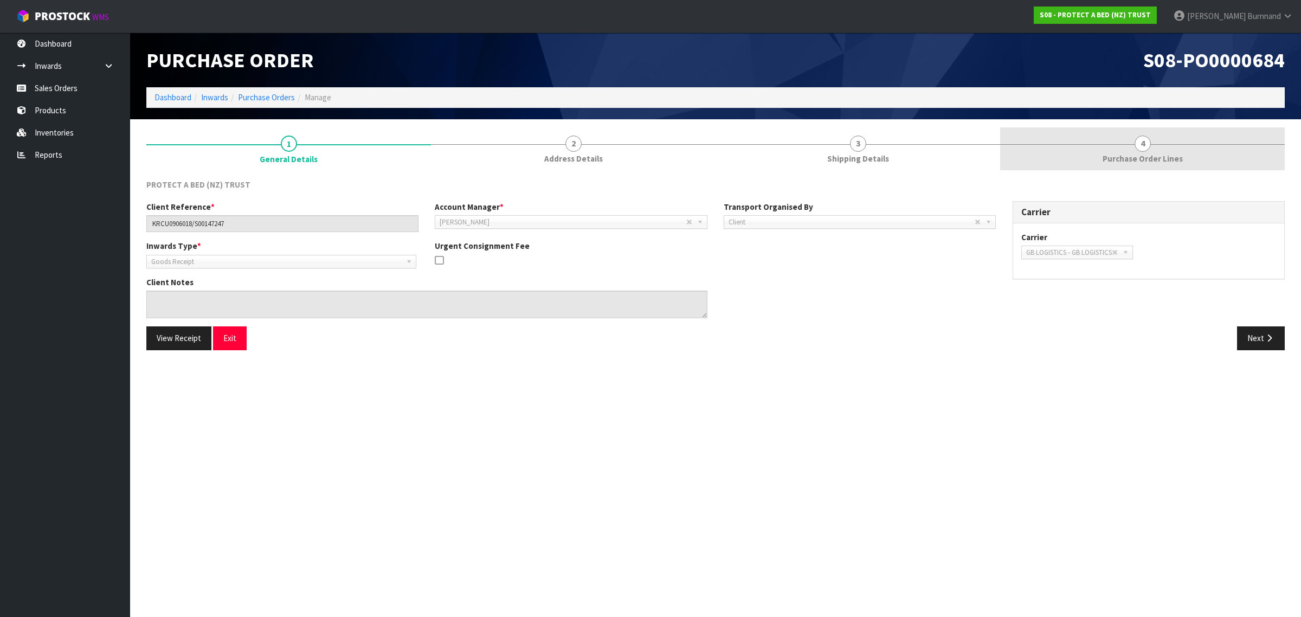
click at [1142, 142] on span "4" at bounding box center [1143, 144] width 16 height 16
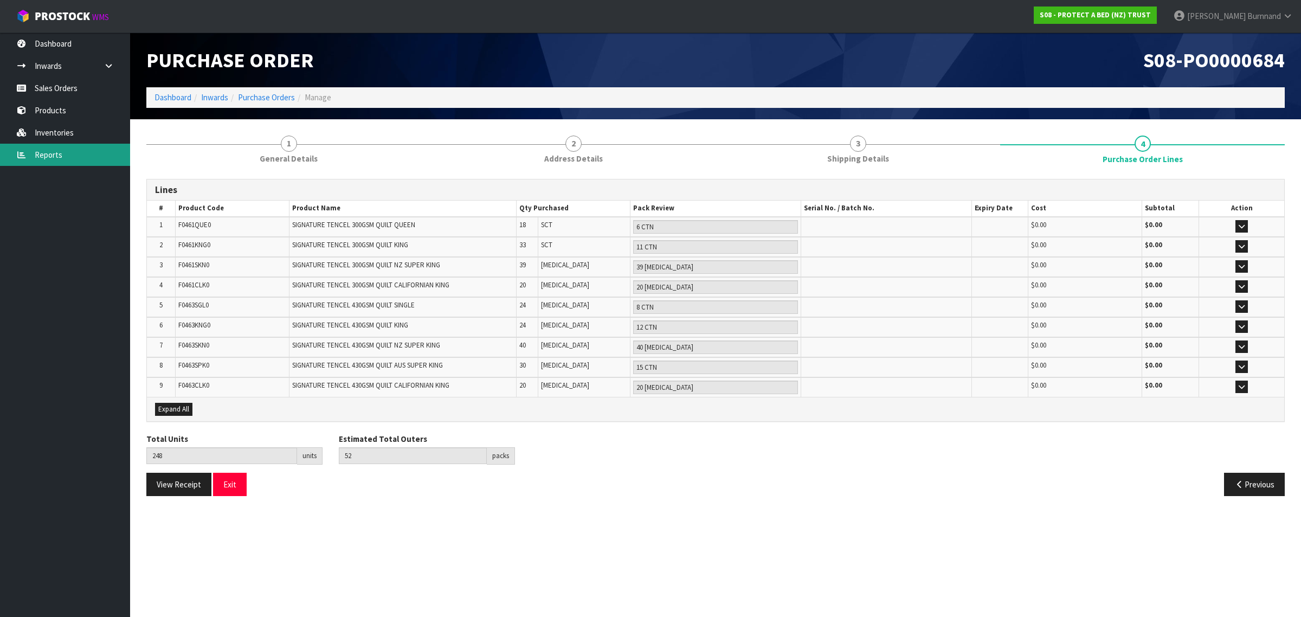
click at [58, 148] on link "Reports" at bounding box center [65, 155] width 130 height 22
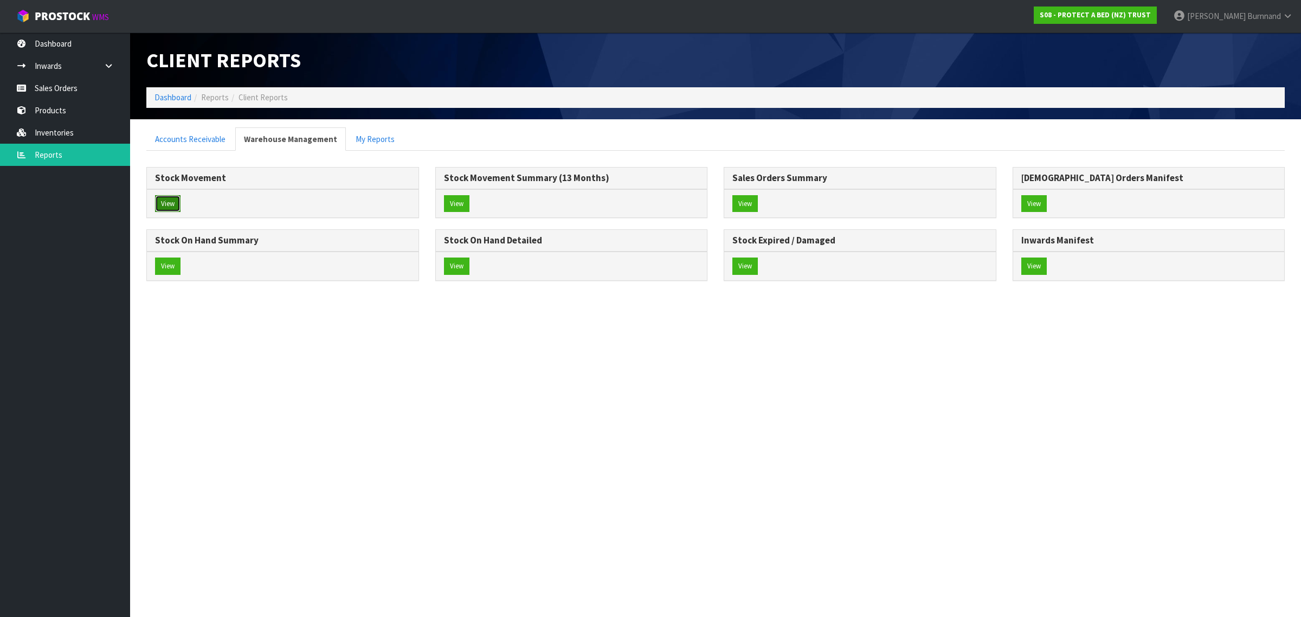
click at [165, 200] on button "View" at bounding box center [167, 203] width 25 height 17
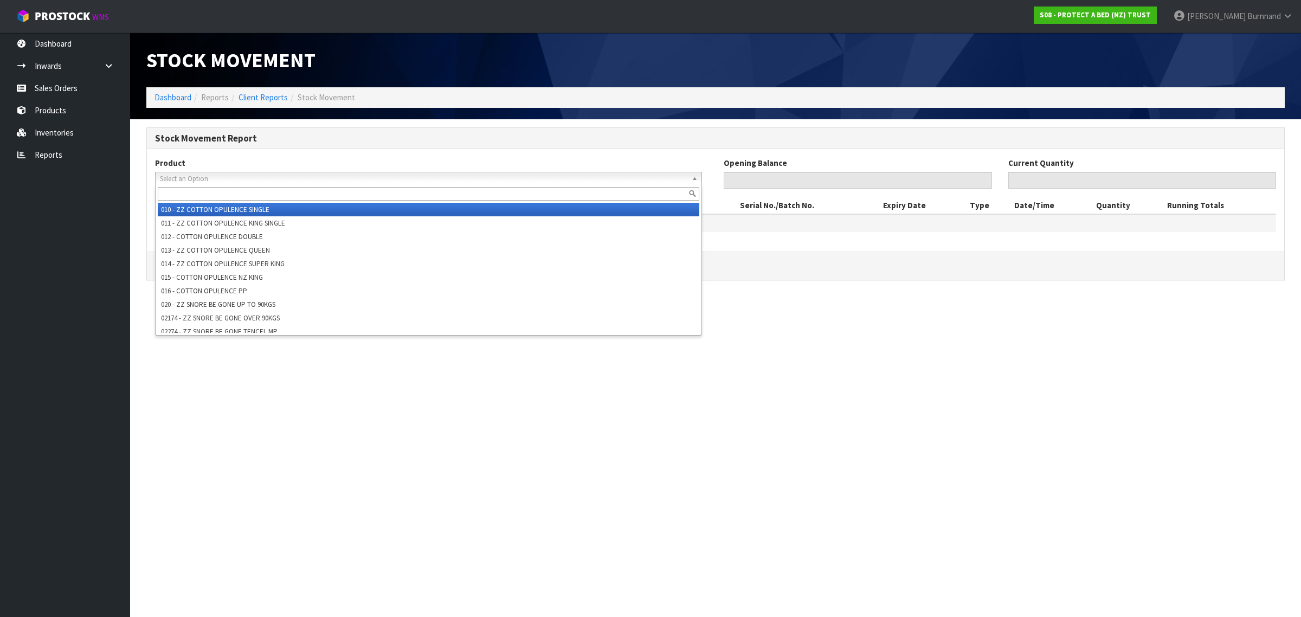
click at [183, 174] on span "Select an Option" at bounding box center [424, 178] width 528 height 13
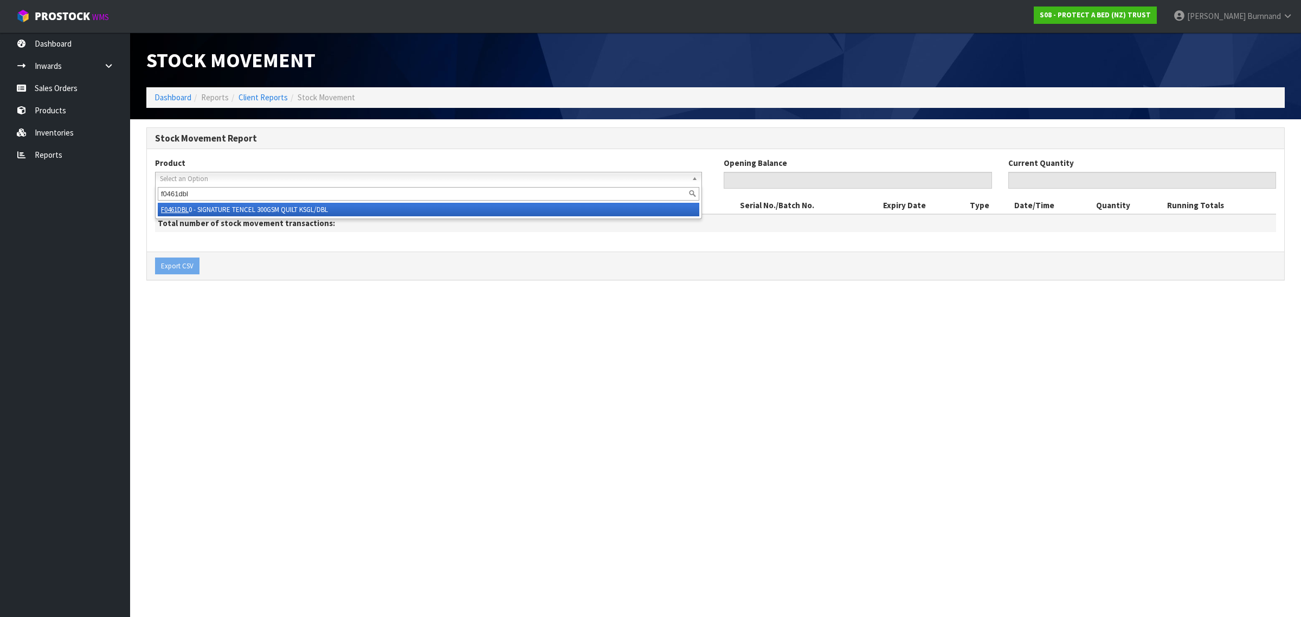
type input "f0461dbl"
click at [233, 204] on li "F0461DBL 0 - SIGNATURE TENCEL 300GSM QUILT KSGL/DBL" at bounding box center [429, 210] width 542 height 14
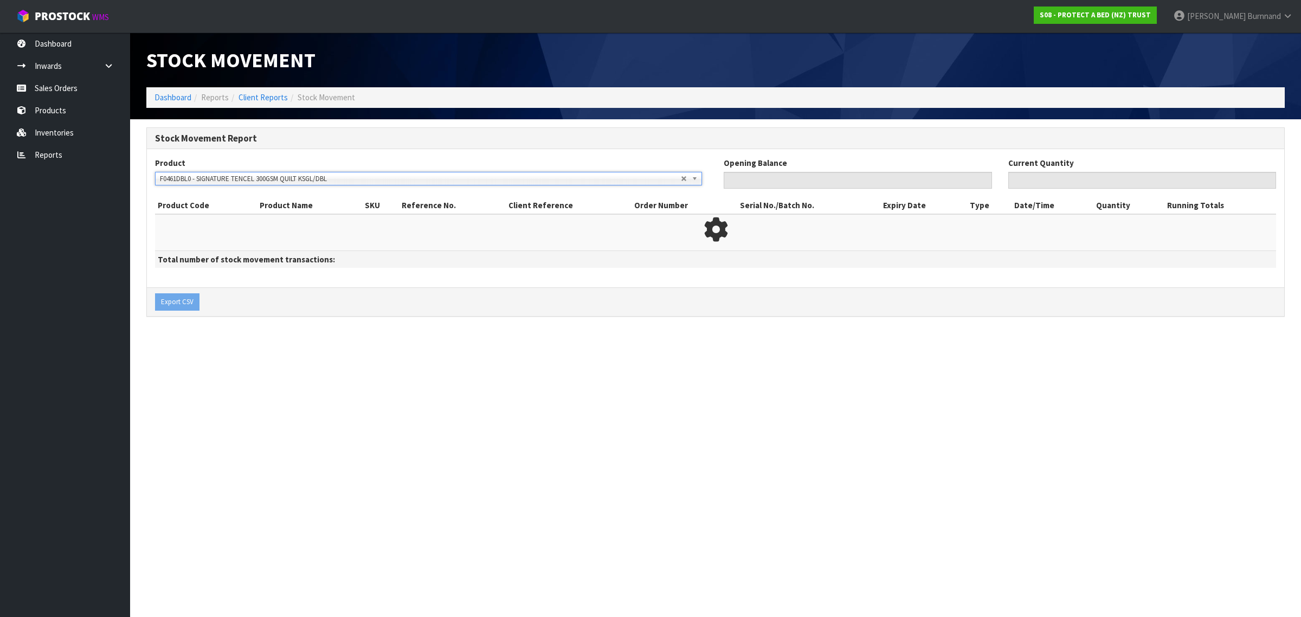
type input "0"
type input "58"
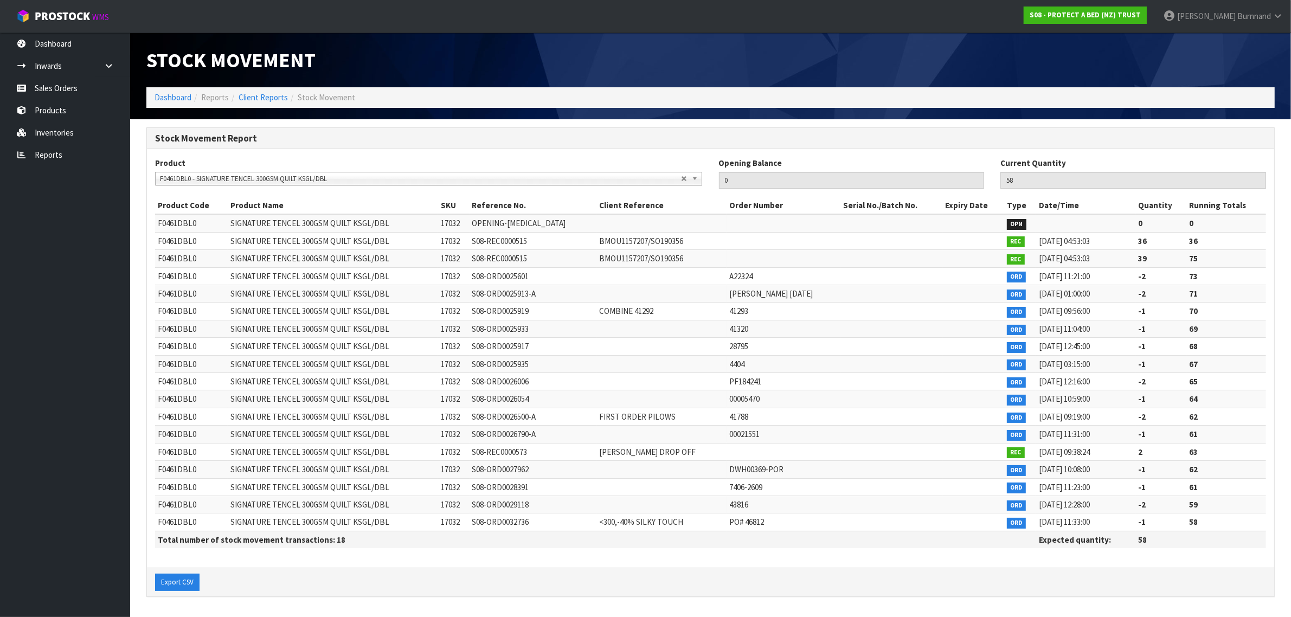
click at [337, 179] on span "F0461DBL0 - SIGNATURE TENCEL 300GSM QUILT KSGL/DBL" at bounding box center [420, 178] width 521 height 13
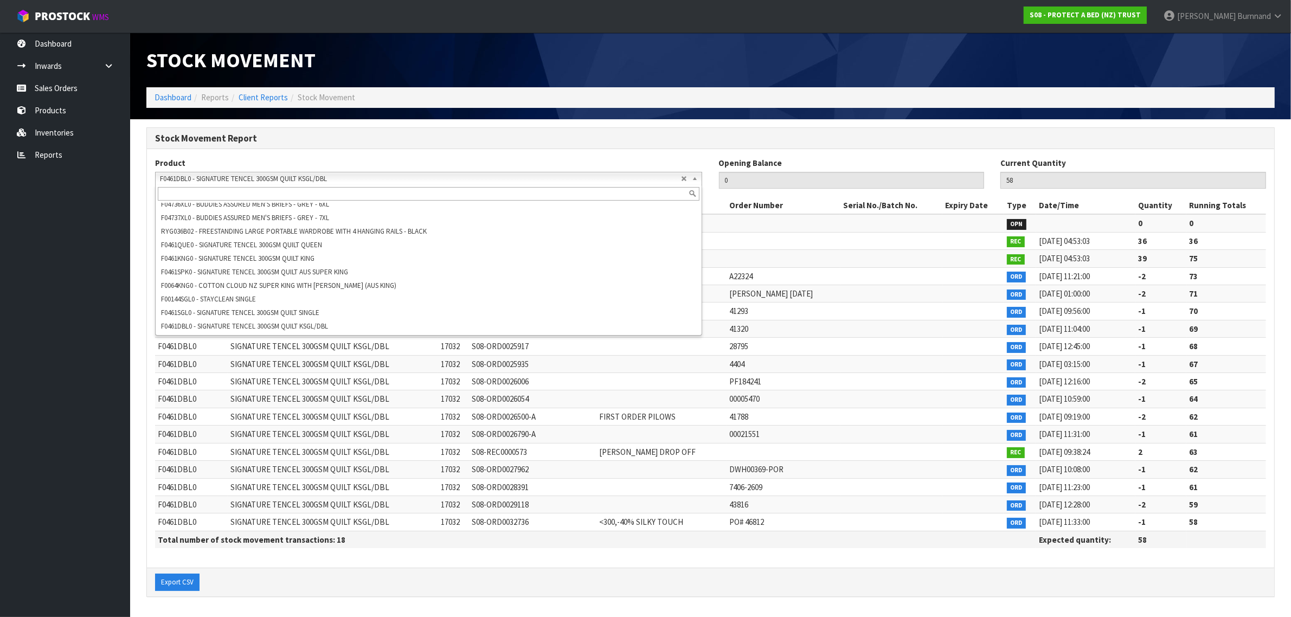
scroll to position [17624, 0]
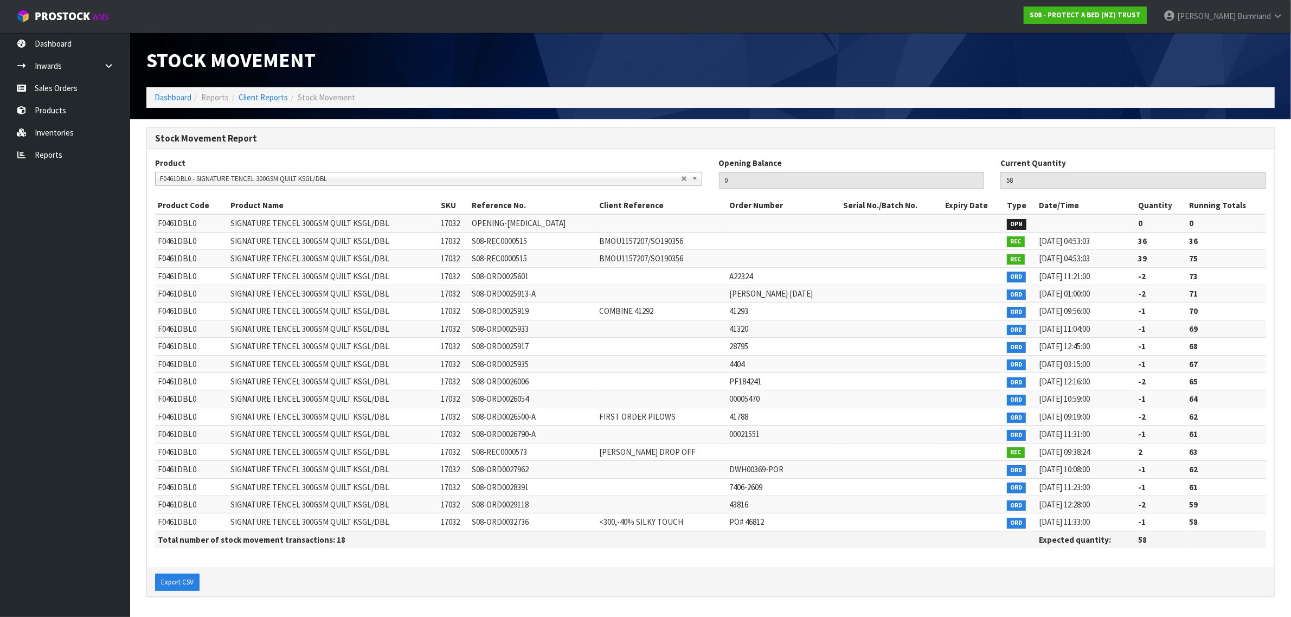
click at [343, 175] on span "F0461DBL0 - SIGNATURE TENCEL 300GSM QUILT KSGL/DBL" at bounding box center [420, 178] width 521 height 13
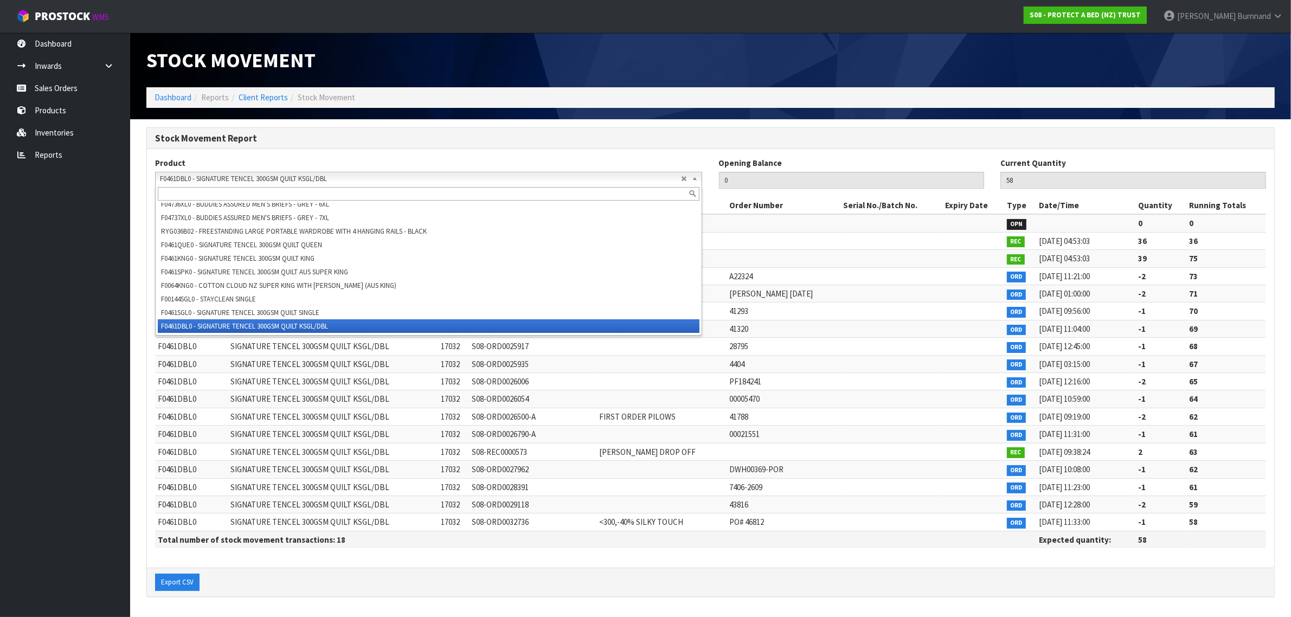
paste input "F0461KNG0"
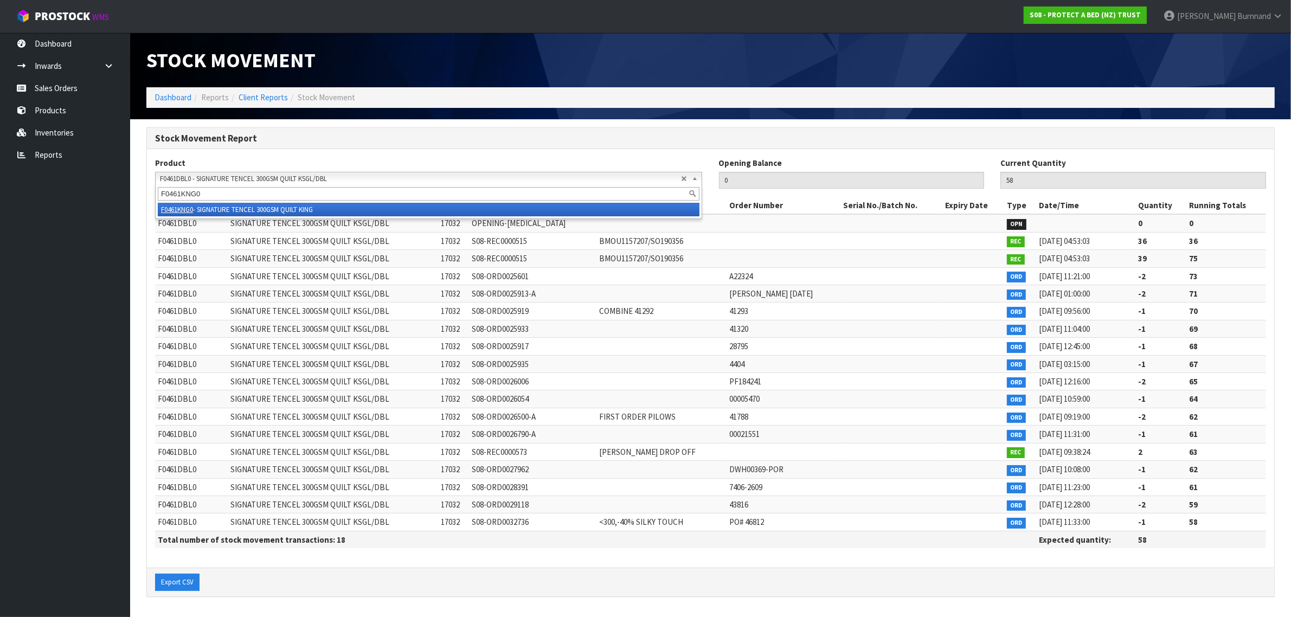
type input "F0461KNG0"
click at [319, 209] on li "F0461KNG0 - SIGNATURE TENCEL 300GSM QUILT KING" at bounding box center [429, 210] width 542 height 14
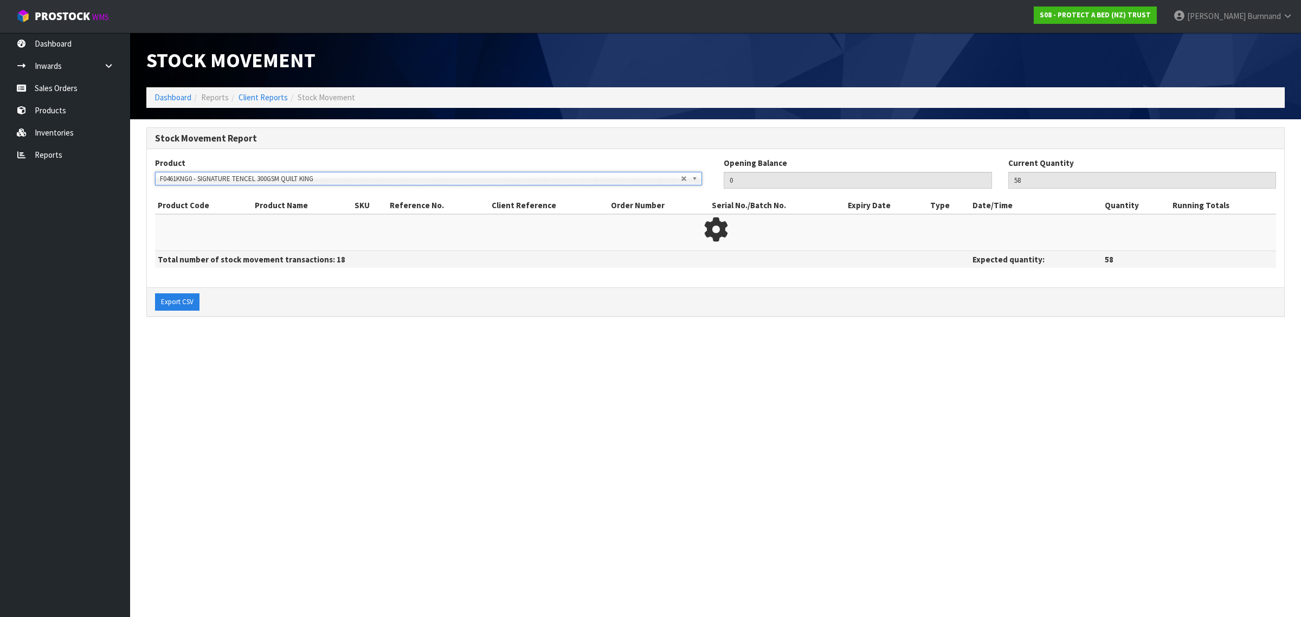
type input "70"
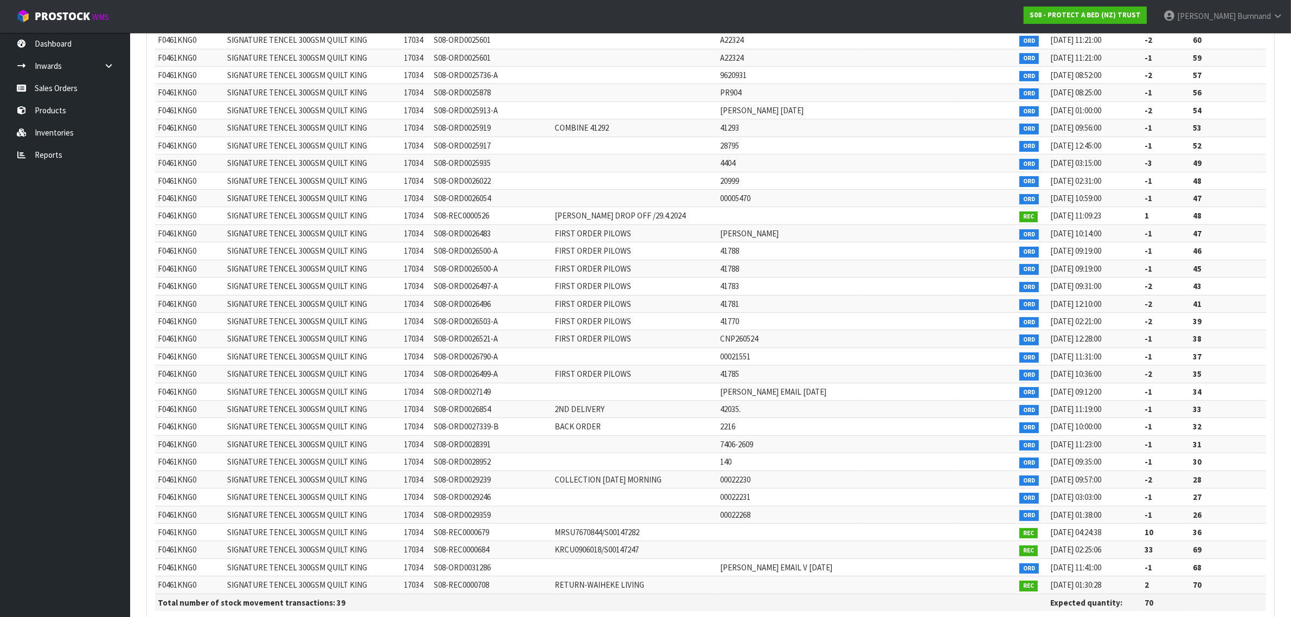
scroll to position [374, 0]
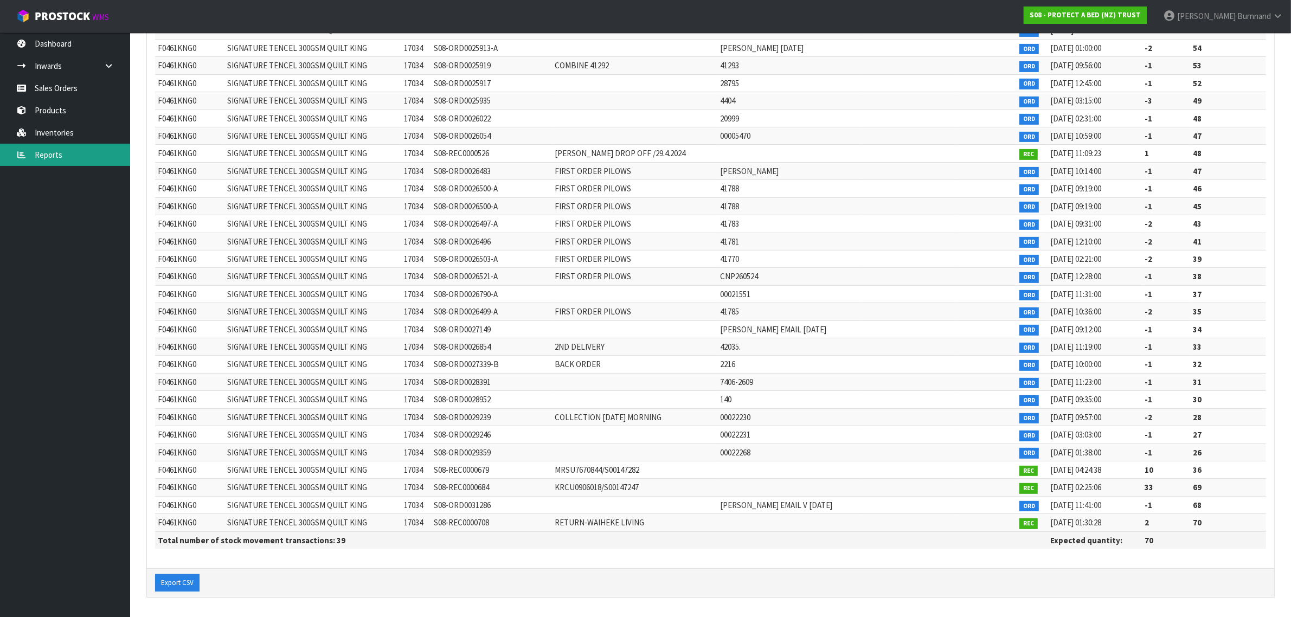
click at [46, 153] on link "Reports" at bounding box center [65, 155] width 130 height 22
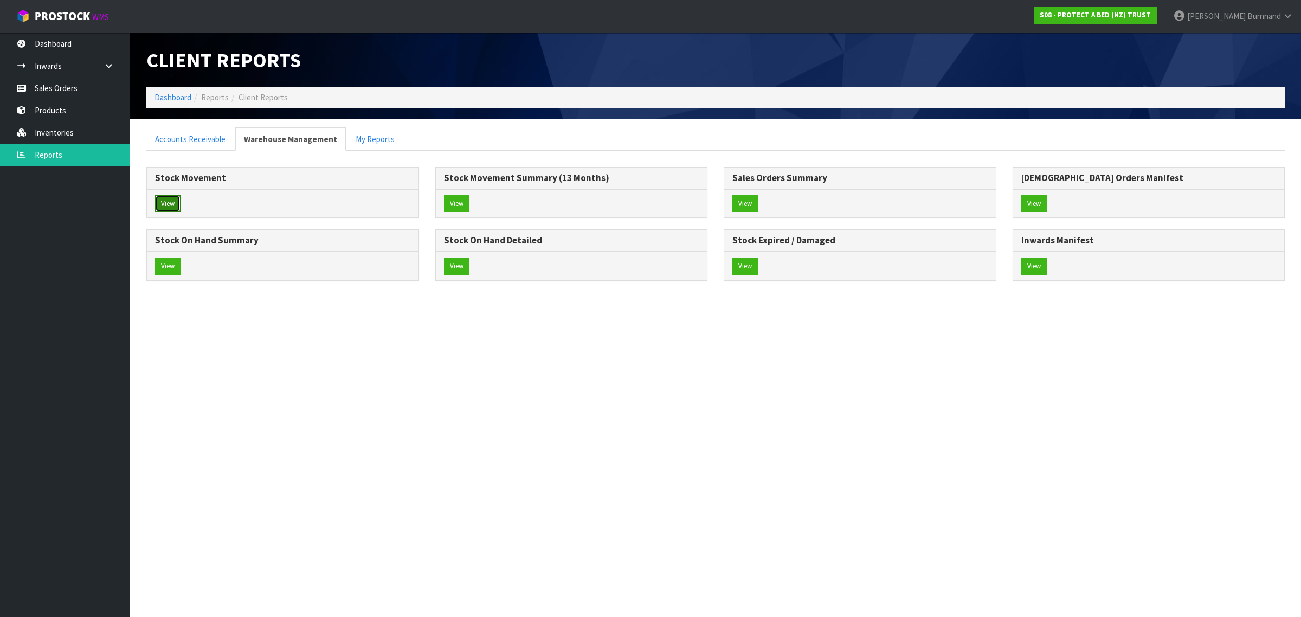
click at [170, 201] on button "View" at bounding box center [167, 203] width 25 height 17
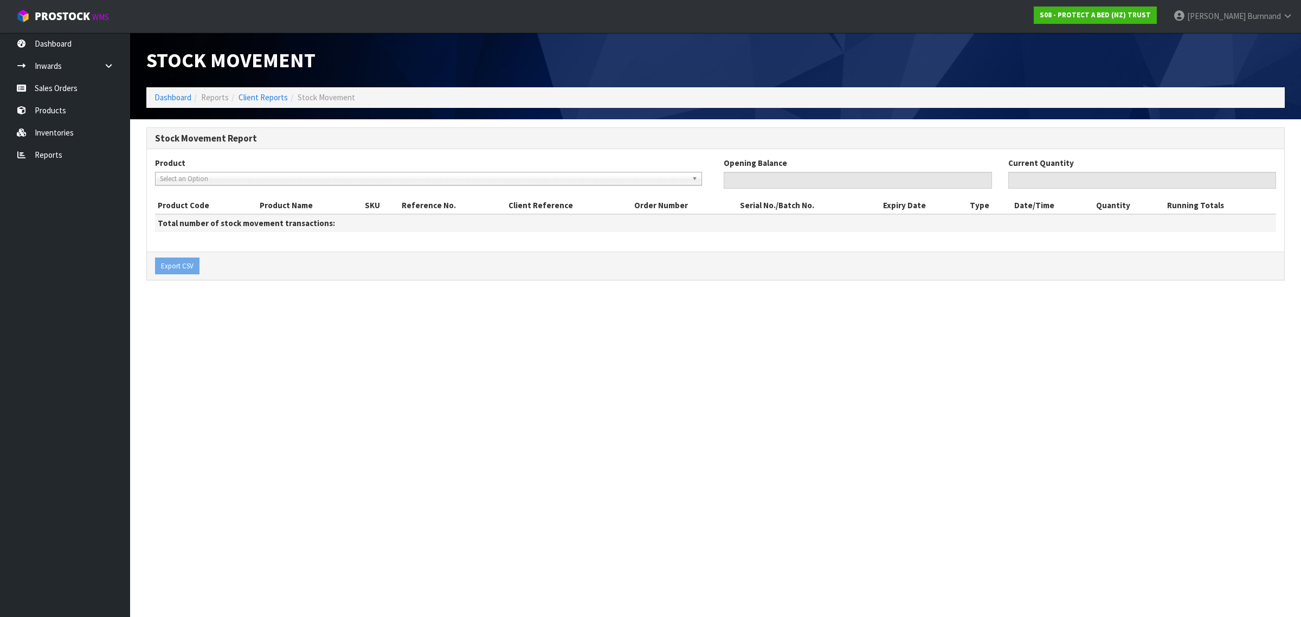
click at [176, 180] on span "Select an Option" at bounding box center [424, 178] width 528 height 13
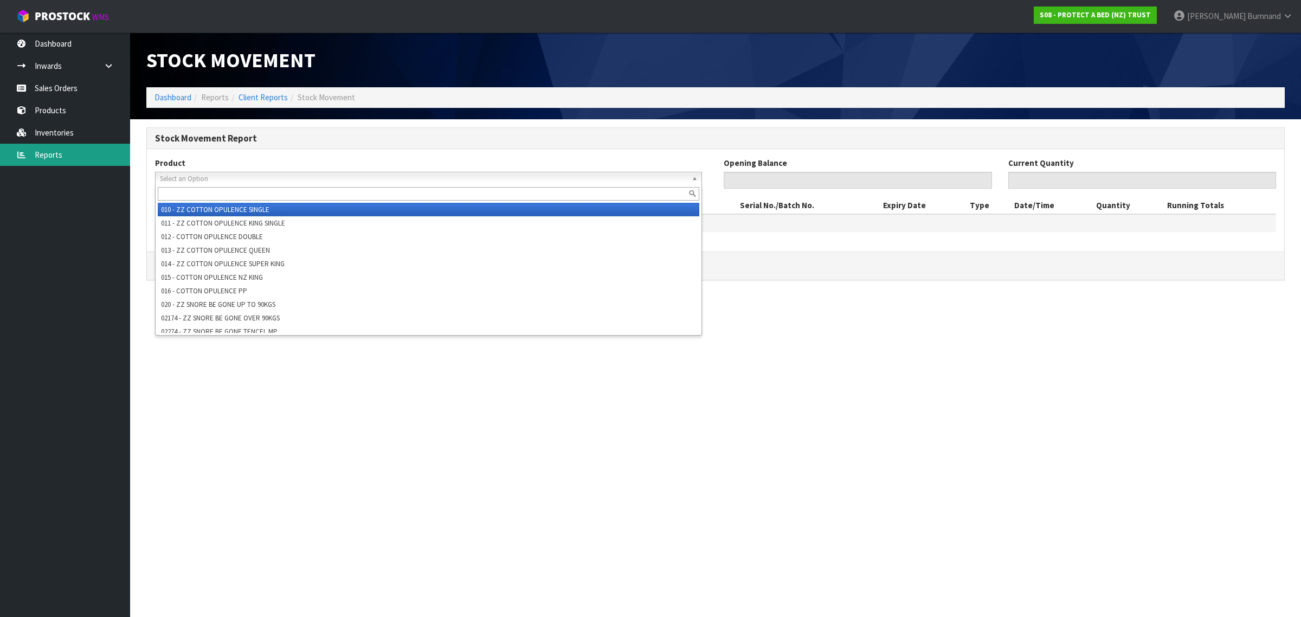
click at [44, 153] on link "Reports" at bounding box center [65, 155] width 130 height 22
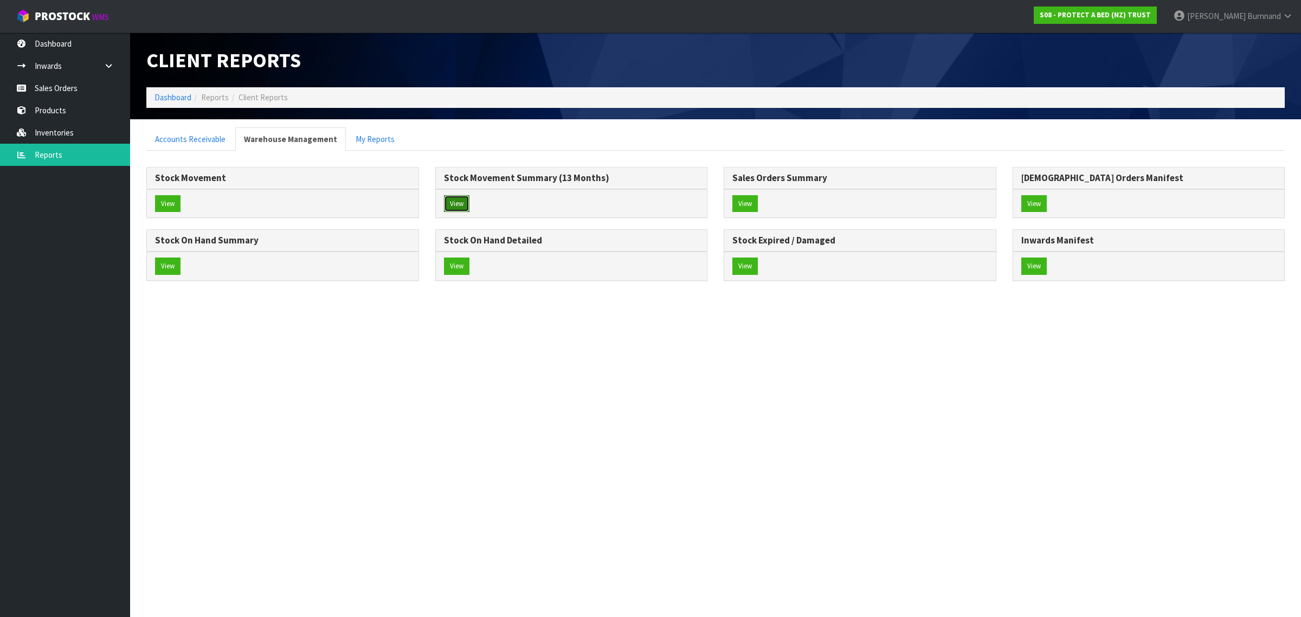
click at [462, 201] on button "View" at bounding box center [456, 203] width 25 height 17
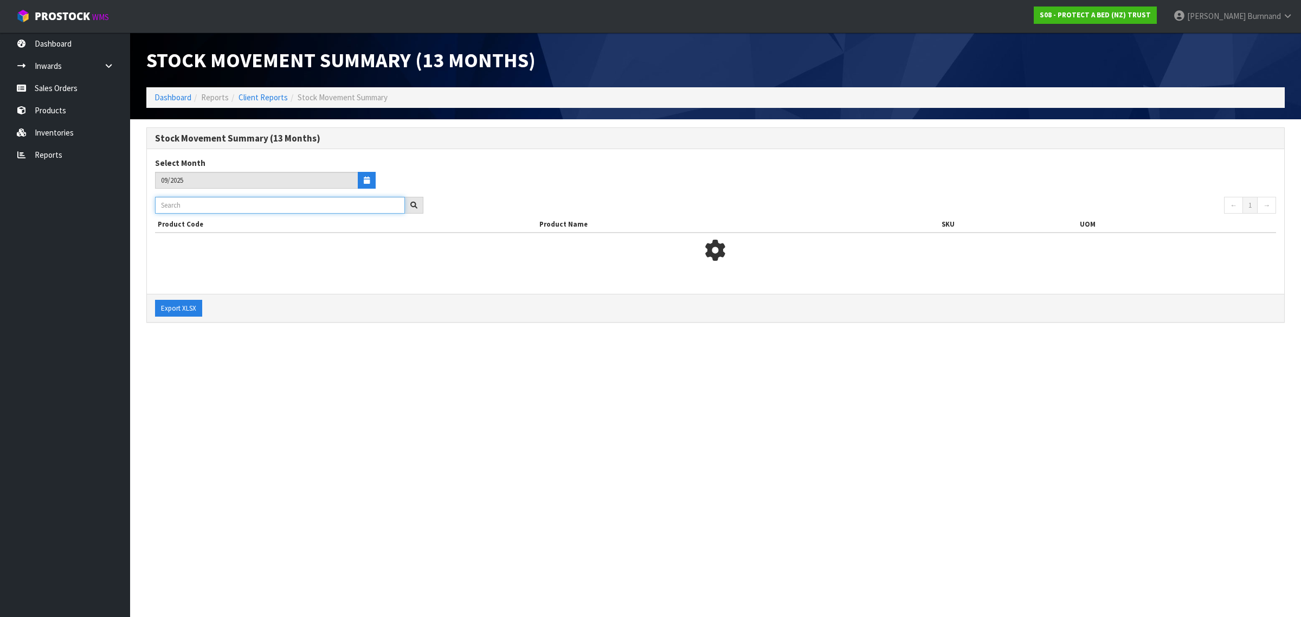
click at [176, 204] on input "text" at bounding box center [280, 205] width 250 height 17
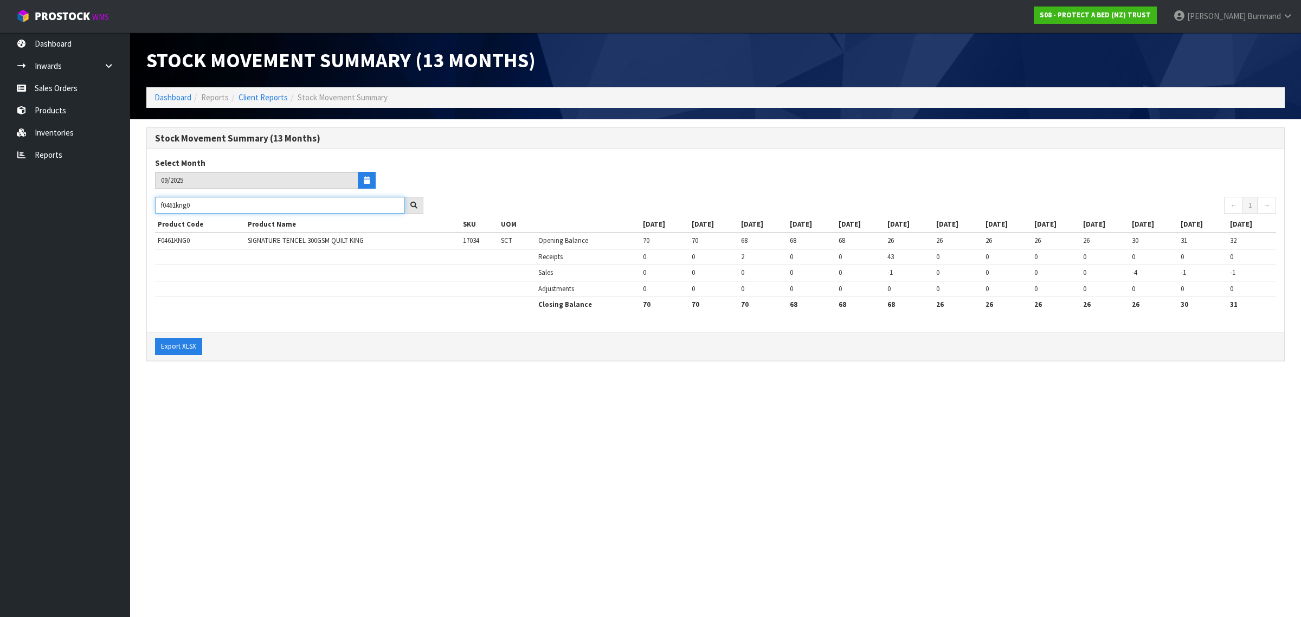
drag, startPoint x: 199, startPoint y: 205, endPoint x: 156, endPoint y: 204, distance: 43.4
click at [156, 204] on input "f0461kng0" at bounding box center [280, 205] width 250 height 17
paste input "F0461QUE"
type input "F0461QUE0"
click at [58, 155] on link "Reports" at bounding box center [65, 155] width 130 height 22
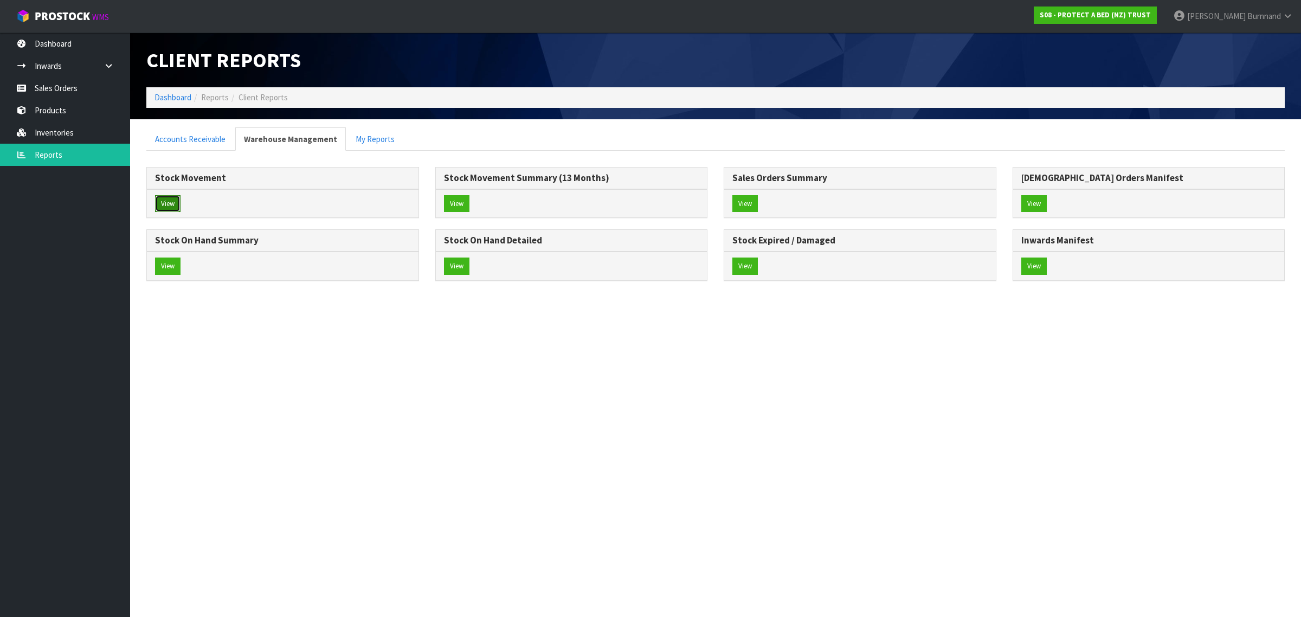
click at [174, 201] on button "View" at bounding box center [167, 203] width 25 height 17
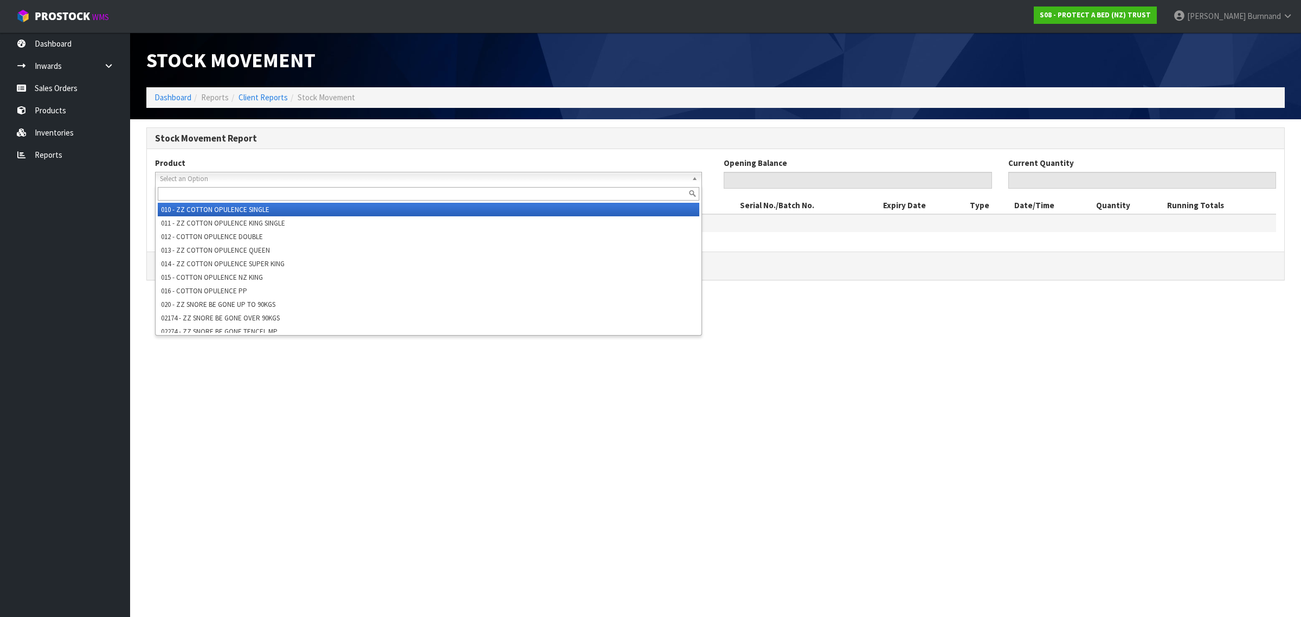
click at [172, 177] on span "Select an Option" at bounding box center [424, 178] width 528 height 13
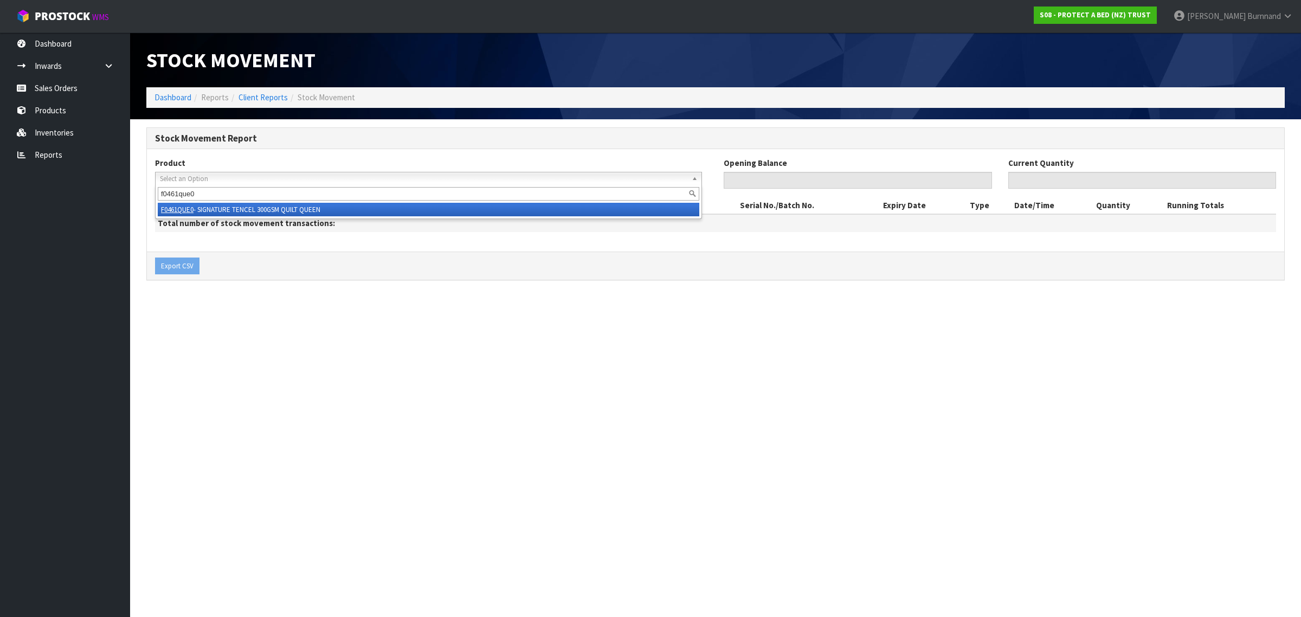
type input "f0461que0"
click at [224, 203] on li "F0461QUE0 - SIGNATURE TENCEL 300GSM QUILT QUEEN" at bounding box center [429, 210] width 542 height 14
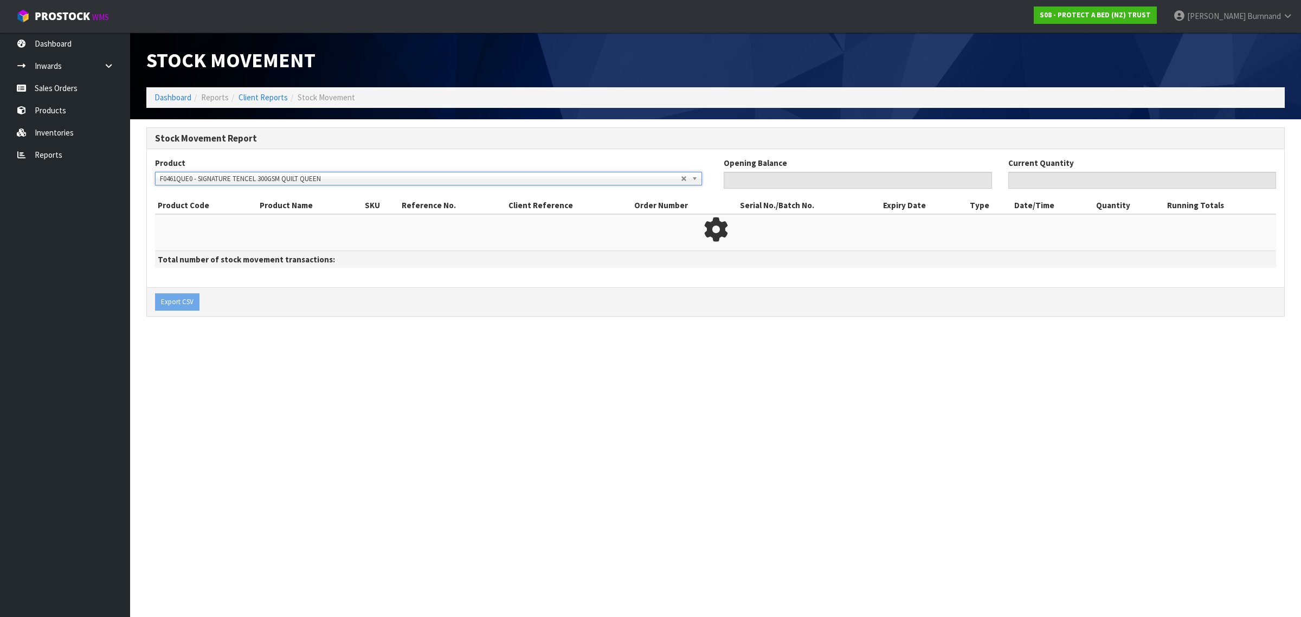
type input "0"
type input "62"
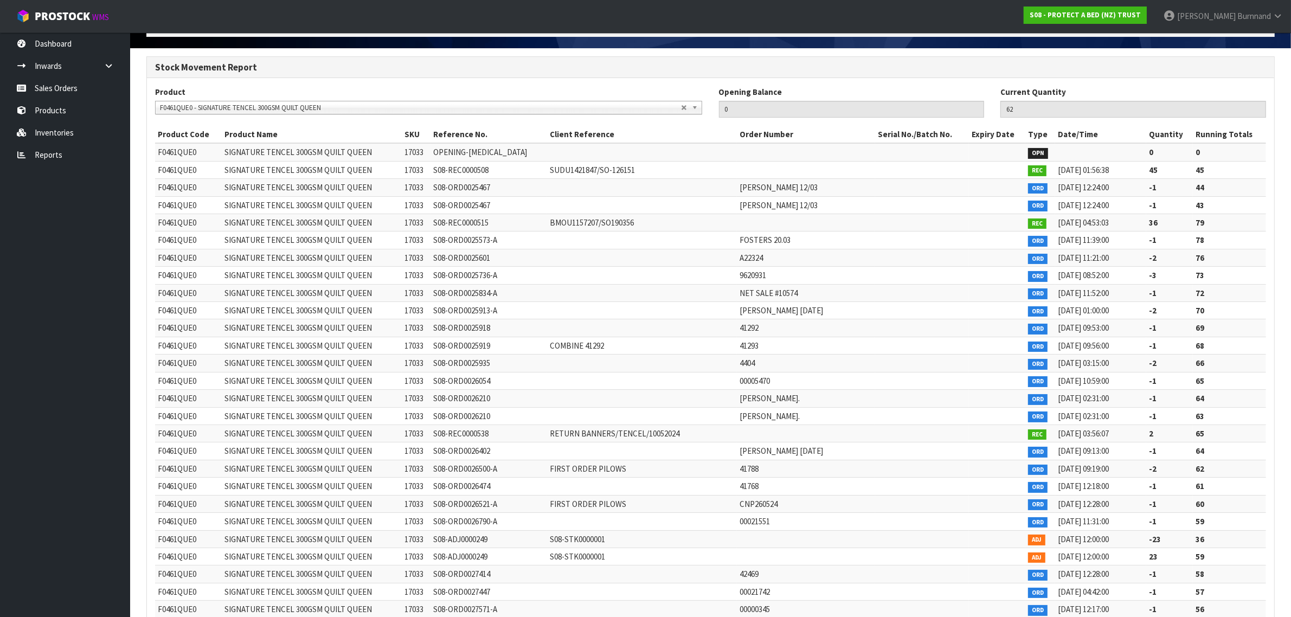
scroll to position [68, 0]
